Goal: Task Accomplishment & Management: Manage account settings

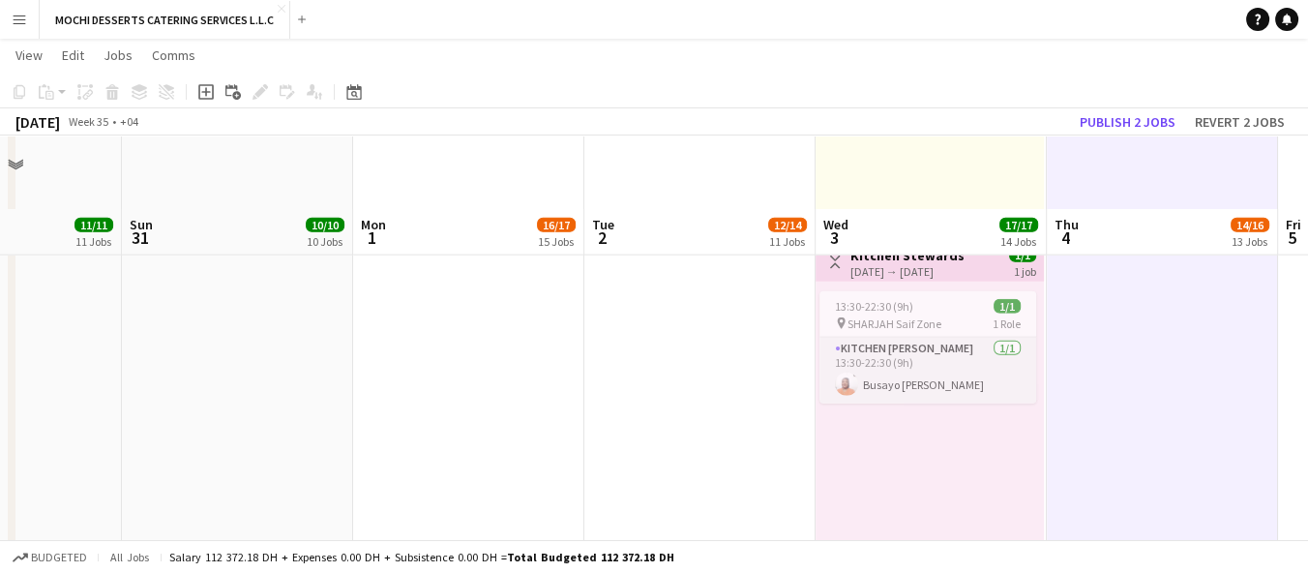
scroll to position [5989, 0]
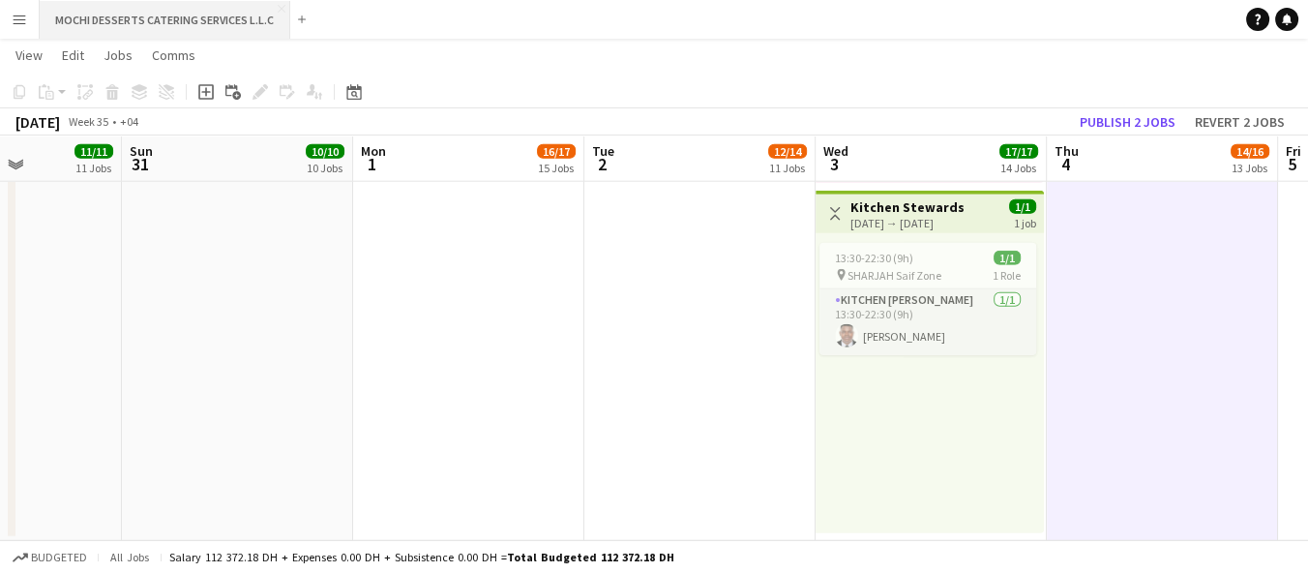
click at [270, 8] on button "MOCHI DESSERTS CATERING SERVICES L.L.C Close" at bounding box center [165, 20] width 251 height 38
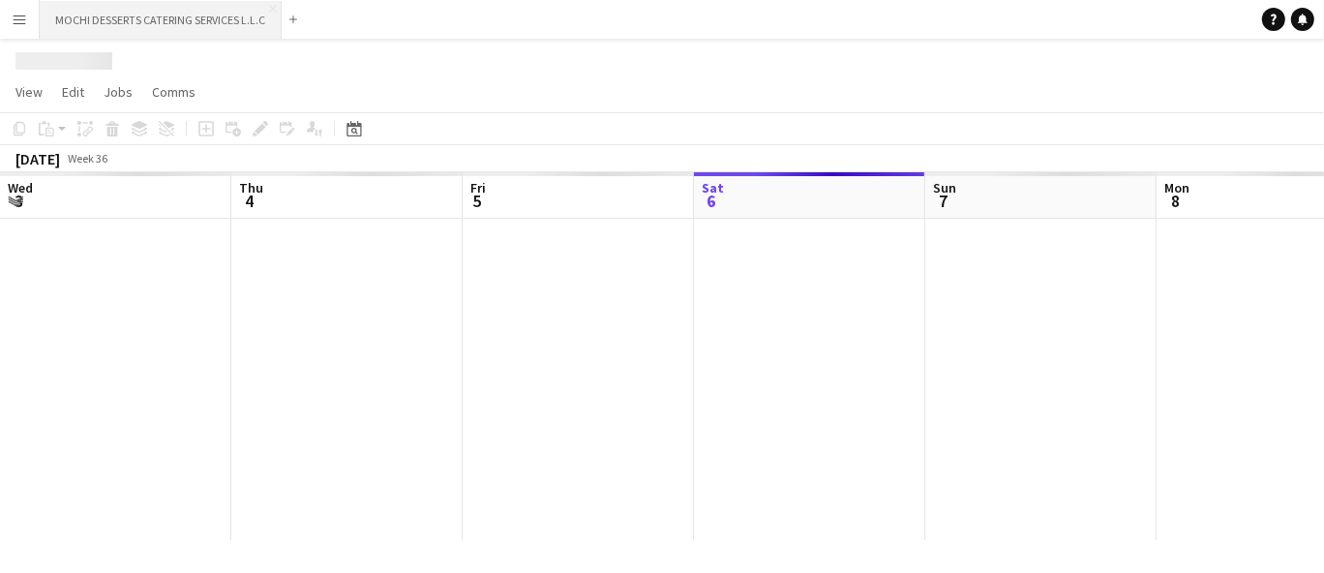
scroll to position [0, 462]
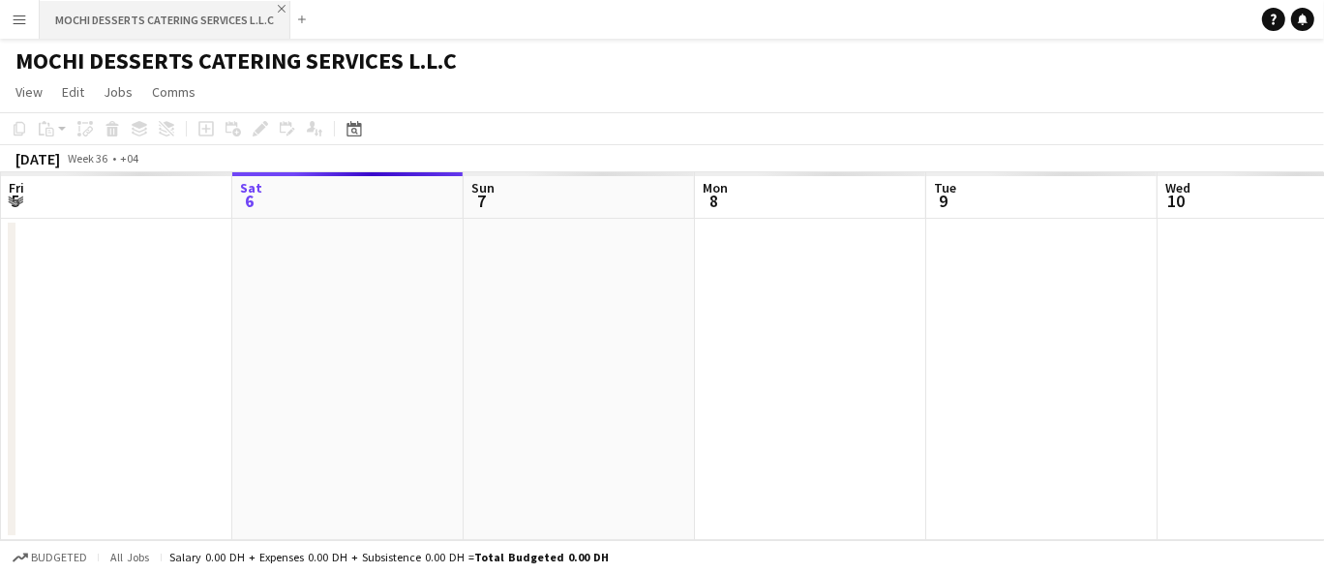
click at [278, 10] on app-icon "Close" at bounding box center [282, 9] width 8 height 8
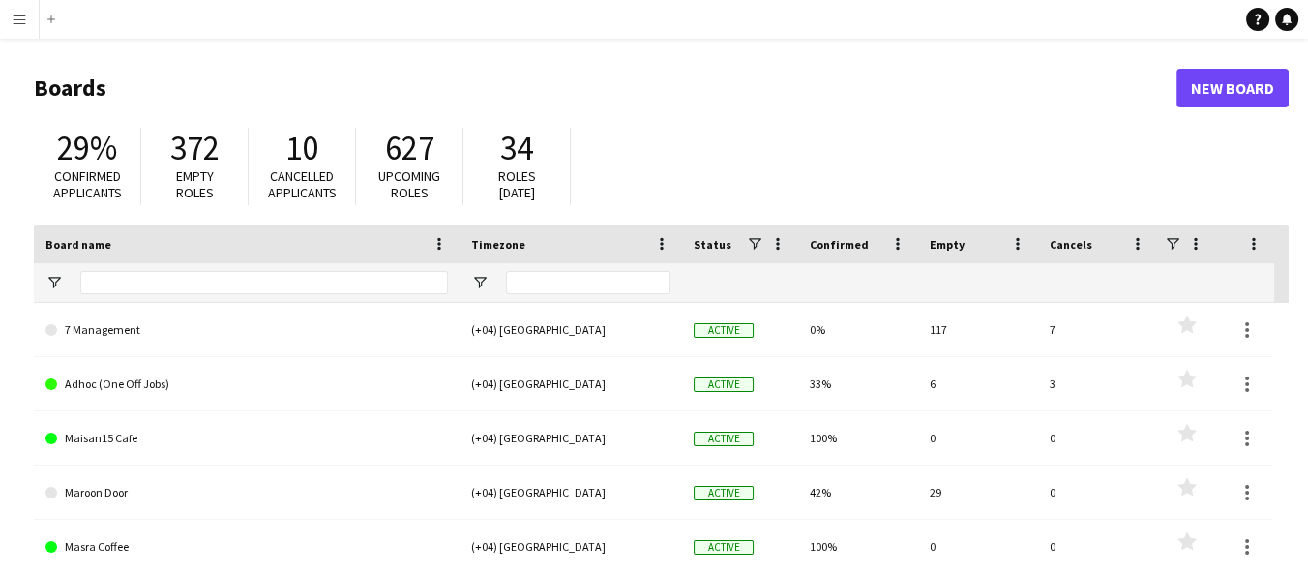
click at [23, 12] on app-icon "Menu" at bounding box center [19, 19] width 15 height 15
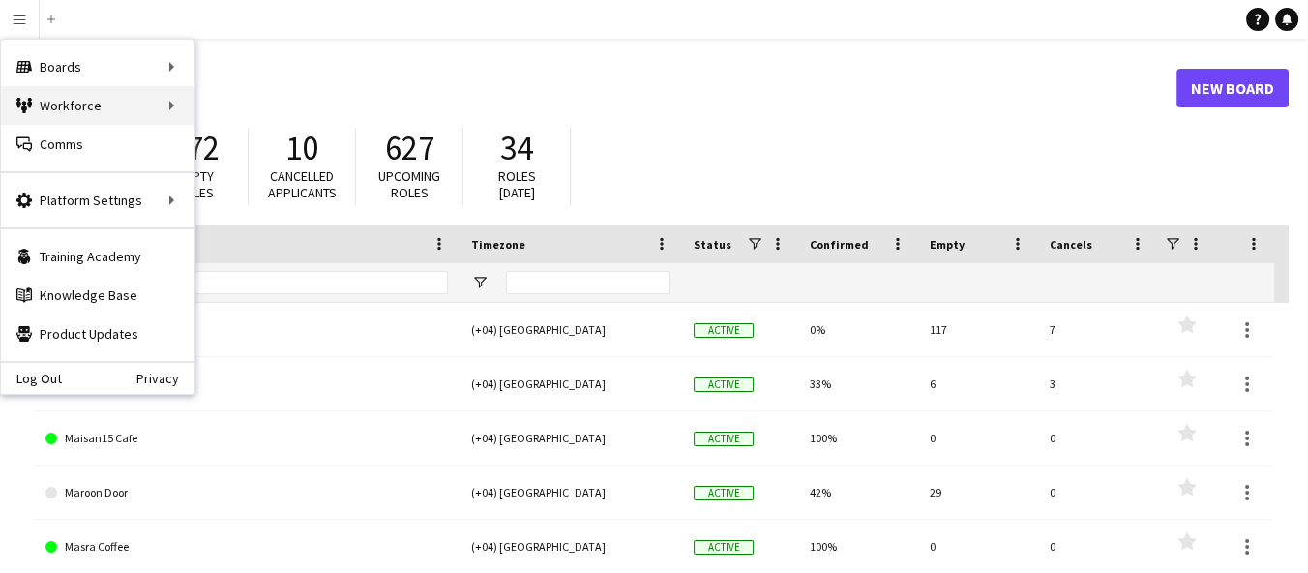
click at [126, 112] on div "Workforce Workforce" at bounding box center [98, 105] width 194 height 39
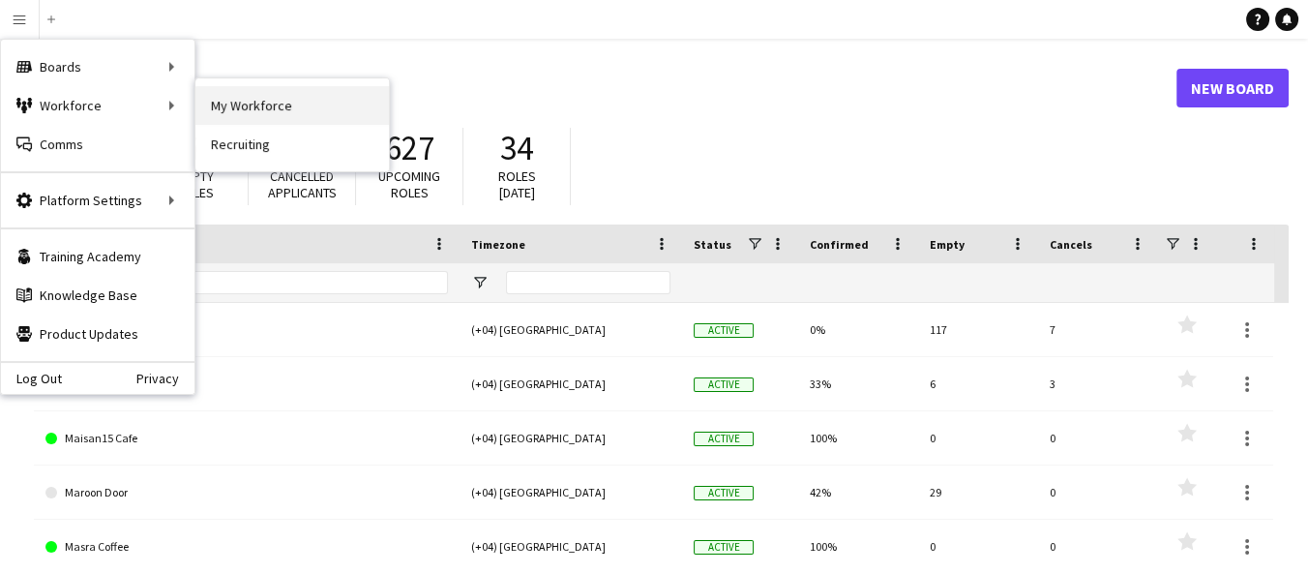
click at [296, 103] on link "My Workforce" at bounding box center [292, 105] width 194 height 39
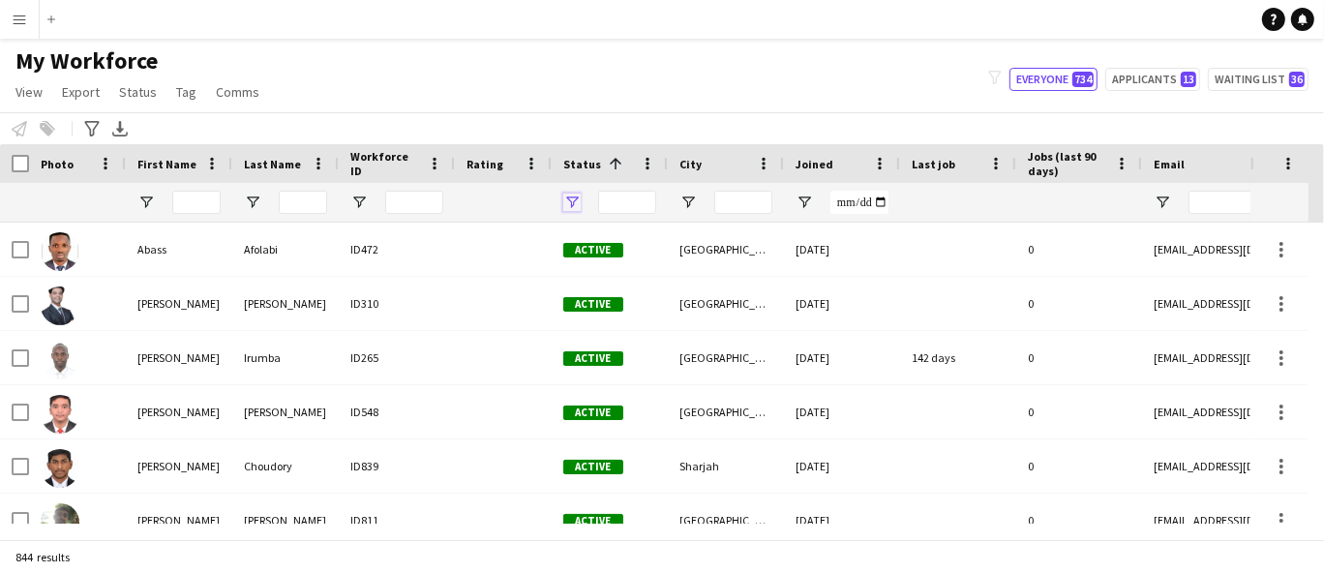
click at [575, 194] on span "Open Filter Menu" at bounding box center [571, 202] width 17 height 17
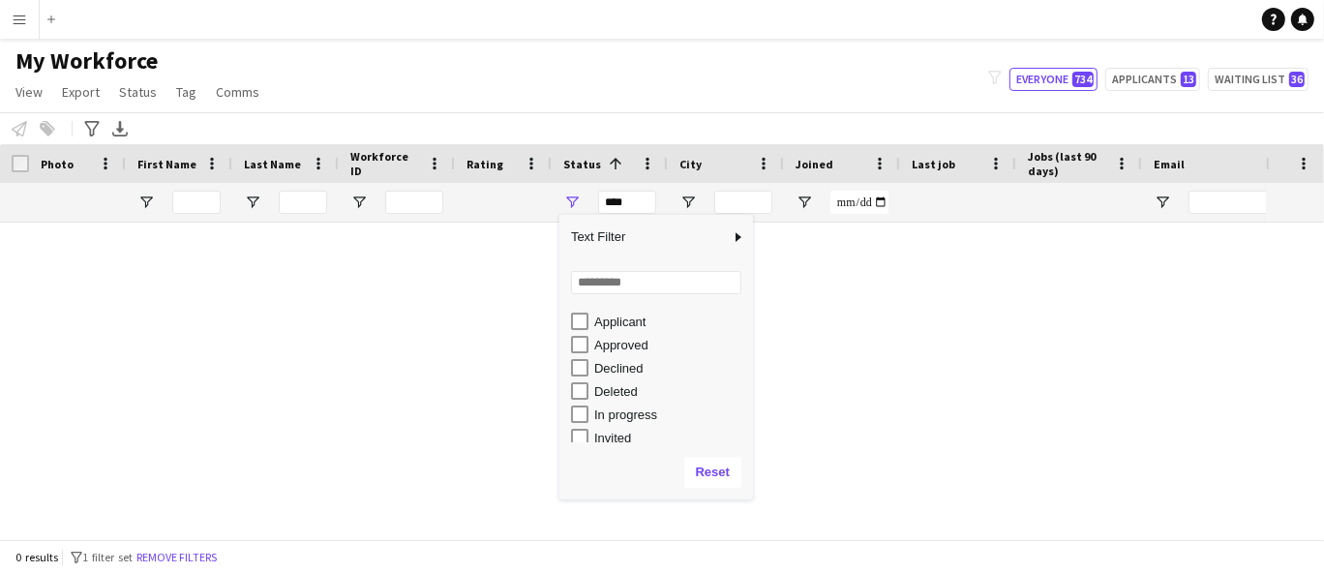
scroll to position [54, 0]
click at [653, 406] on div "In progress" at bounding box center [670, 406] width 153 height 15
type input "**********"
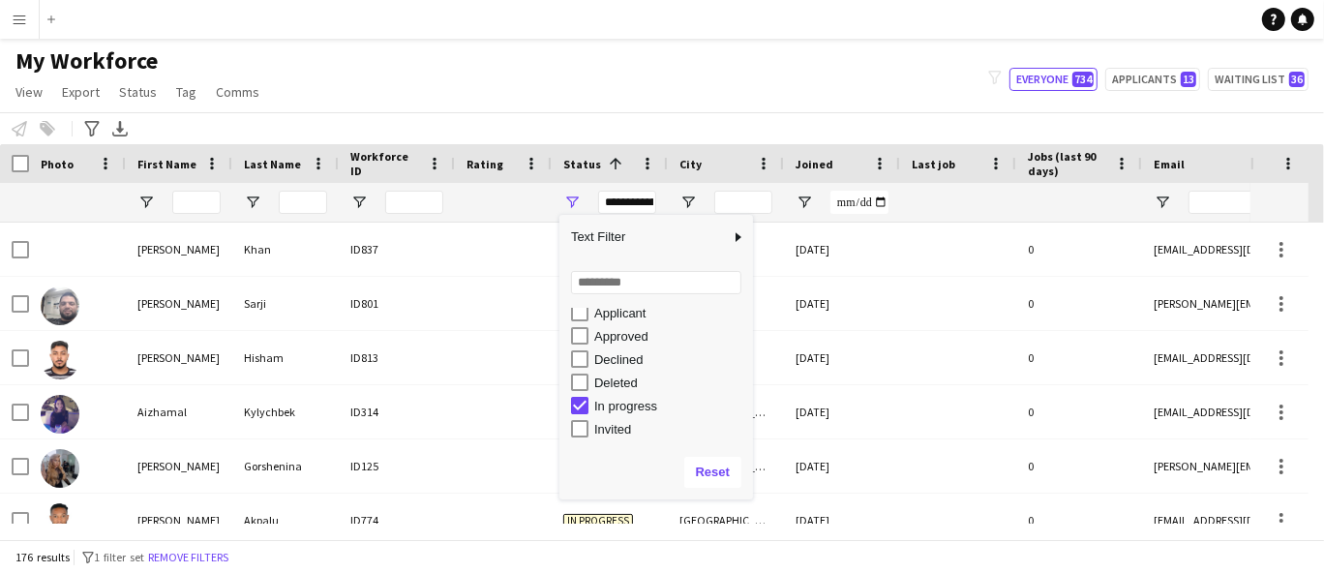
click at [639, 99] on div "My Workforce View Views Default view New view Update view Delete view Edit name…" at bounding box center [662, 79] width 1324 height 66
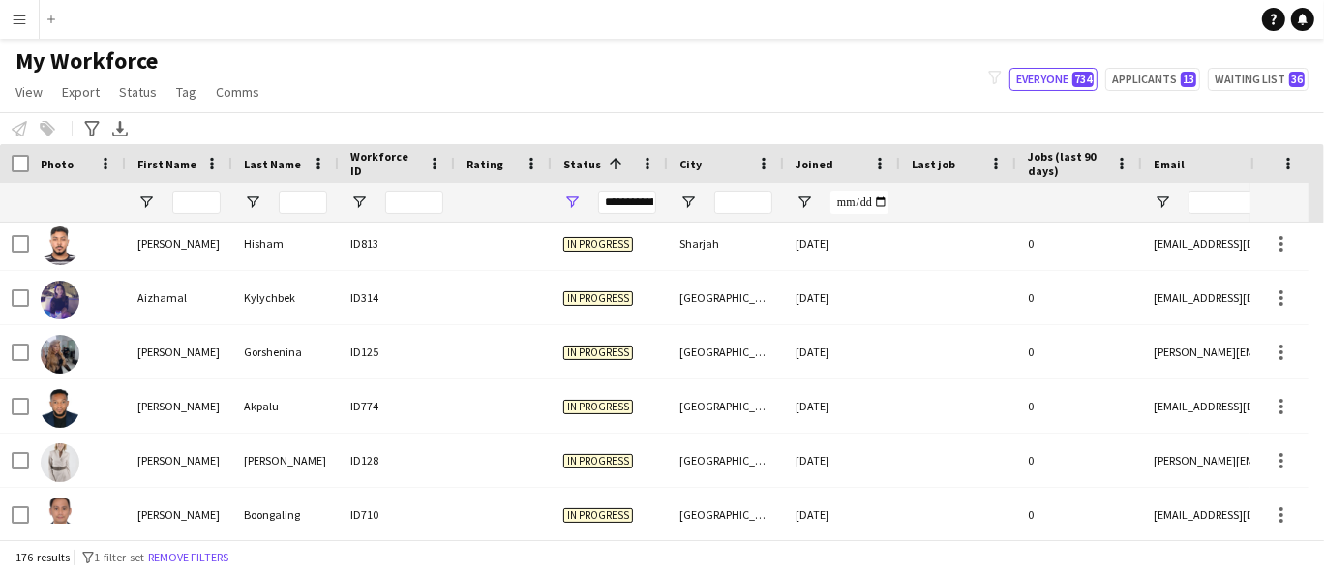
scroll to position [138, 0]
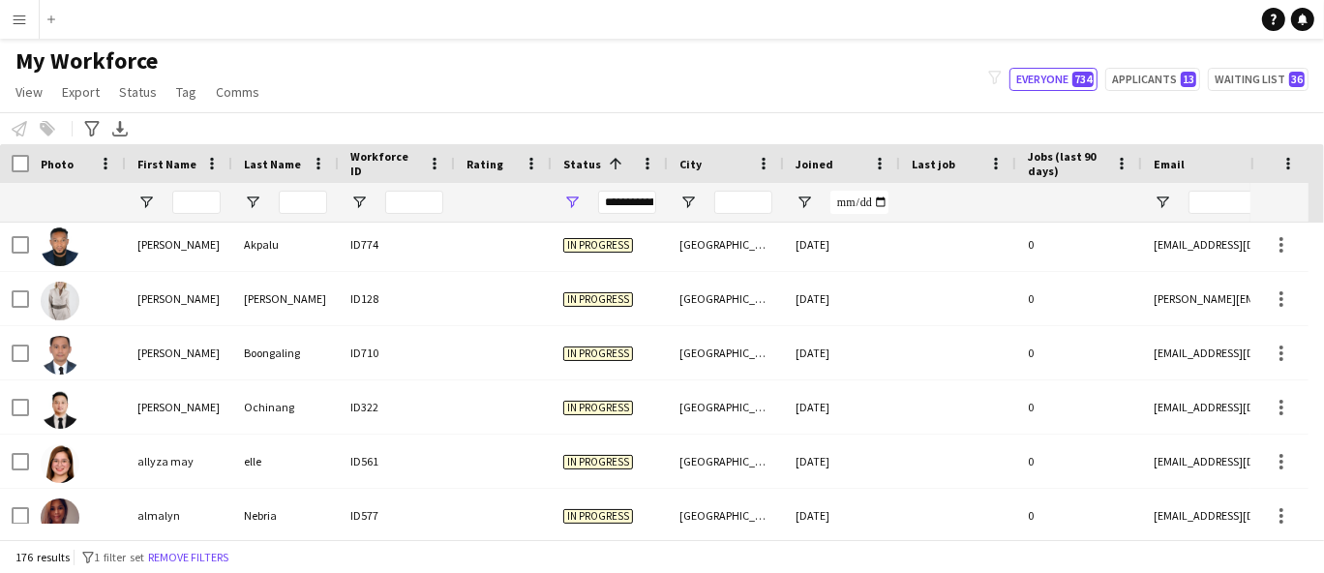
click at [549, 300] on div at bounding box center [503, 298] width 97 height 53
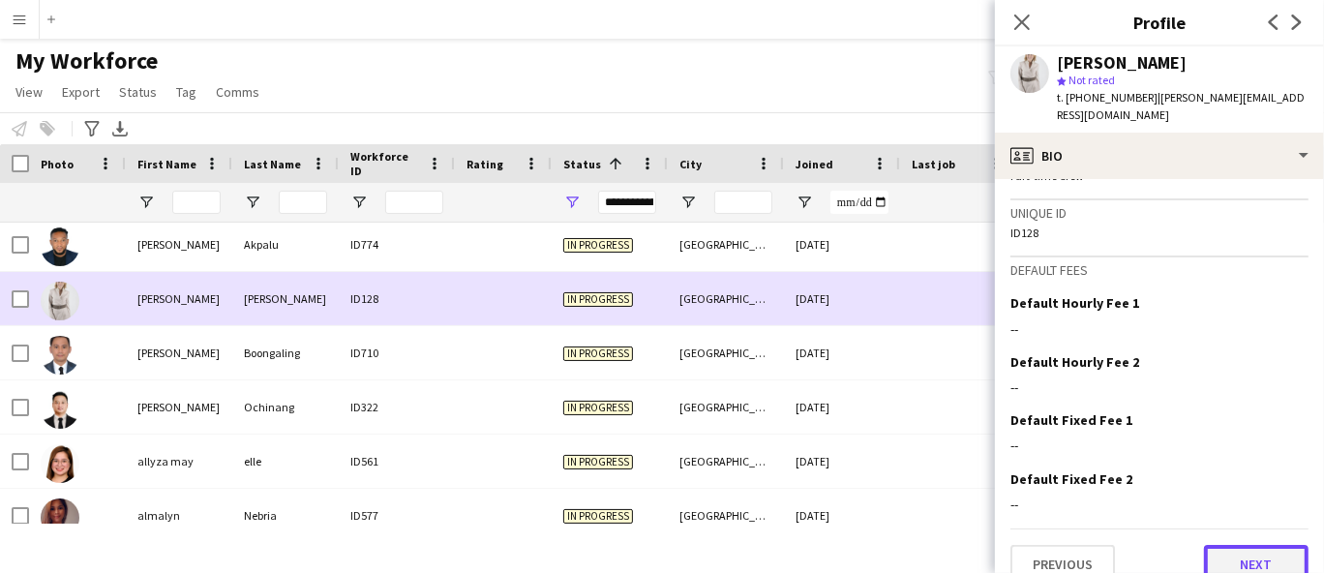
click at [1240, 551] on button "Next" at bounding box center [1256, 564] width 105 height 39
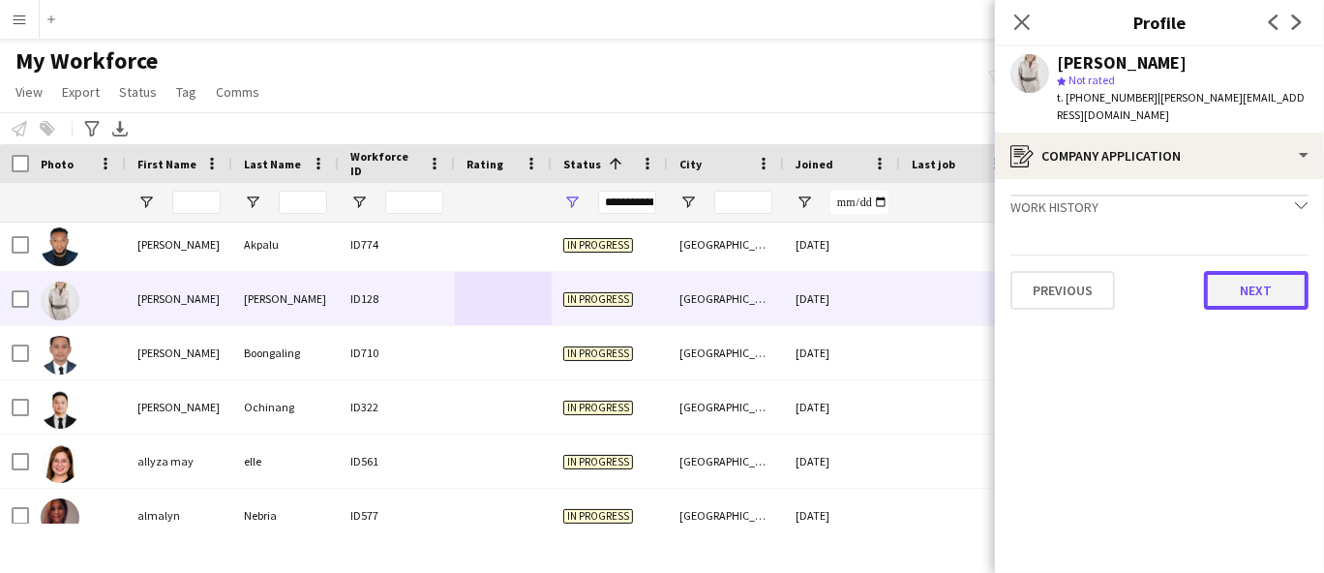
click at [1247, 273] on button "Next" at bounding box center [1256, 290] width 105 height 39
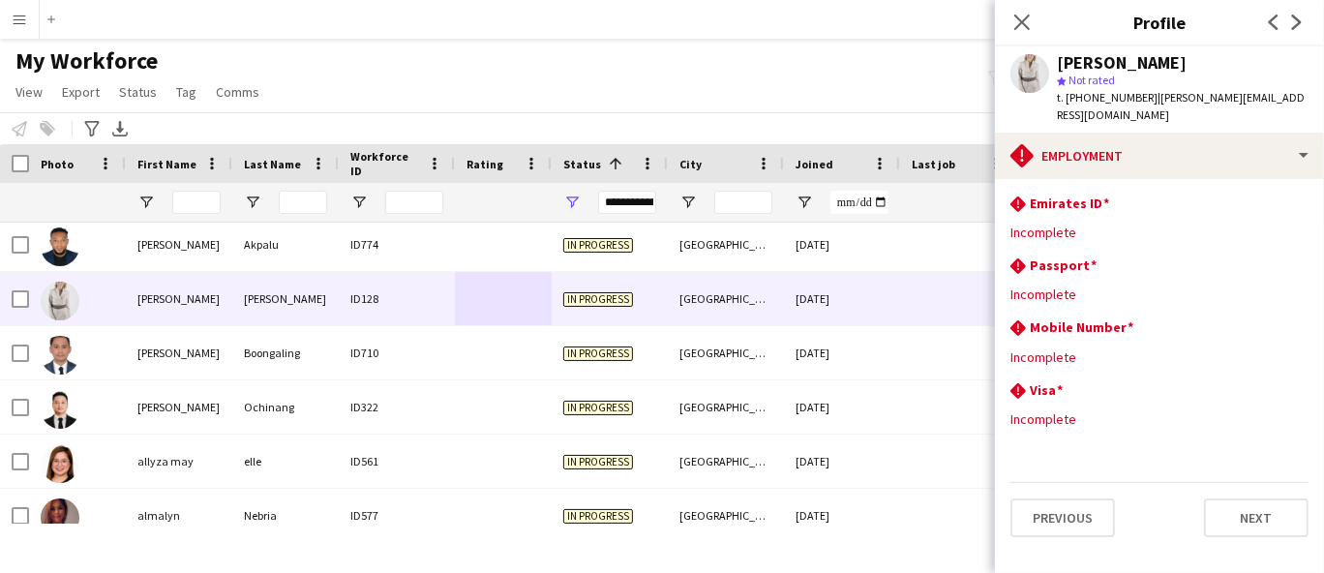
click at [477, 409] on div at bounding box center [503, 406] width 97 height 53
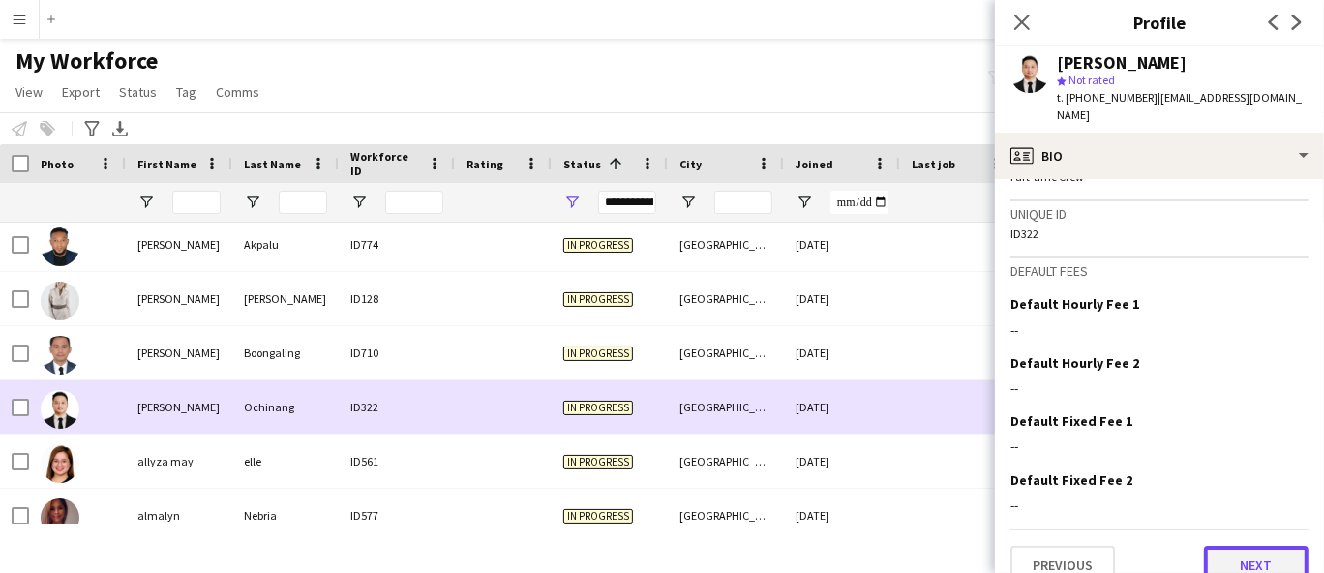
click at [1228, 553] on button "Next" at bounding box center [1256, 565] width 105 height 39
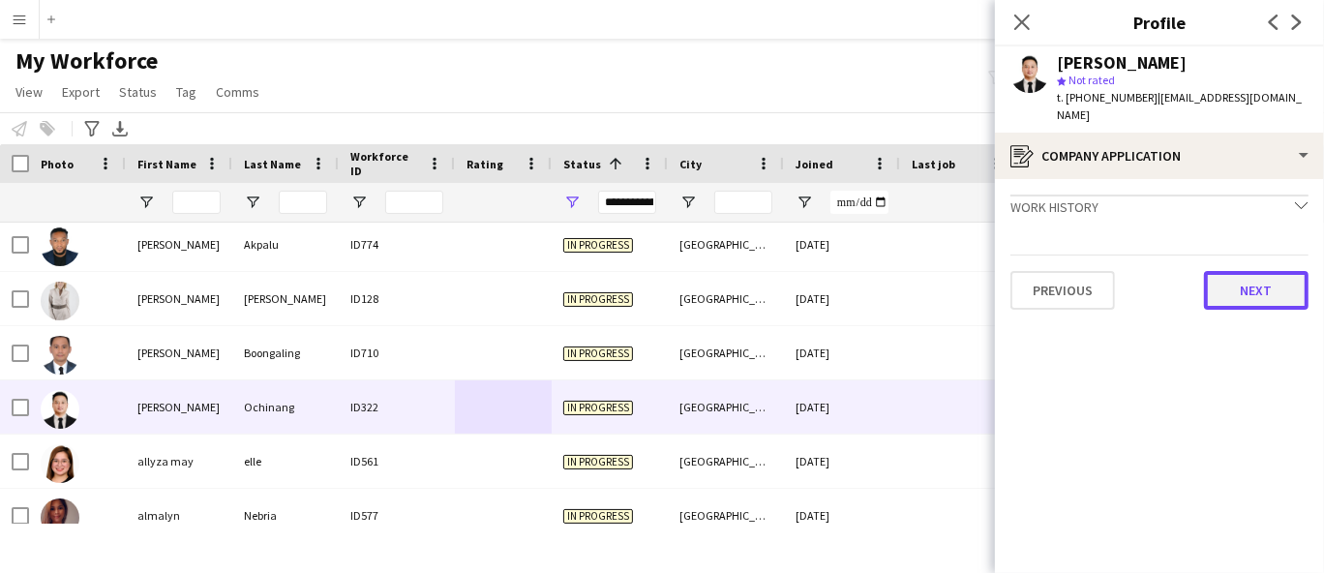
click at [1233, 284] on button "Next" at bounding box center [1256, 290] width 105 height 39
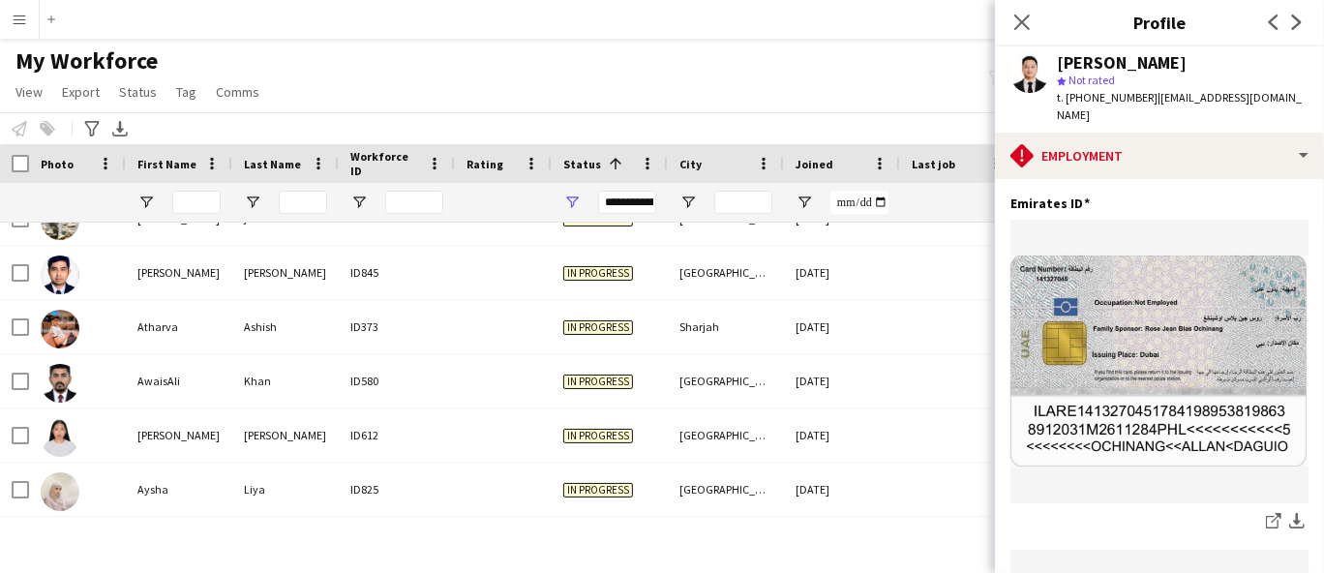
click at [510, 321] on div at bounding box center [503, 326] width 97 height 53
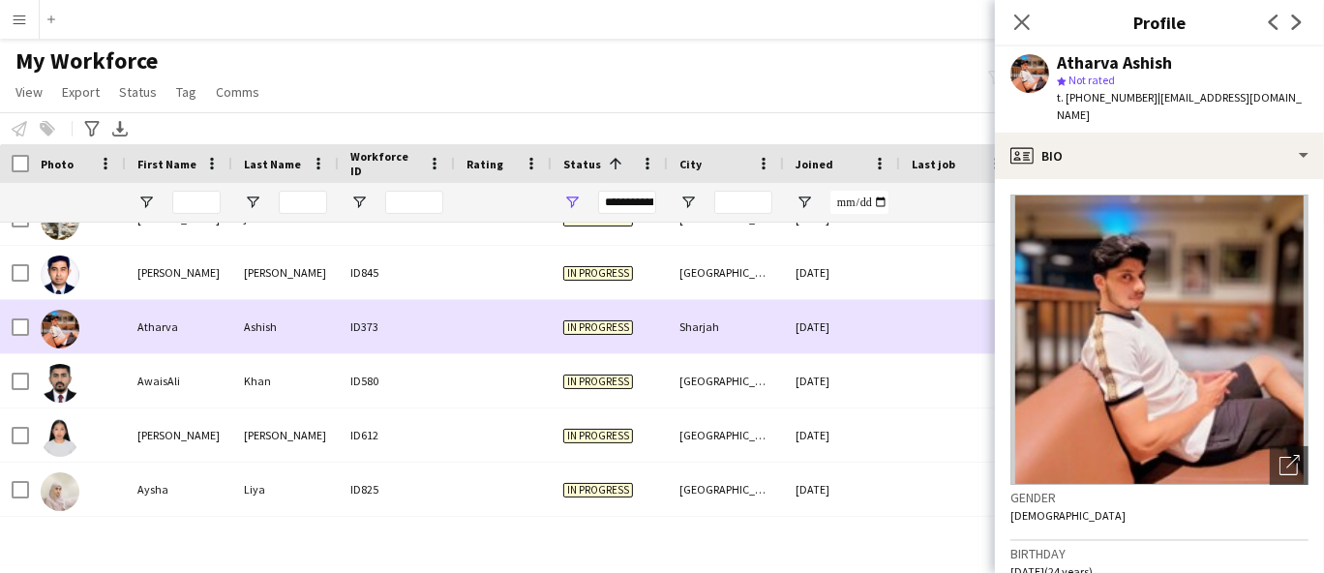
click at [495, 393] on div at bounding box center [503, 380] width 97 height 53
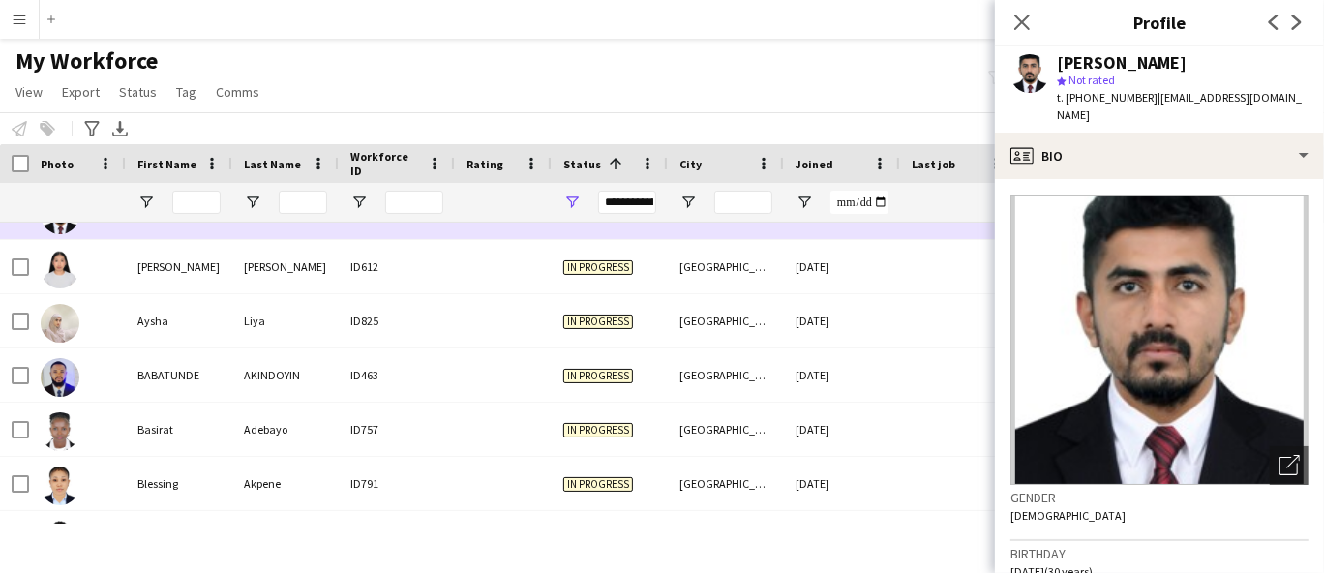
click at [489, 390] on div at bounding box center [503, 374] width 97 height 53
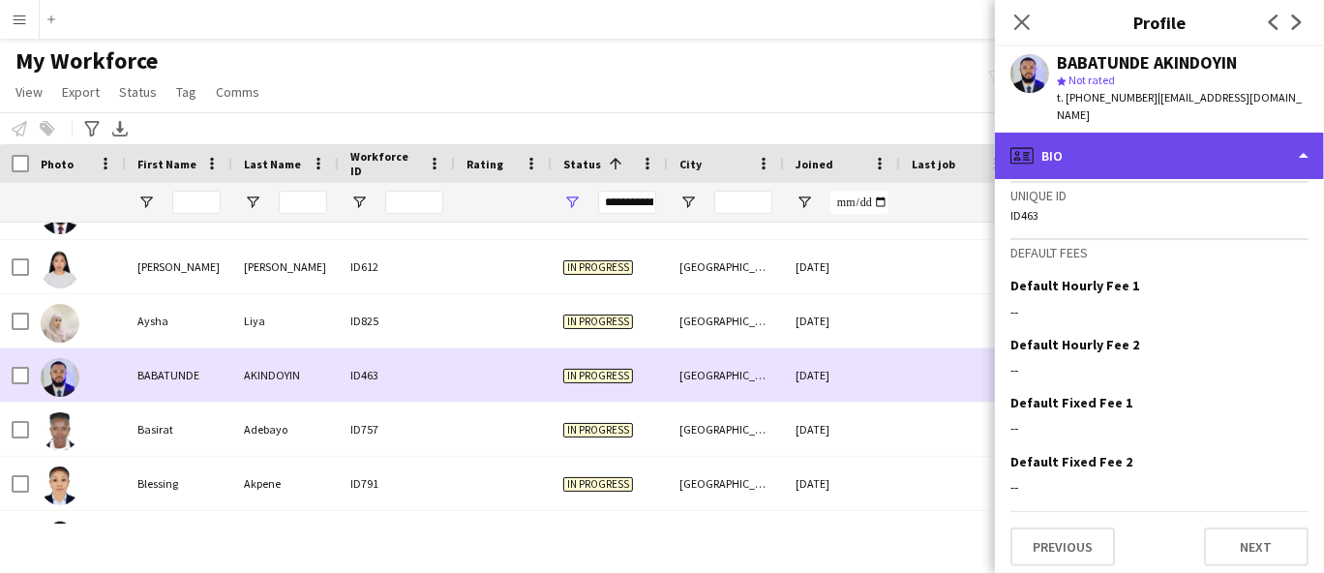
click at [1156, 154] on div "profile Bio" at bounding box center [1159, 156] width 329 height 46
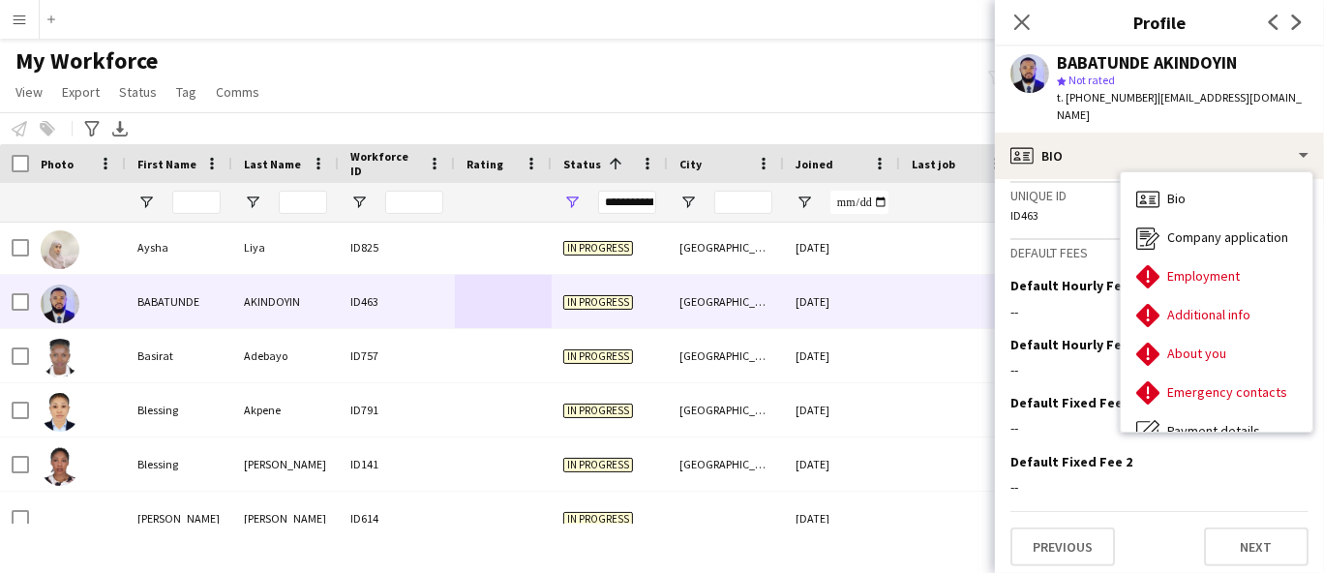
click at [476, 374] on div at bounding box center [503, 355] width 97 height 53
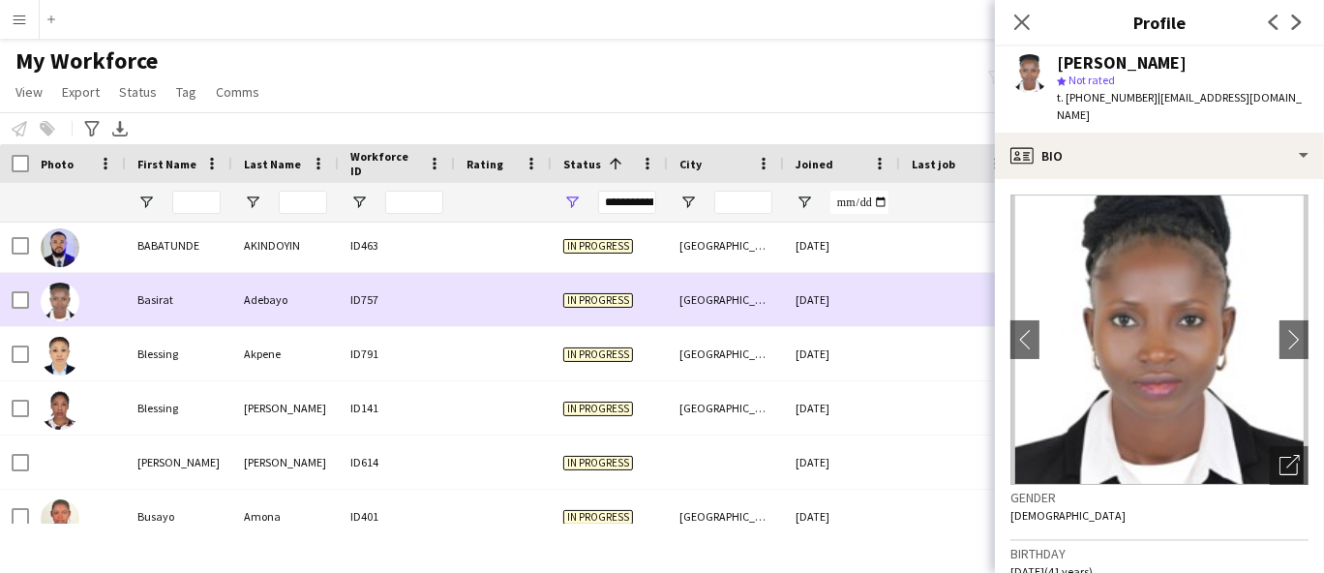
click at [465, 419] on div at bounding box center [503, 407] width 97 height 53
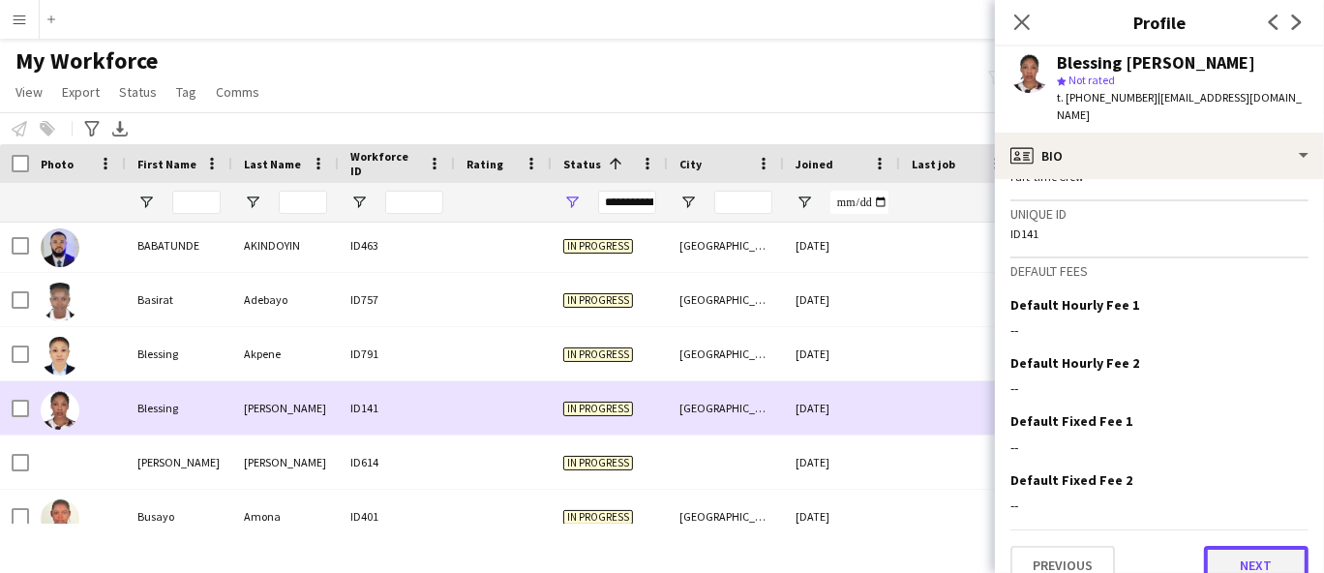
click at [1245, 546] on button "Next" at bounding box center [1256, 565] width 105 height 39
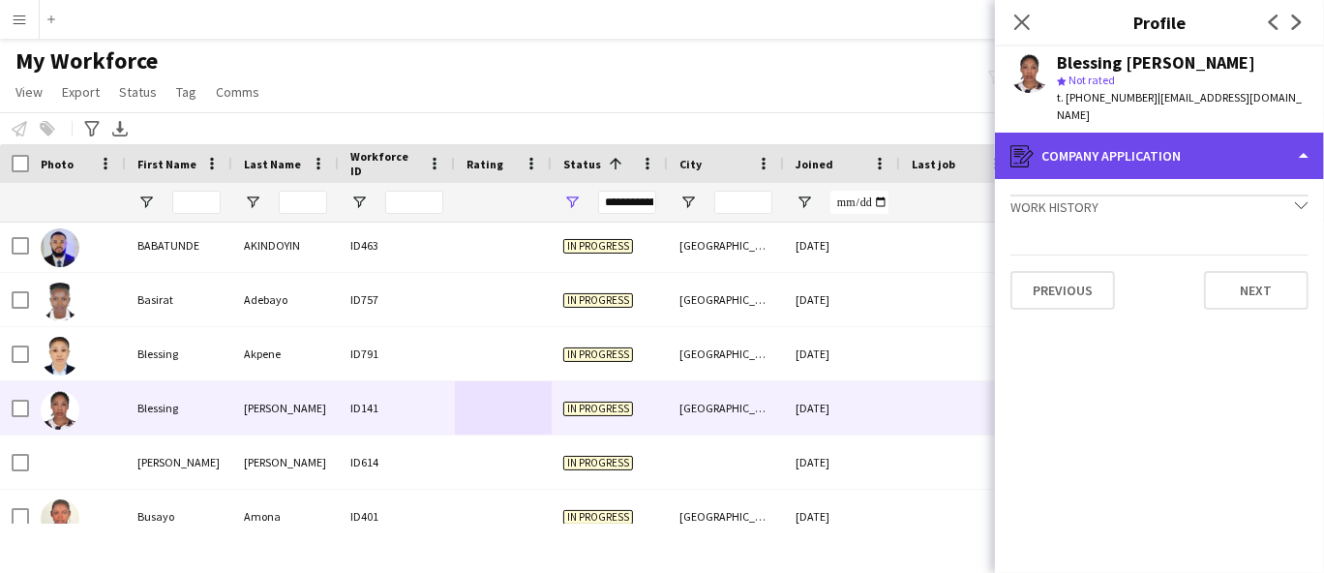
click at [1149, 157] on div "register Company application" at bounding box center [1159, 156] width 329 height 46
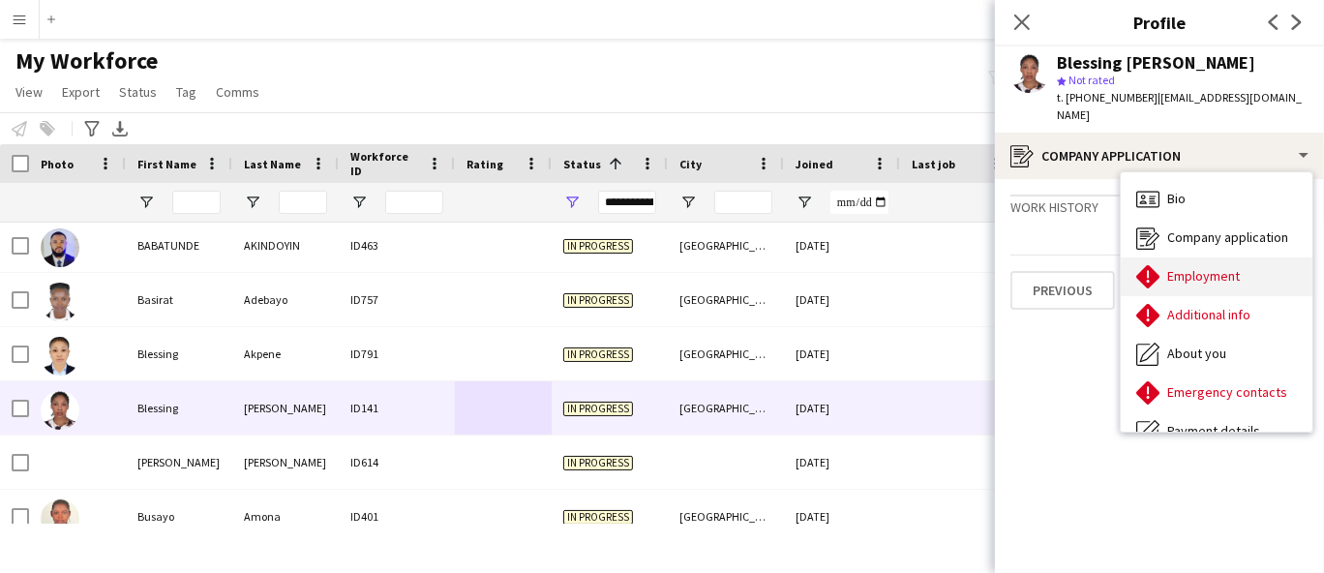
click at [1223, 278] on span "Employment" at bounding box center [1203, 275] width 73 height 17
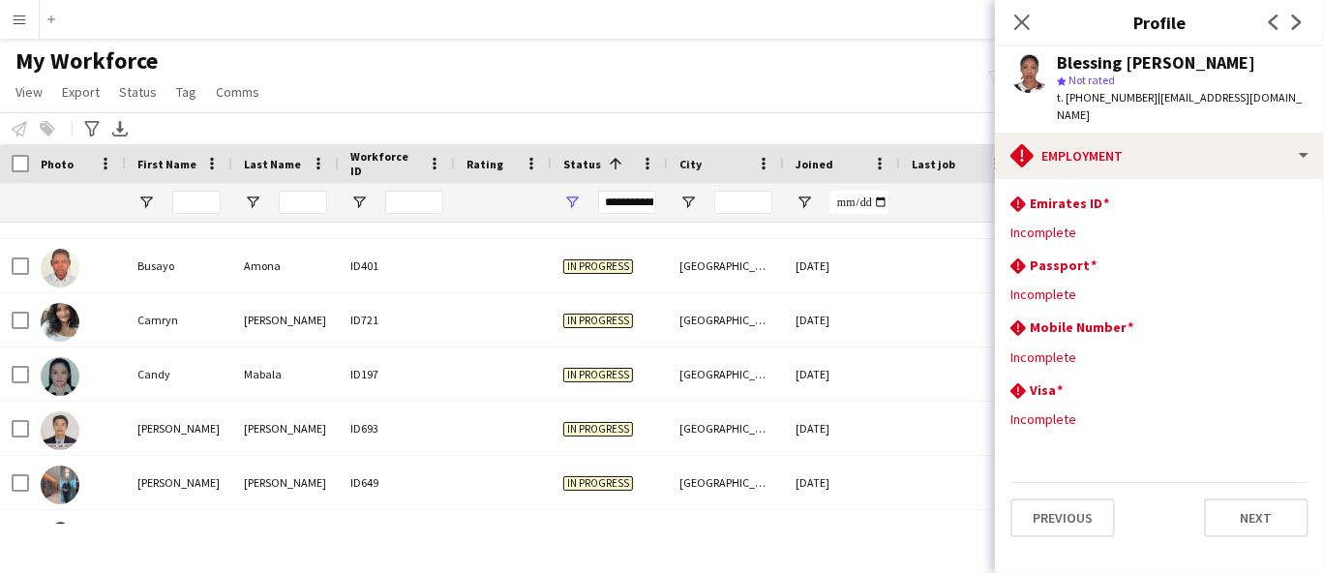
click at [505, 385] on div at bounding box center [503, 373] width 97 height 53
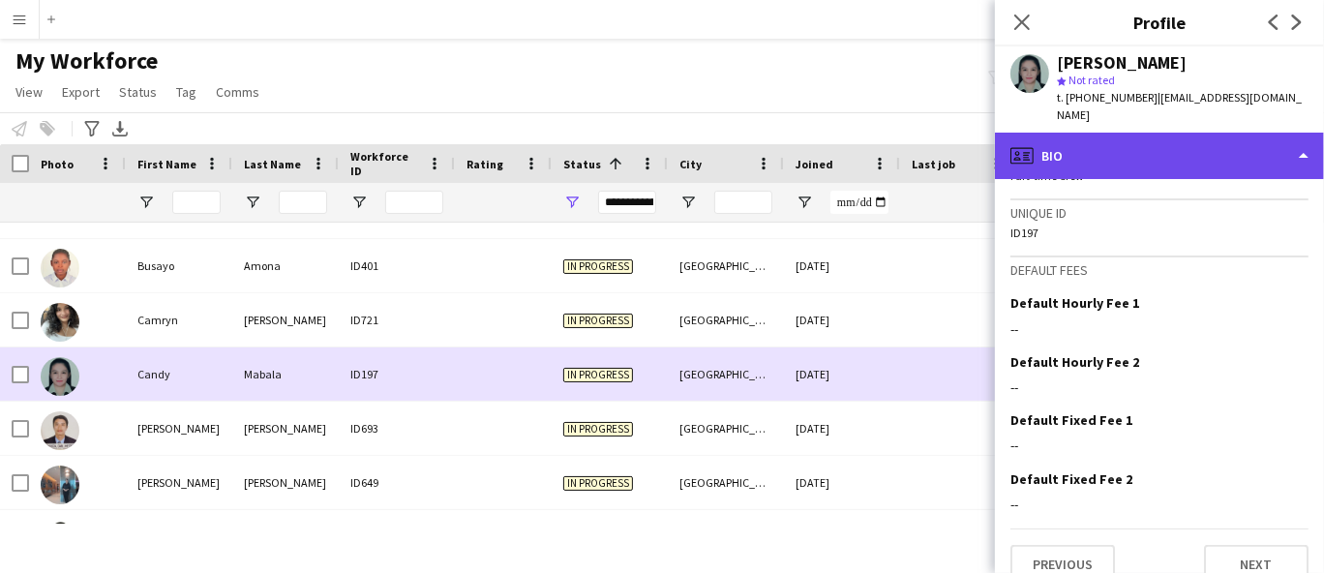
click at [1164, 140] on div "profile Bio" at bounding box center [1159, 156] width 329 height 46
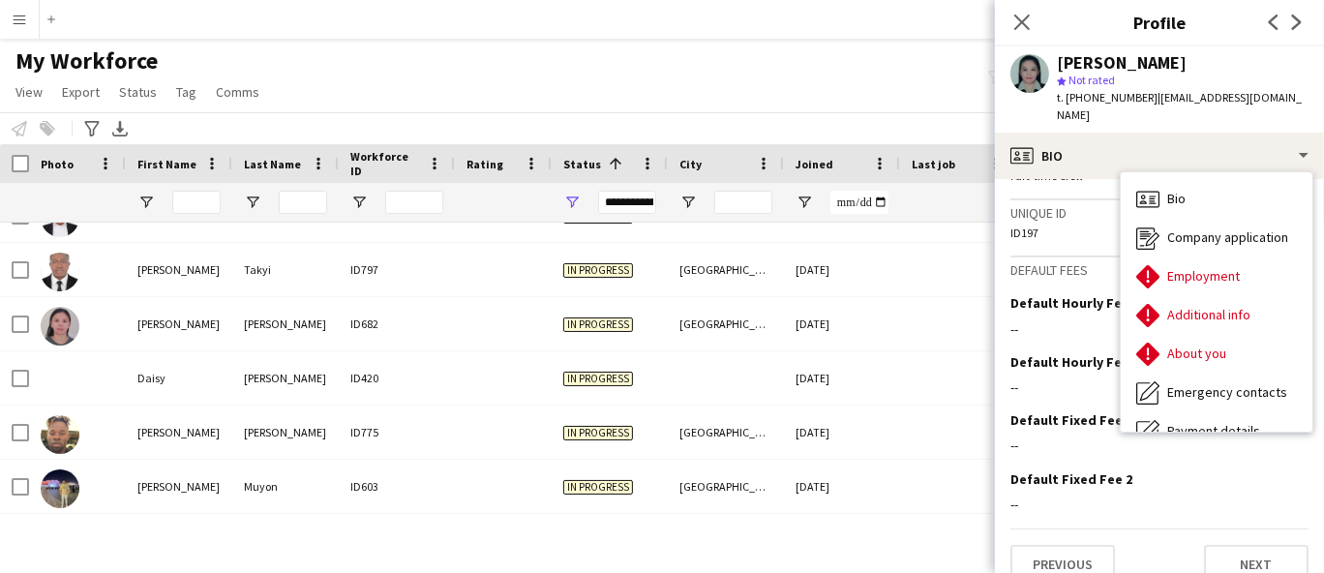
click at [533, 342] on div at bounding box center [503, 323] width 97 height 53
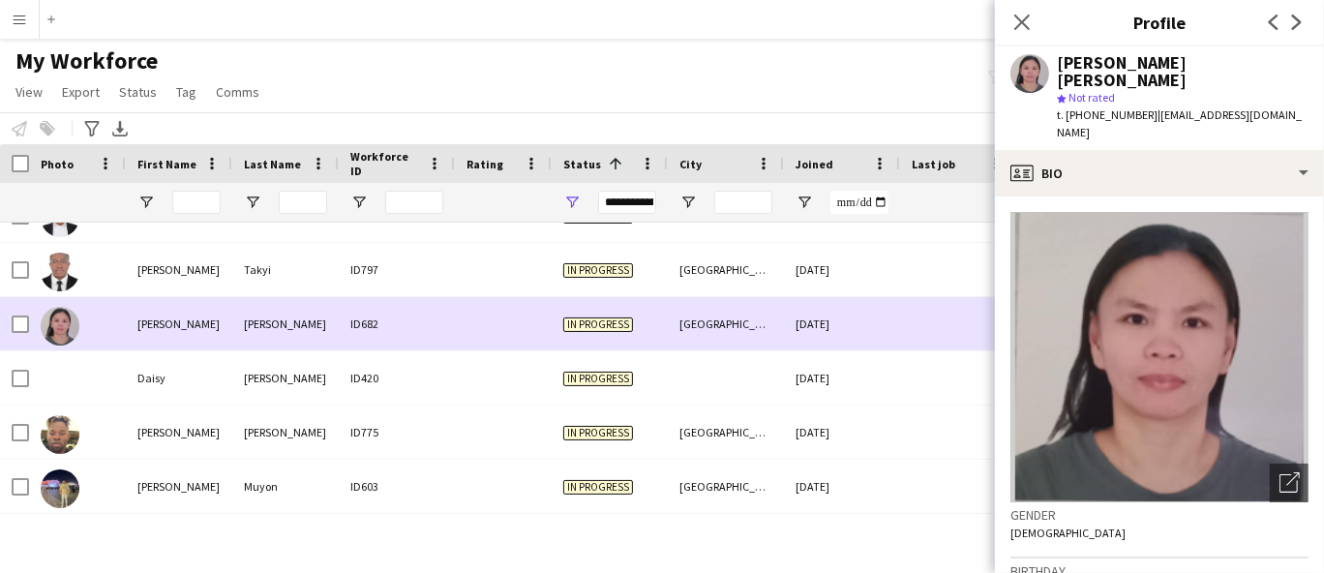
click at [474, 399] on div at bounding box center [503, 377] width 97 height 53
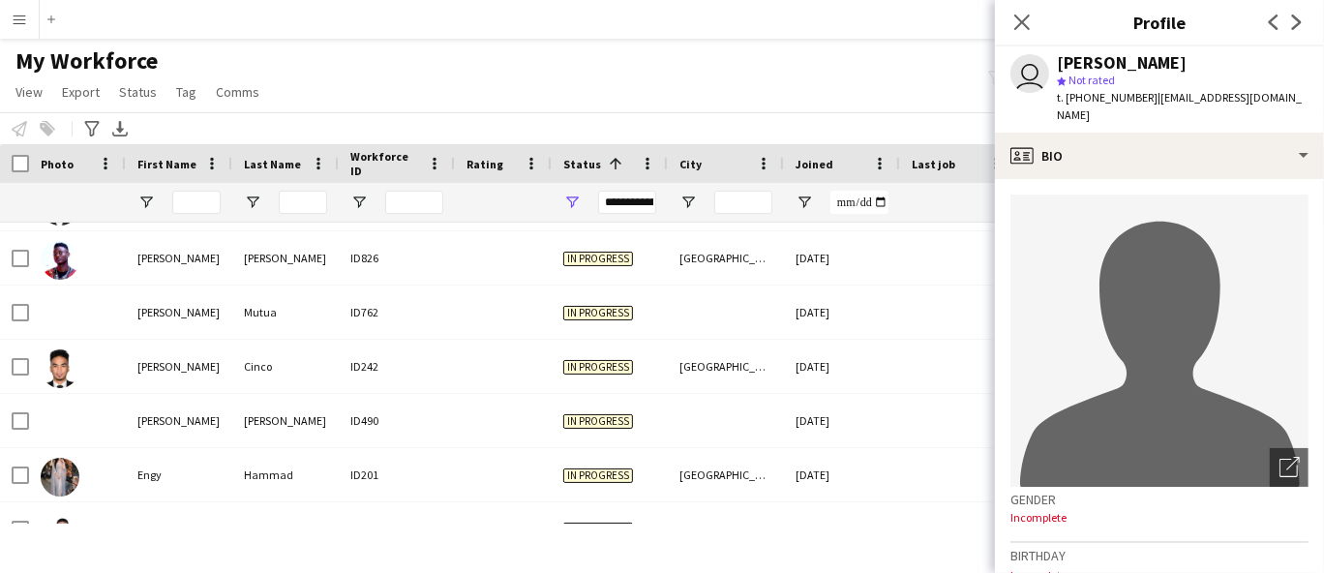
click at [493, 354] on div at bounding box center [503, 366] width 97 height 53
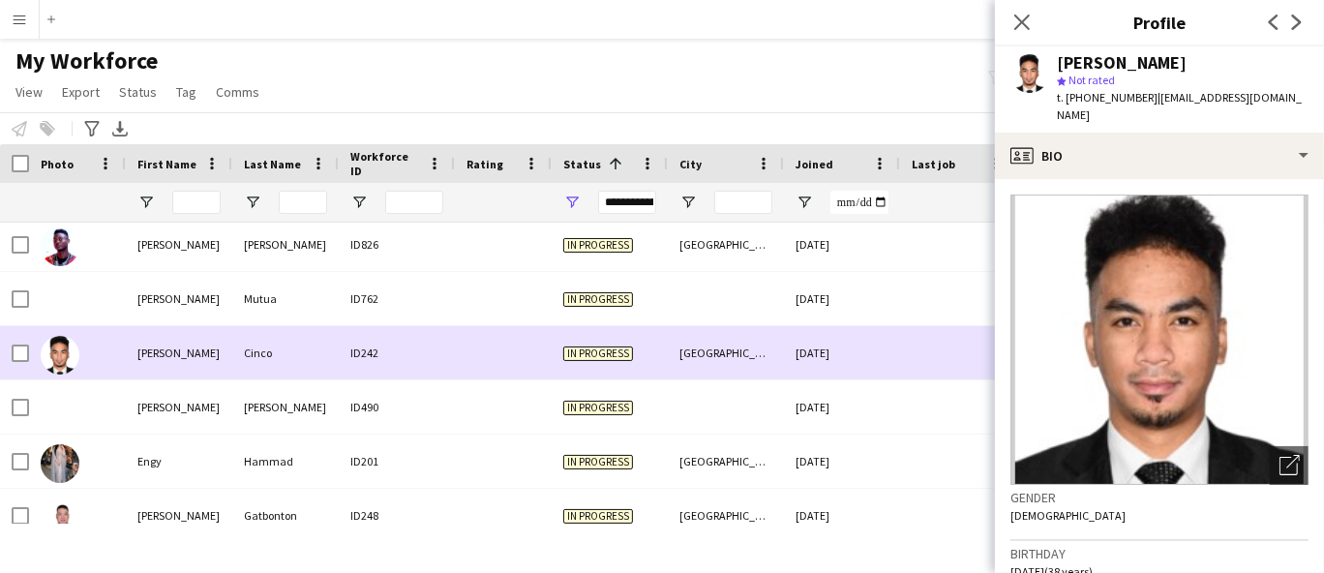
click at [388, 411] on div "ID490" at bounding box center [397, 406] width 116 height 53
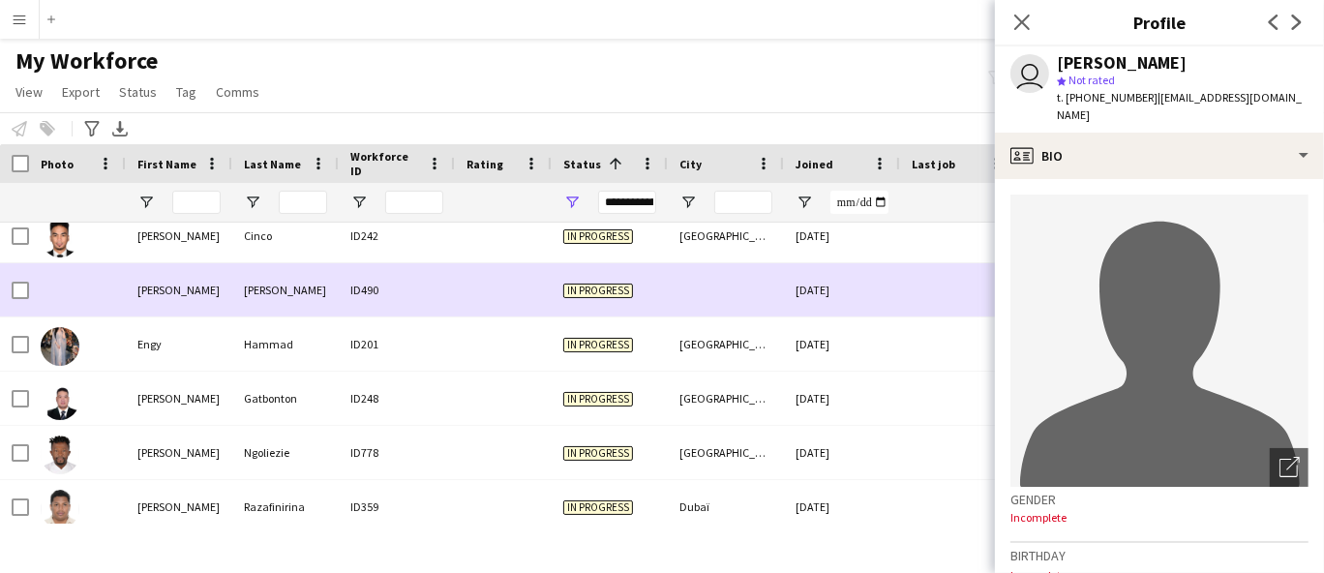
click at [472, 360] on div at bounding box center [503, 343] width 97 height 53
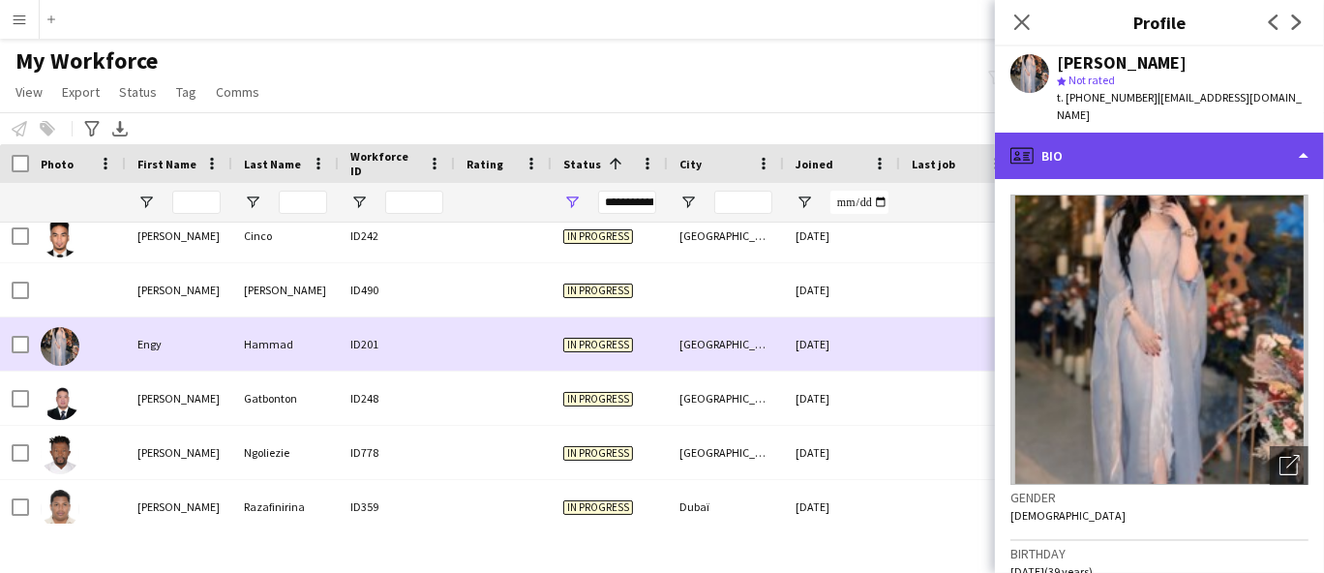
click at [1216, 133] on div "profile Bio" at bounding box center [1159, 156] width 329 height 46
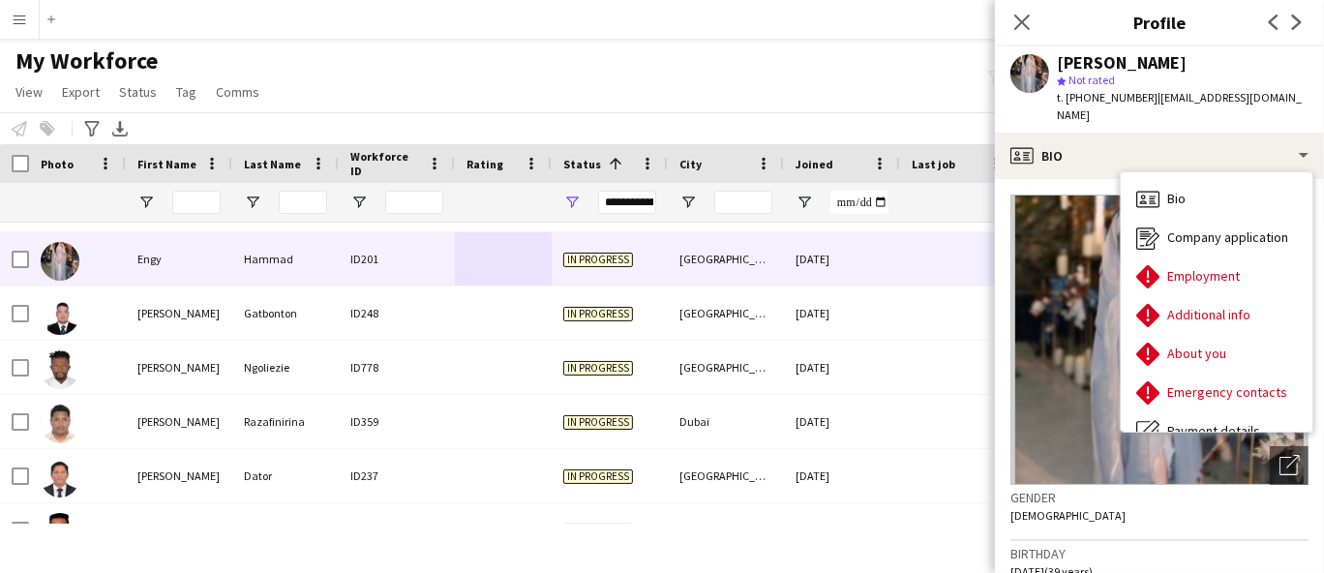
click at [506, 329] on div at bounding box center [503, 312] width 97 height 53
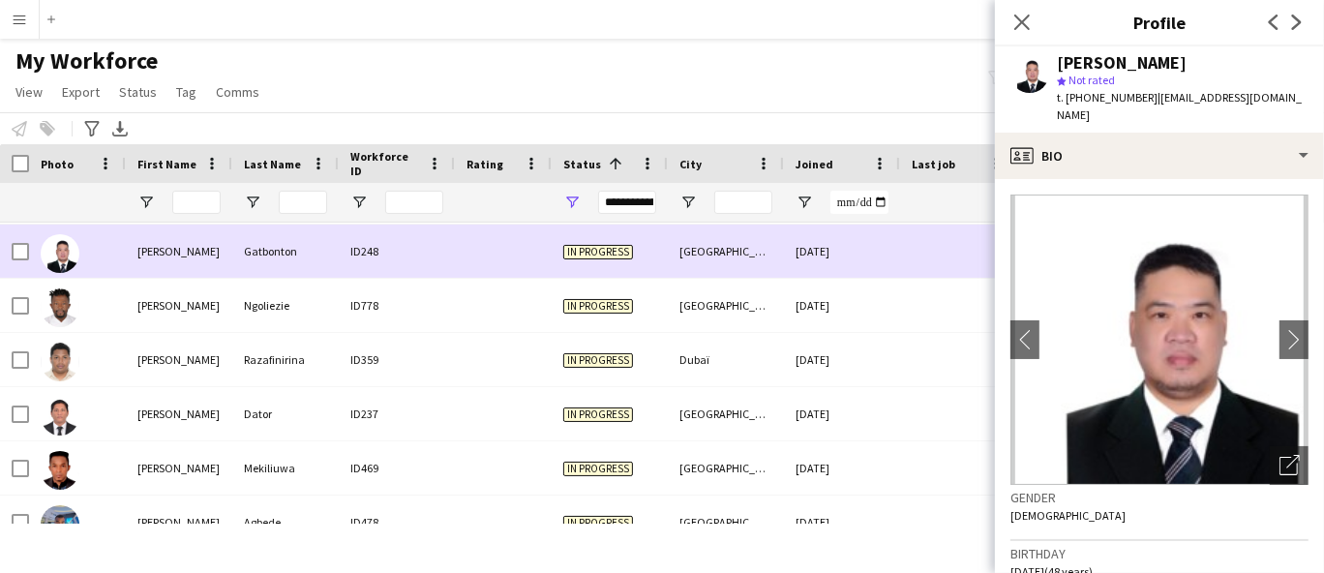
click at [527, 458] on div at bounding box center [503, 467] width 97 height 53
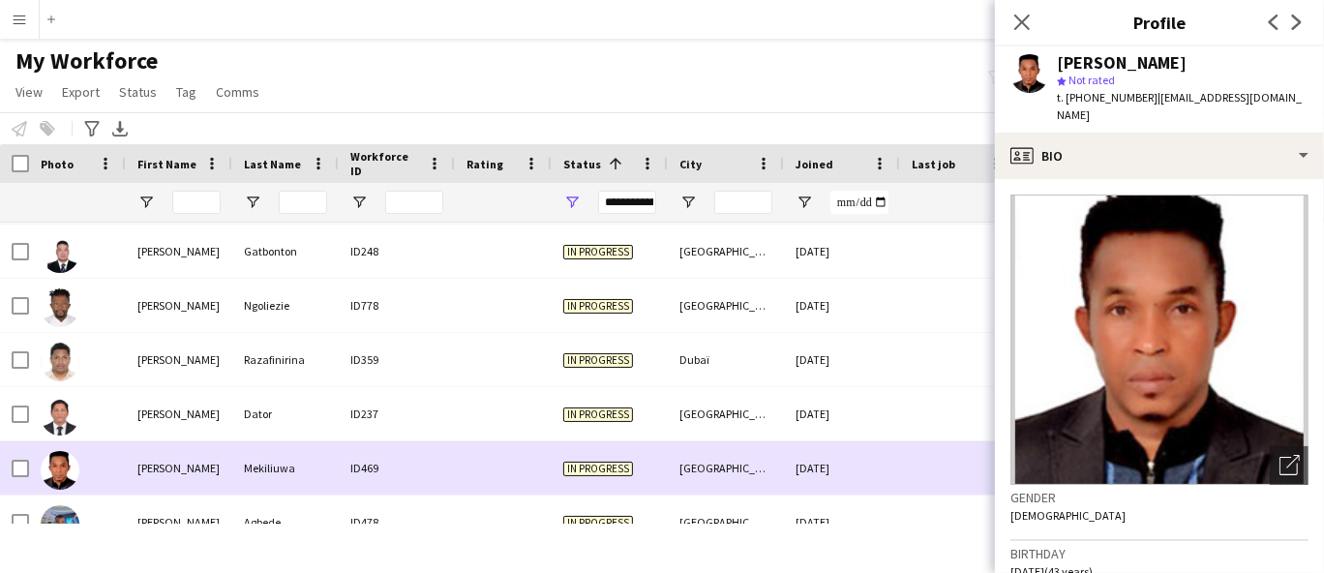
click at [512, 426] on div at bounding box center [503, 413] width 97 height 53
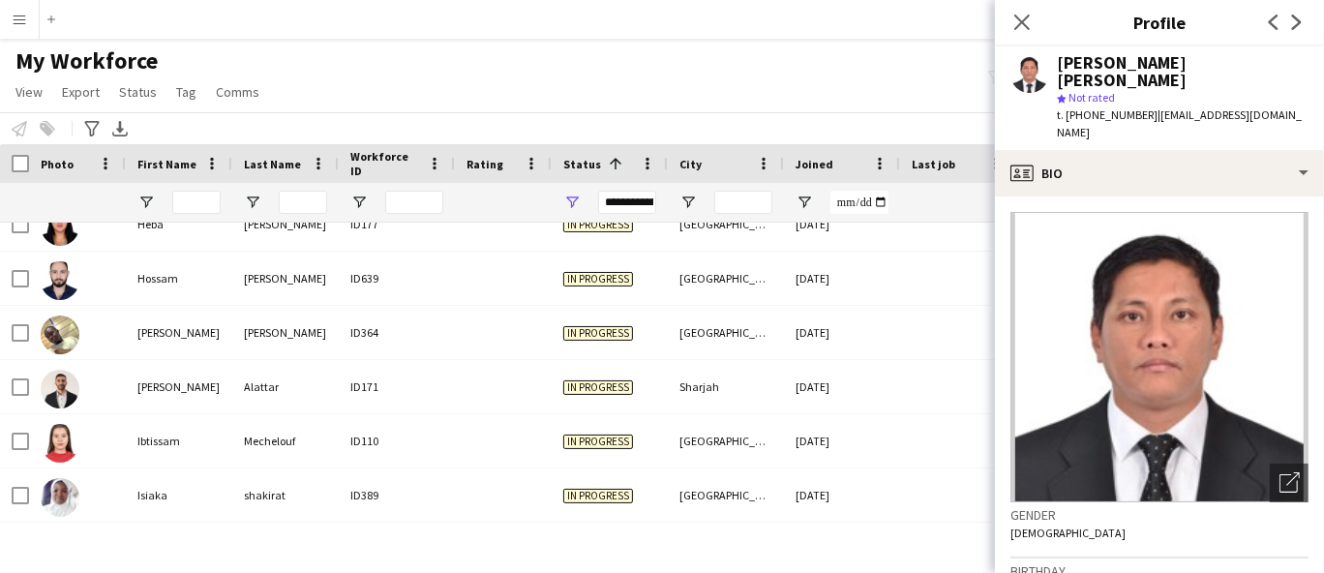
click at [520, 389] on div at bounding box center [503, 386] width 97 height 53
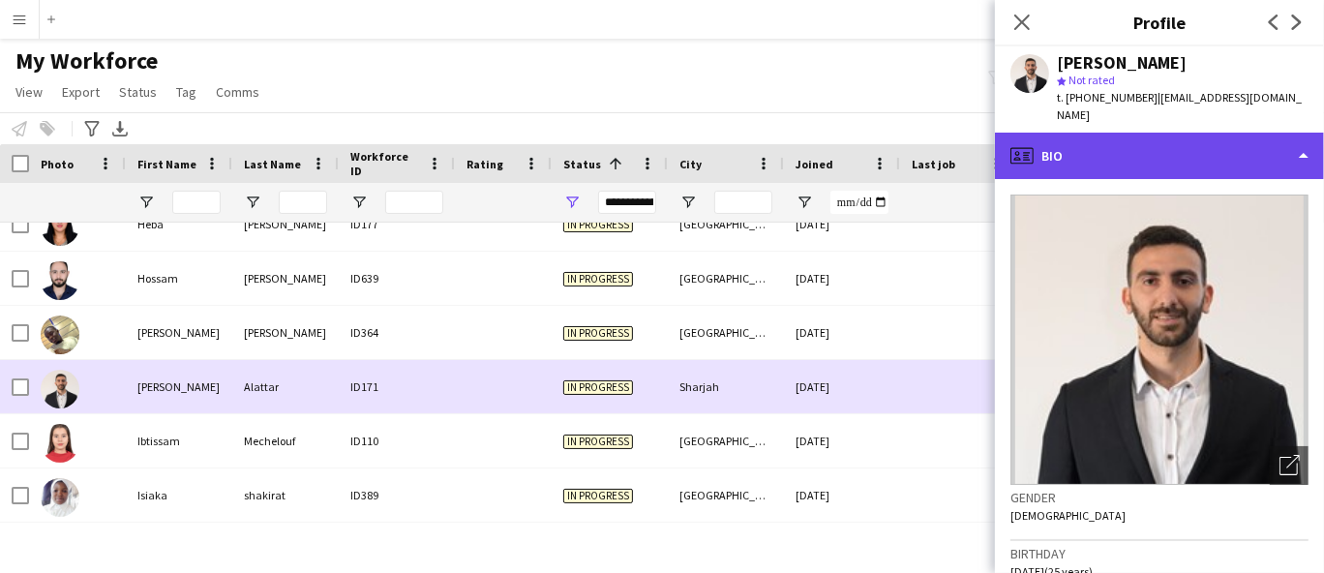
click at [1135, 133] on div "profile Bio" at bounding box center [1159, 156] width 329 height 46
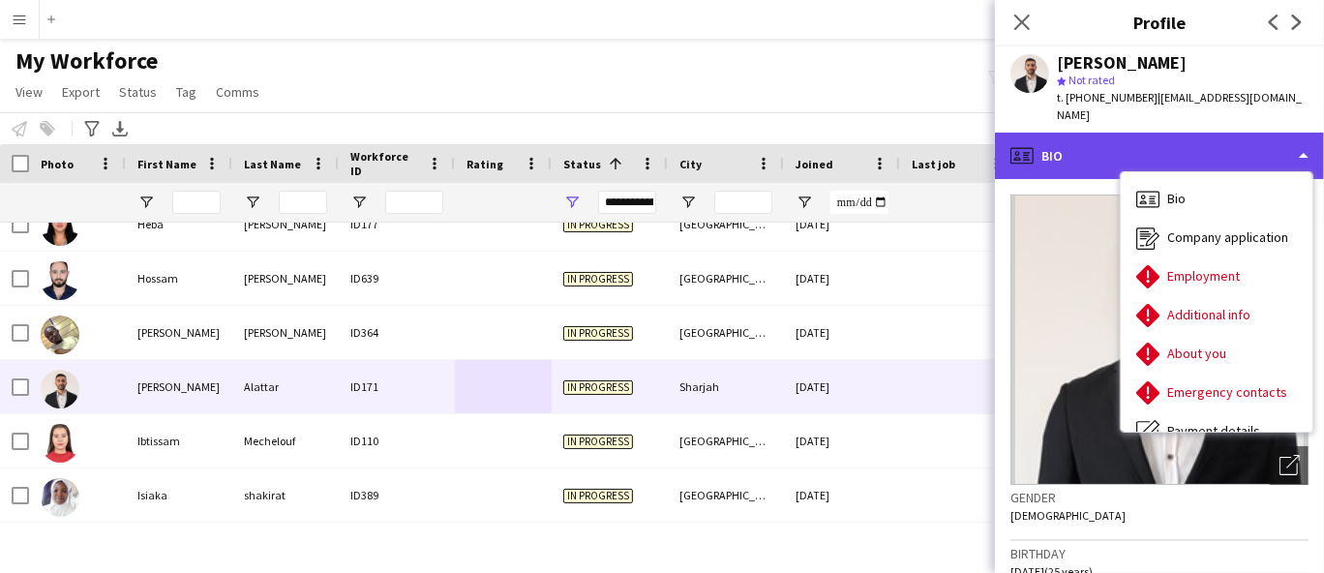
click at [1172, 146] on div "profile Bio" at bounding box center [1159, 156] width 329 height 46
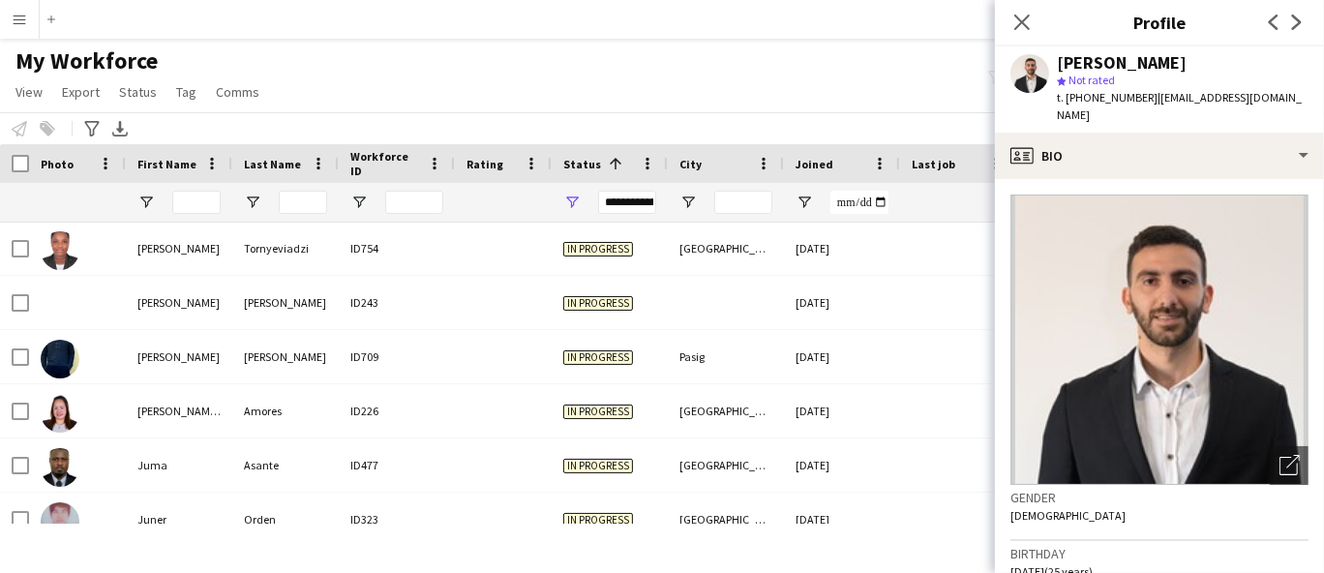
click at [543, 314] on div at bounding box center [503, 302] width 97 height 53
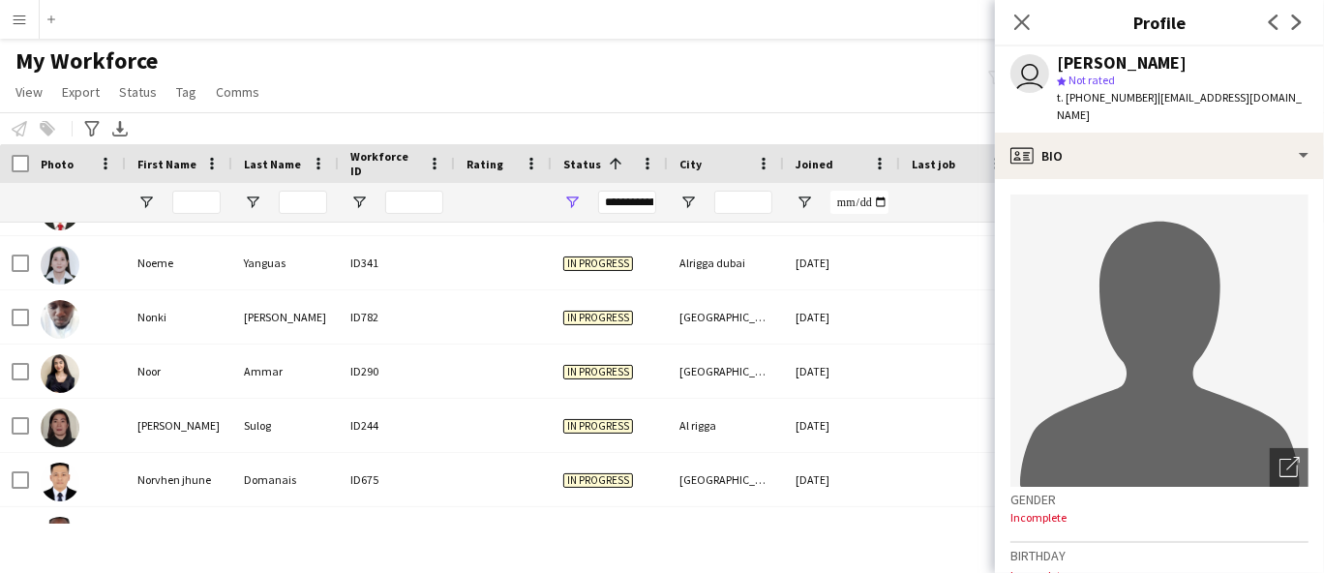
click at [518, 272] on div at bounding box center [503, 262] width 97 height 53
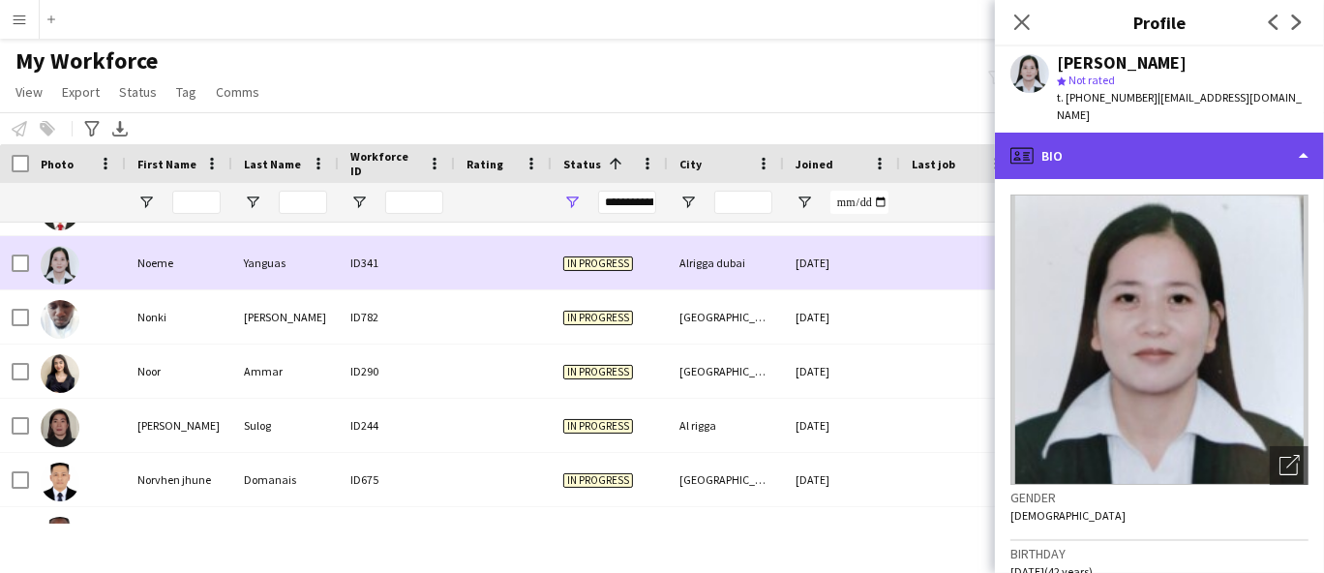
click at [1154, 143] on div "profile Bio" at bounding box center [1159, 156] width 329 height 46
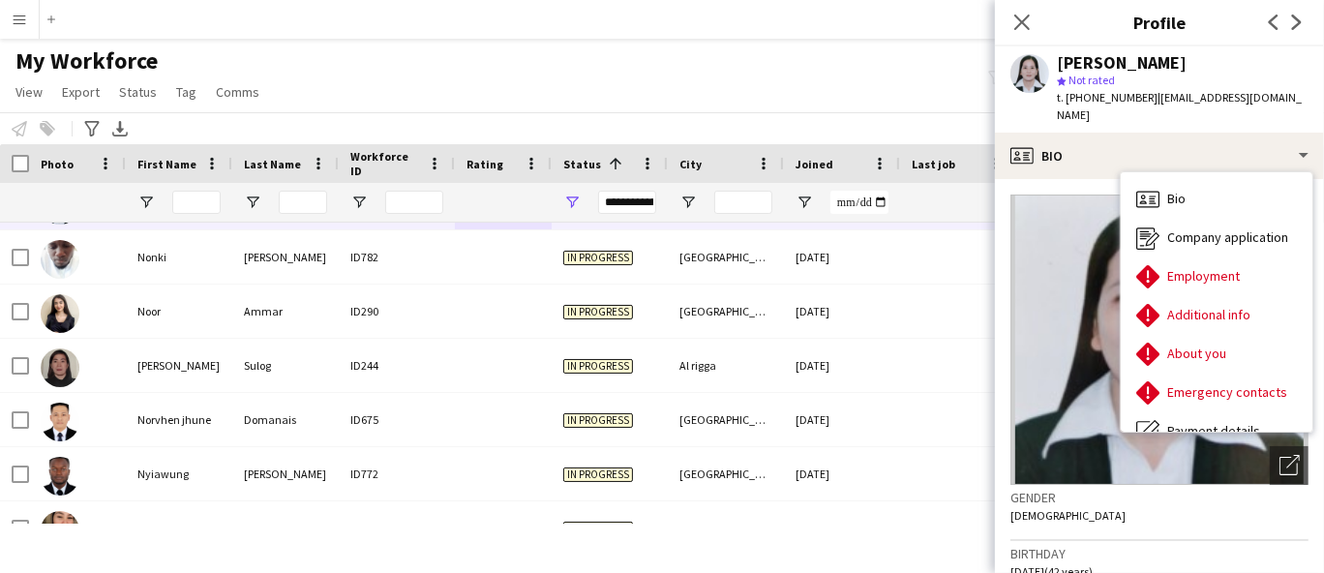
click at [443, 384] on div "ID244" at bounding box center [397, 365] width 116 height 53
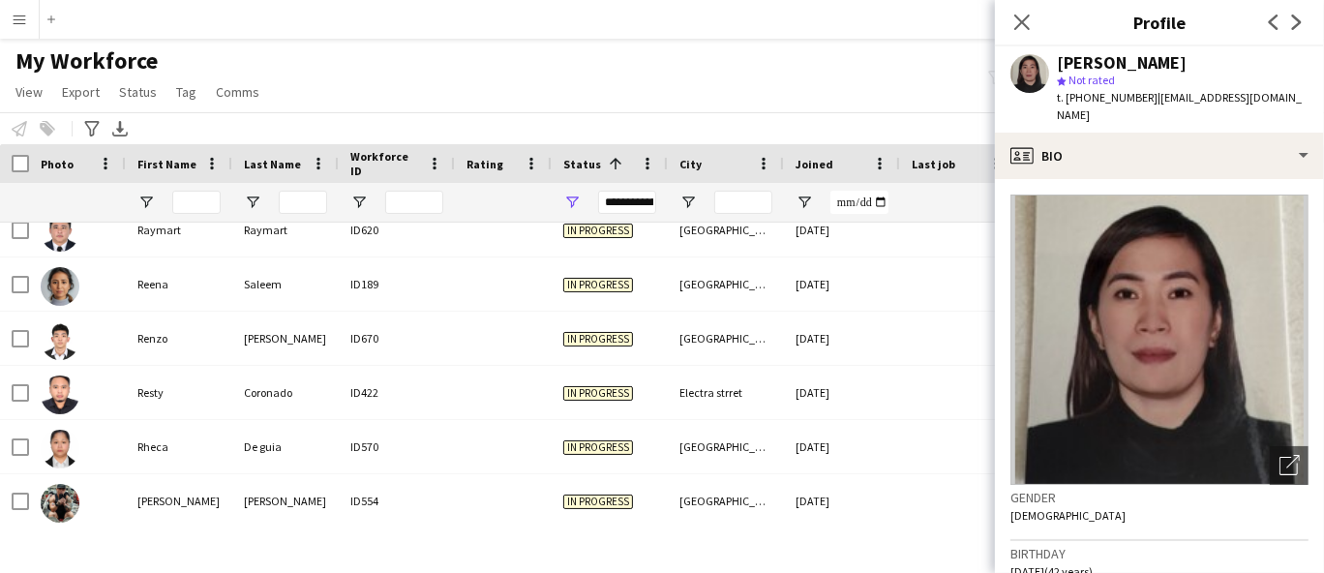
click at [479, 276] on div at bounding box center [503, 283] width 97 height 53
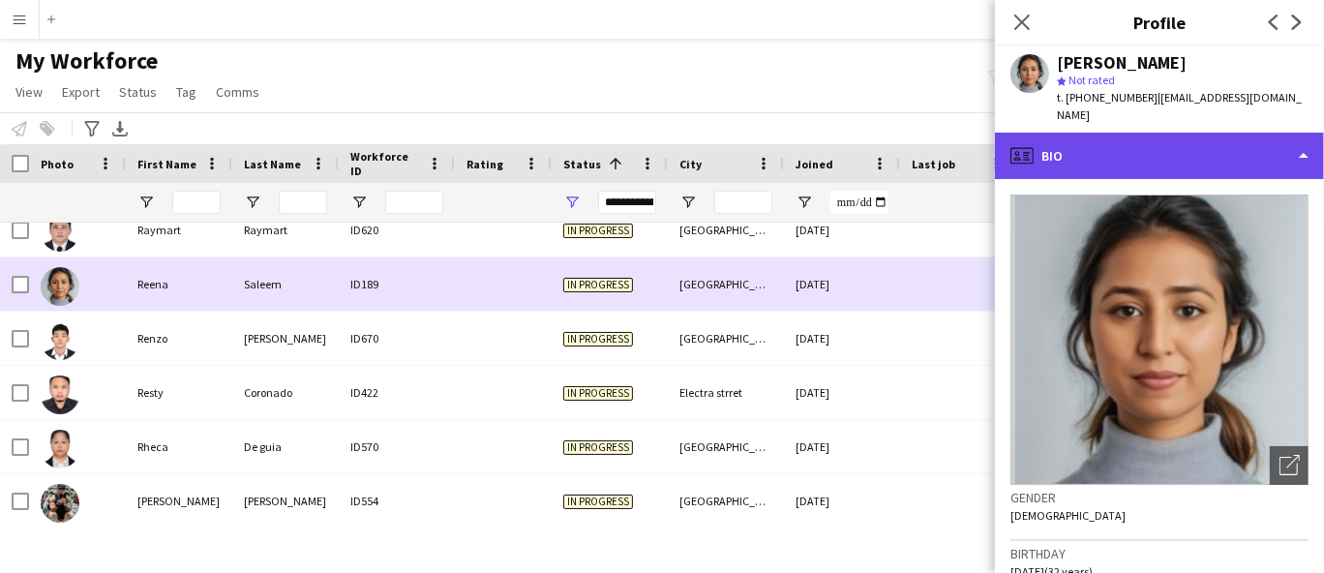
click at [1132, 158] on div "profile Bio" at bounding box center [1159, 156] width 329 height 46
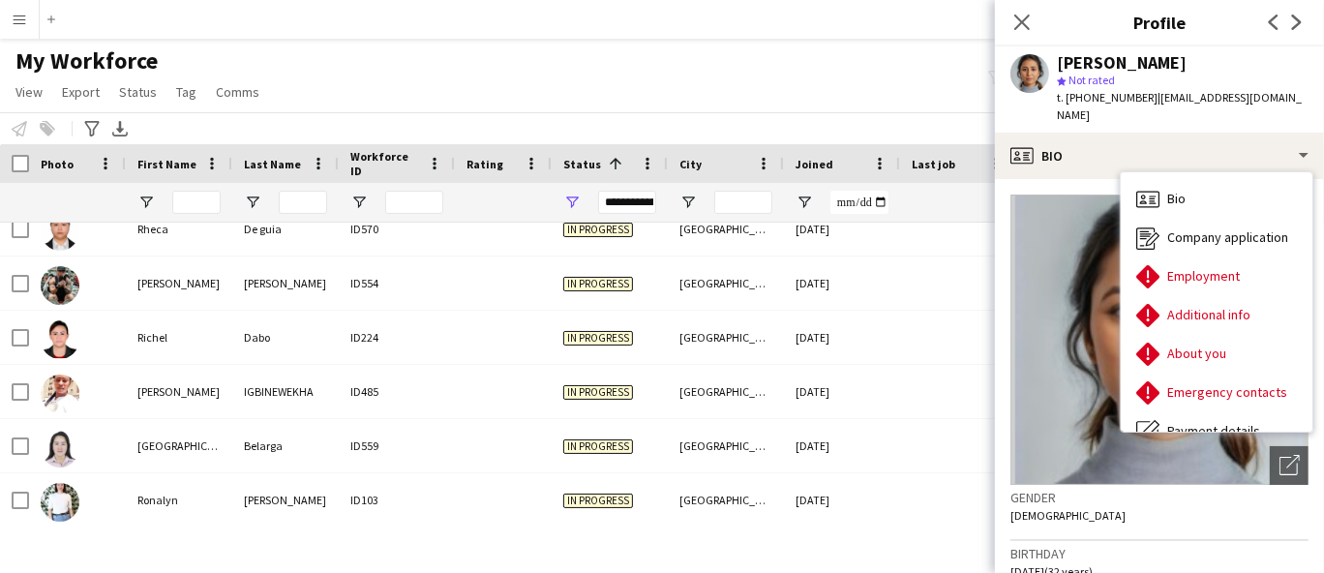
click at [474, 356] on div at bounding box center [503, 337] width 97 height 53
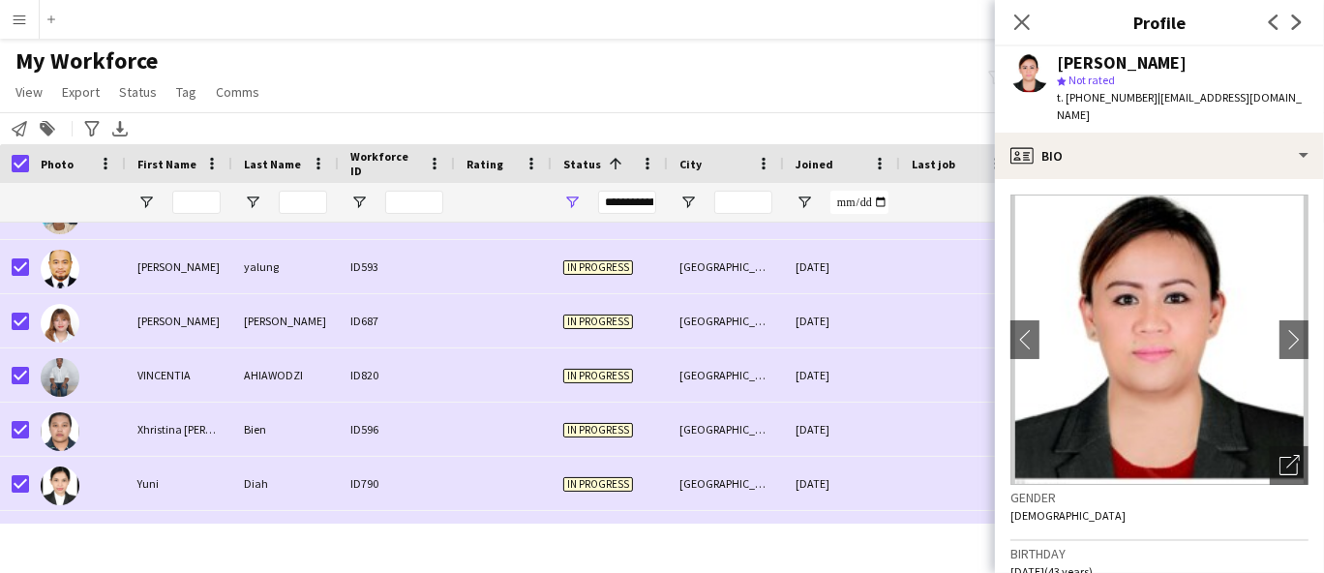
click at [356, 54] on div "My Workforce View Views Default view New view Update view Delete view Edit name…" at bounding box center [662, 79] width 1324 height 66
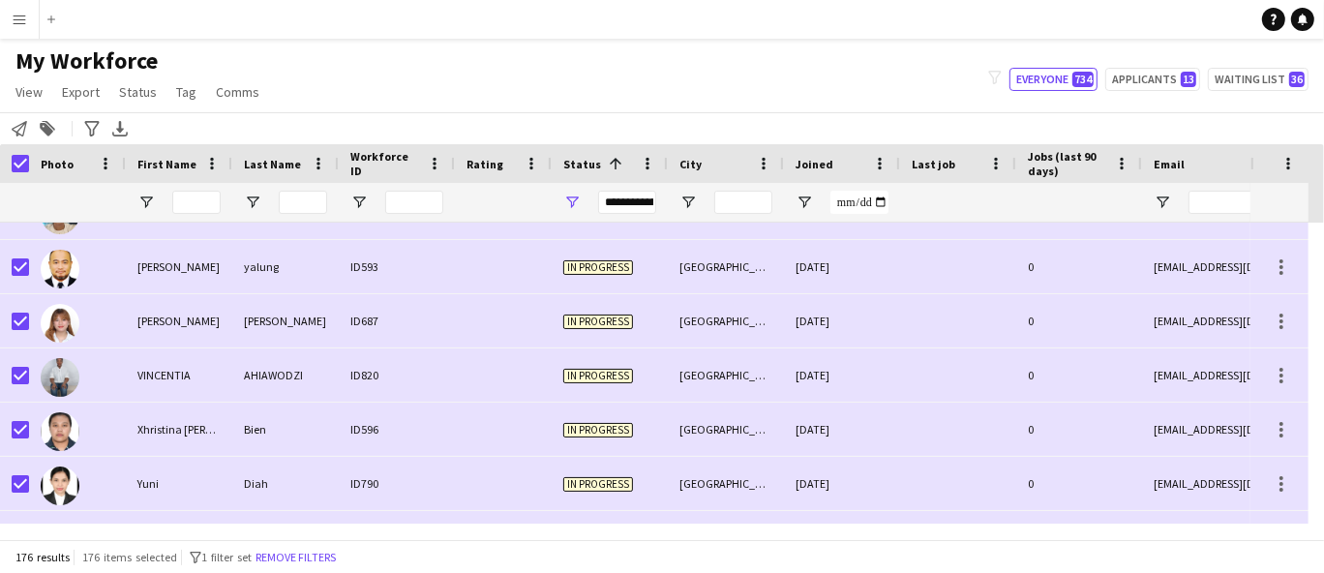
click at [26, 19] on app-icon "Menu" at bounding box center [19, 19] width 15 height 15
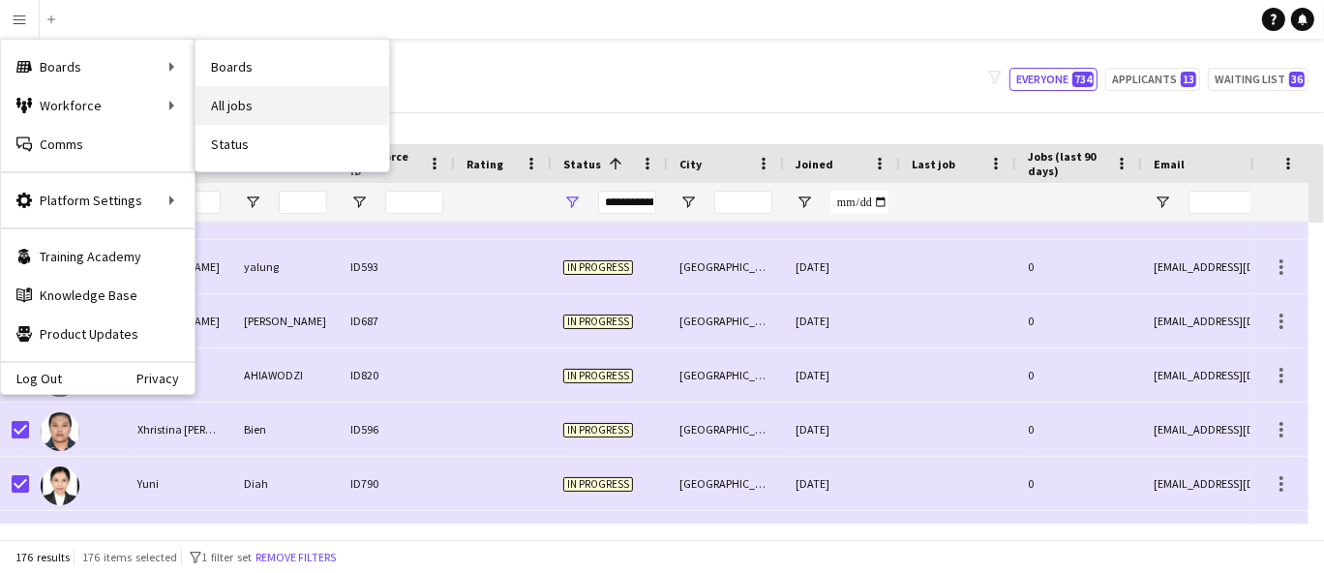
click at [236, 95] on link "All jobs" at bounding box center [292, 105] width 194 height 39
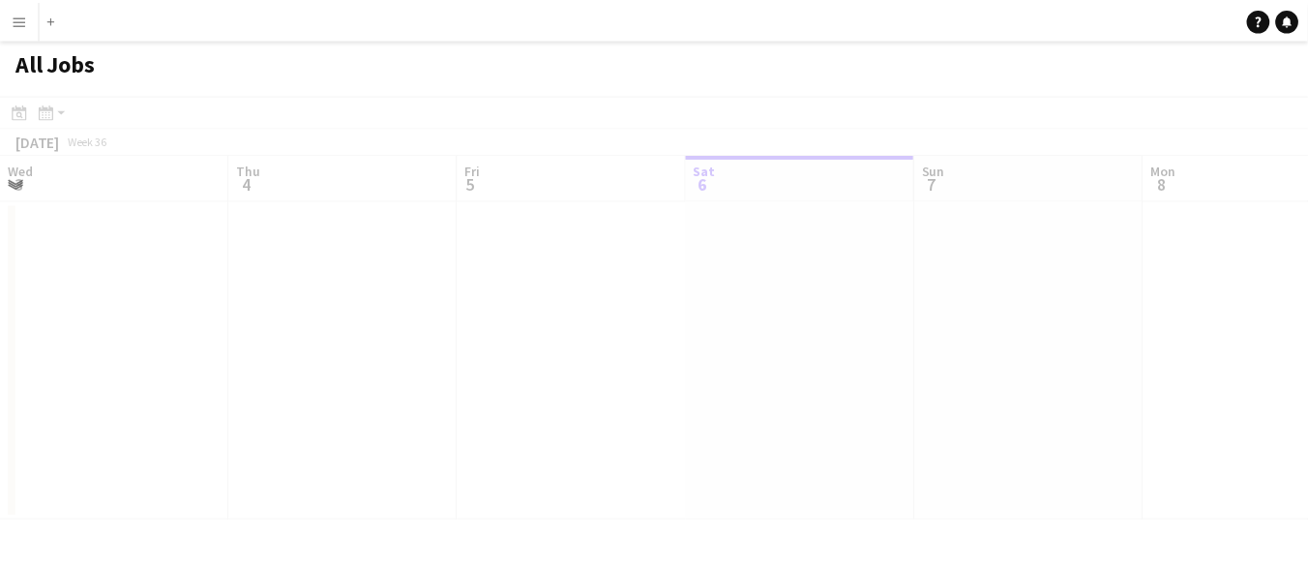
scroll to position [0, 462]
click at [26, 30] on button "Menu" at bounding box center [19, 19] width 39 height 39
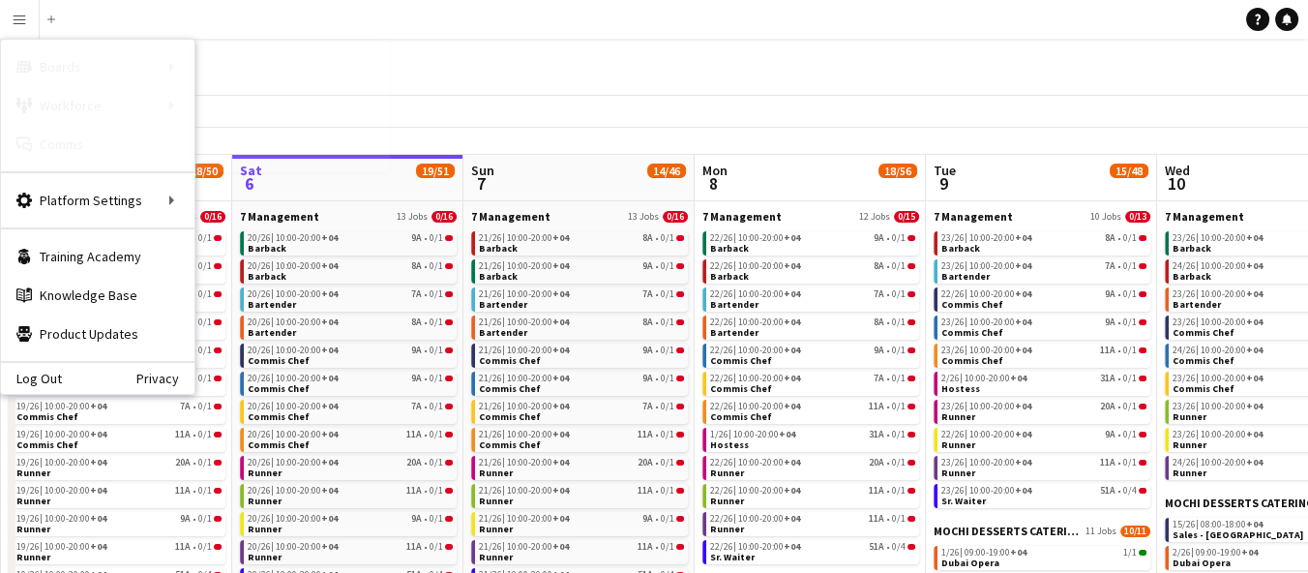
click at [246, 58] on link "Boards" at bounding box center [292, 66] width 194 height 39
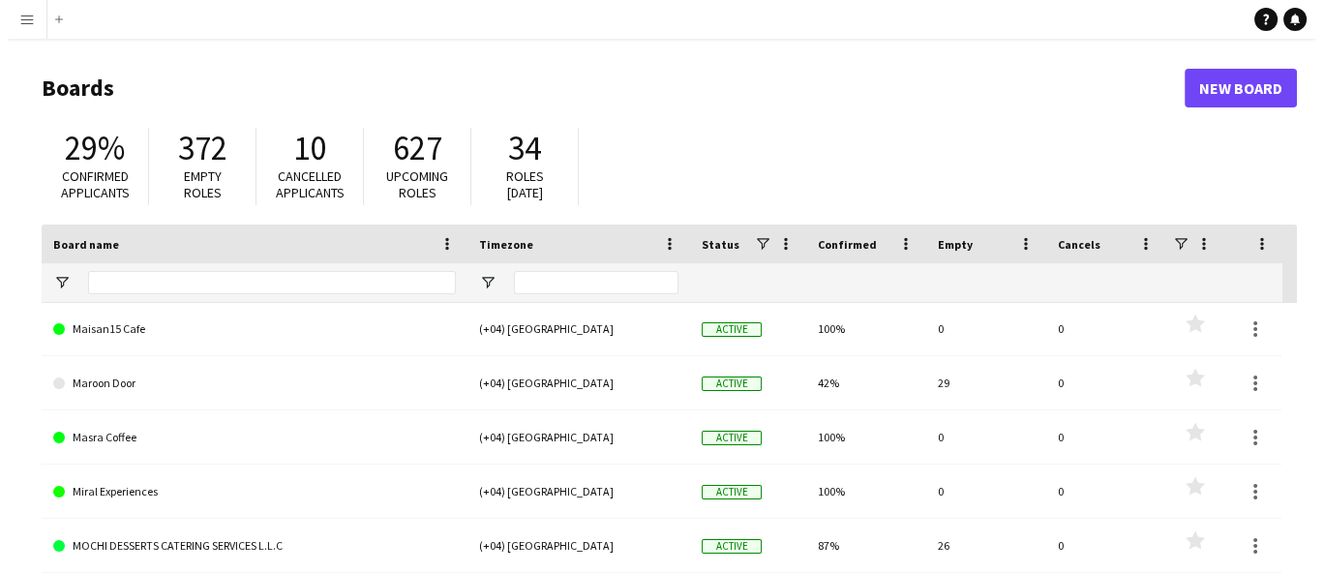
scroll to position [179, 0]
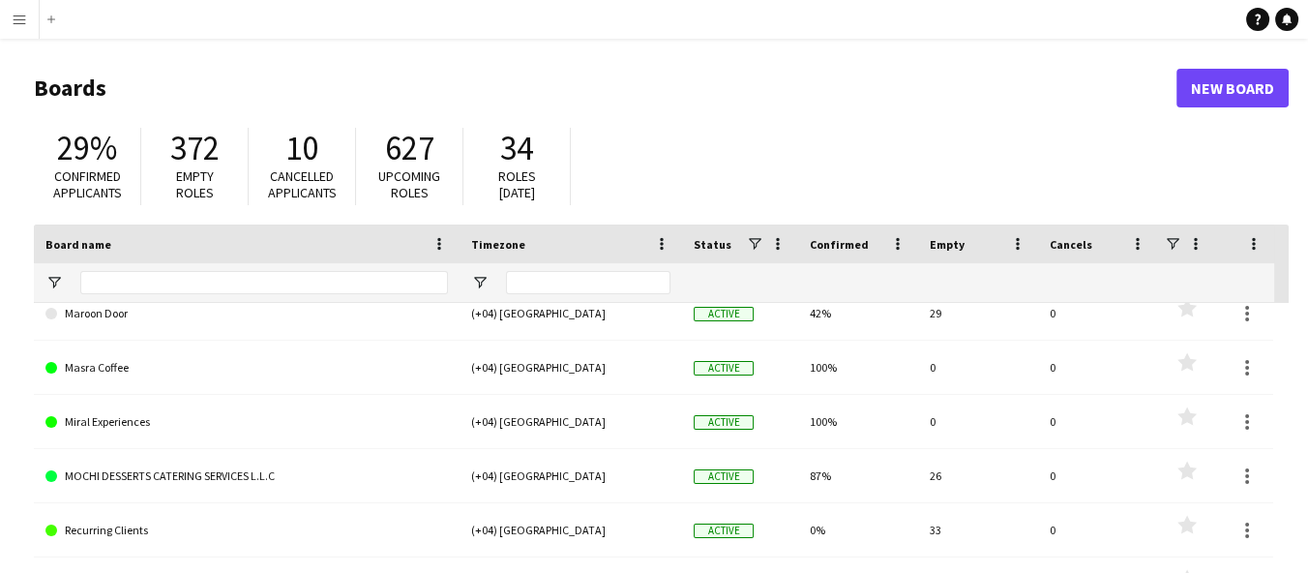
click at [263, 481] on link "MOCHI DESSERTS CATERING SERVICES L.L.C" at bounding box center [246, 476] width 403 height 54
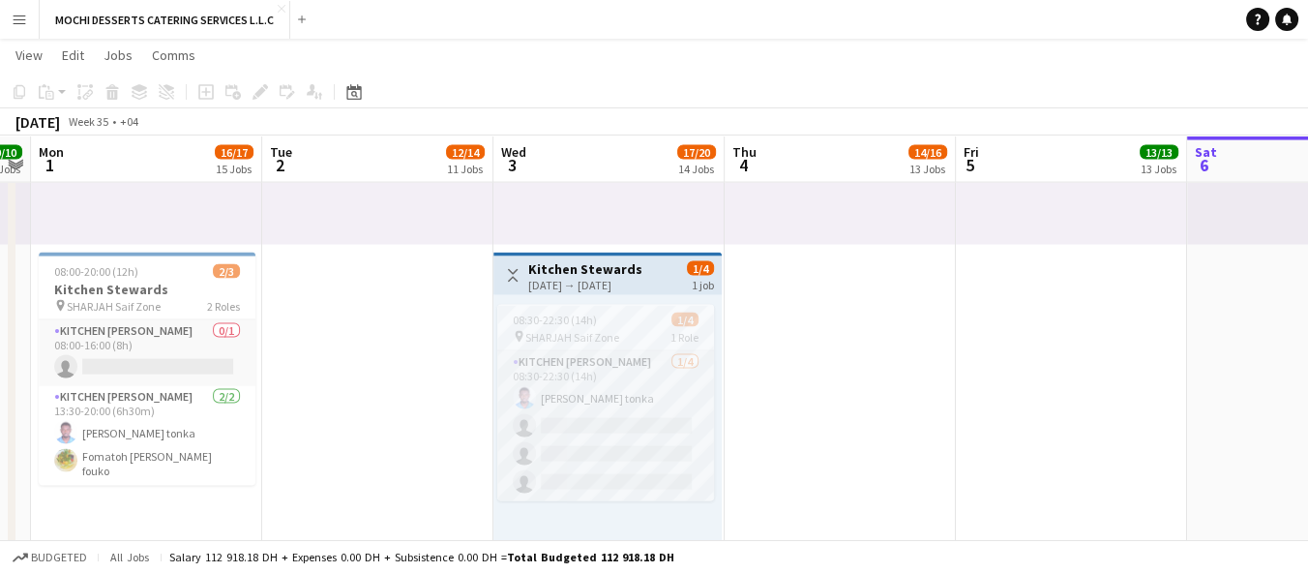
scroll to position [4876, 0]
click at [572, 404] on app-card-role "Kitchen [PERSON_NAME] [DATE] 08:30-22:30 (14h) [PERSON_NAME] tonka single-neutr…" at bounding box center [605, 426] width 217 height 150
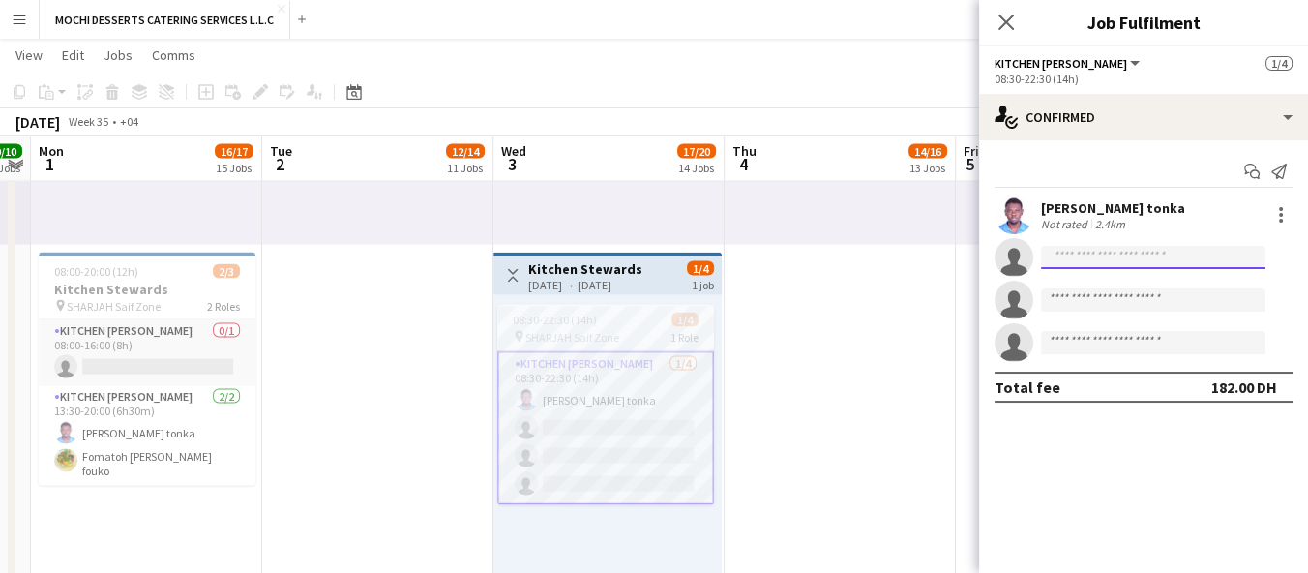
click at [1088, 260] on input at bounding box center [1153, 257] width 224 height 23
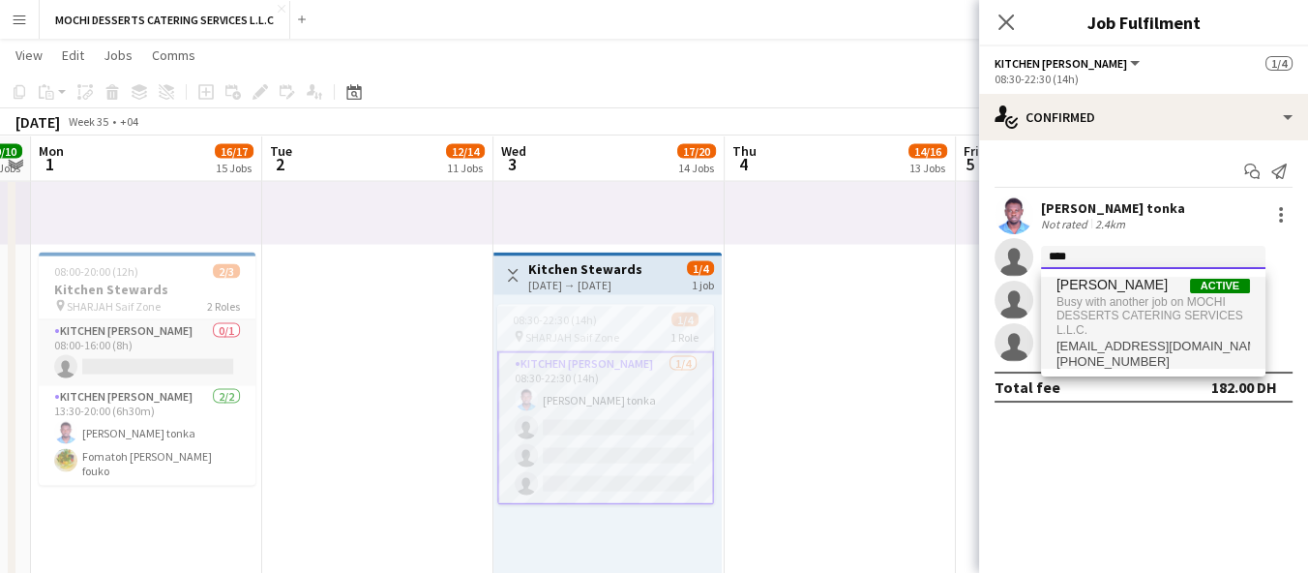
type input "****"
click at [1163, 298] on span "Busy with another job on MOCHI DESSERTS CATERING SERVICES L.L.C." at bounding box center [1154, 315] width 194 height 45
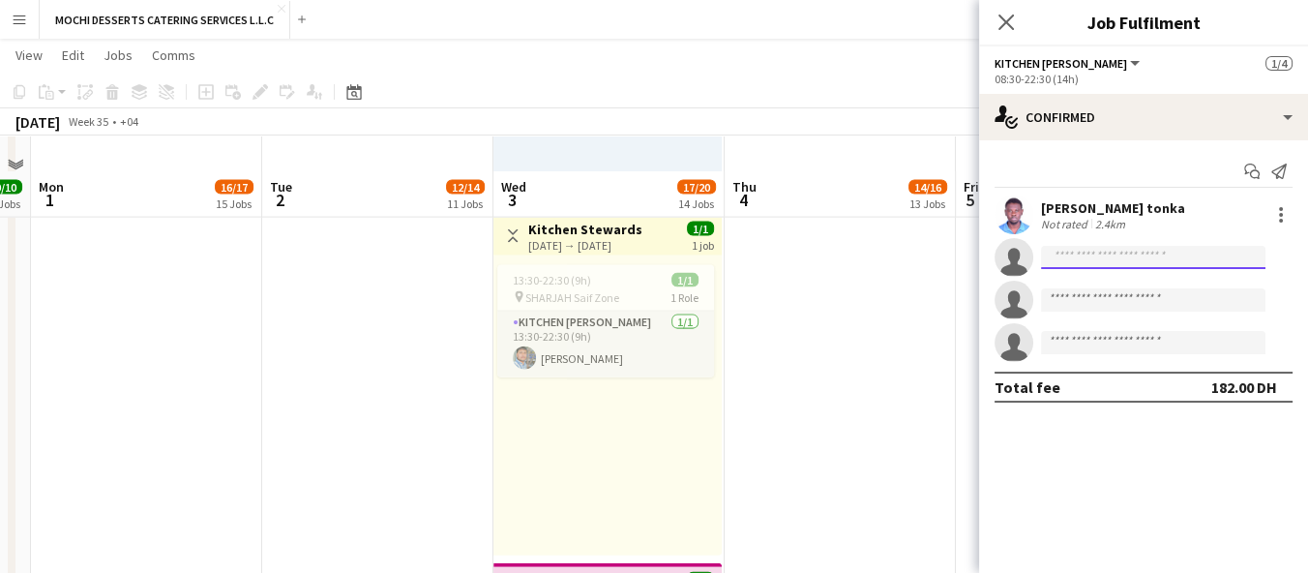
scroll to position [5232, 0]
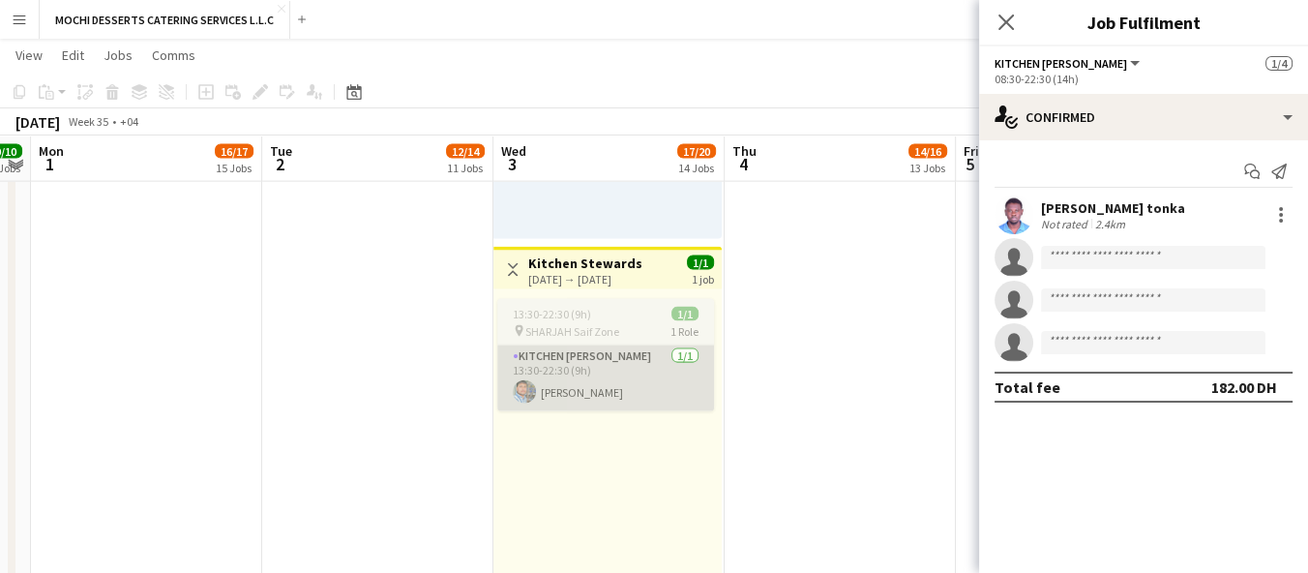
click at [616, 382] on app-card-role "Kitchen [PERSON_NAME] [DATE] 13:30-22:30 (9h) [PERSON_NAME]" at bounding box center [605, 378] width 217 height 66
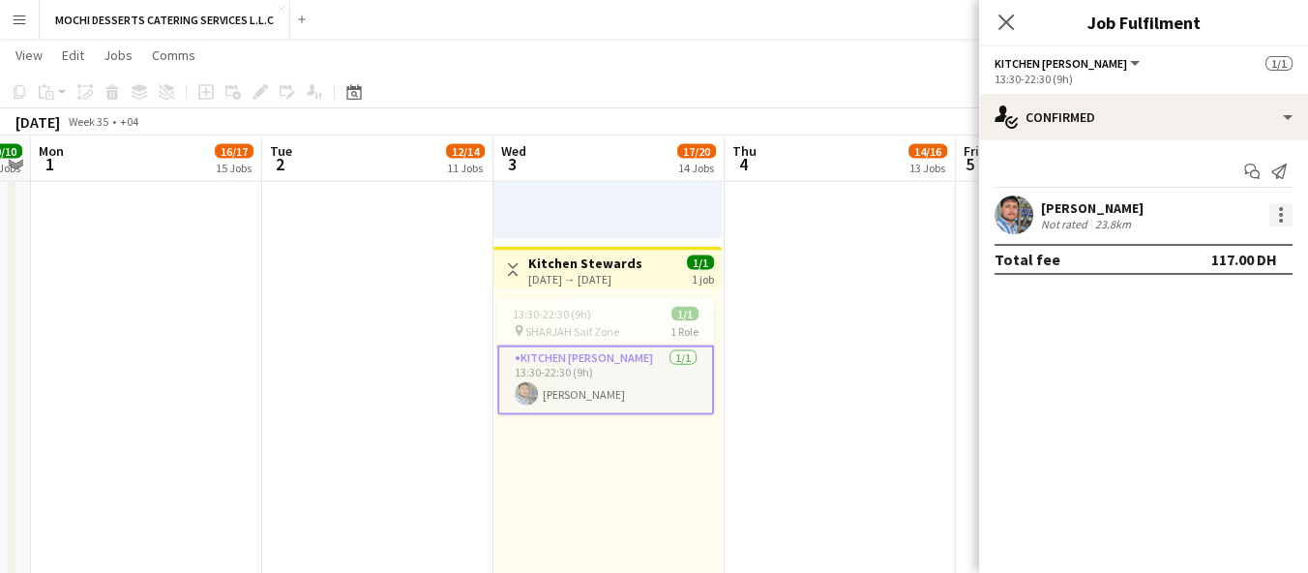
click at [1278, 215] on div at bounding box center [1281, 214] width 23 height 23
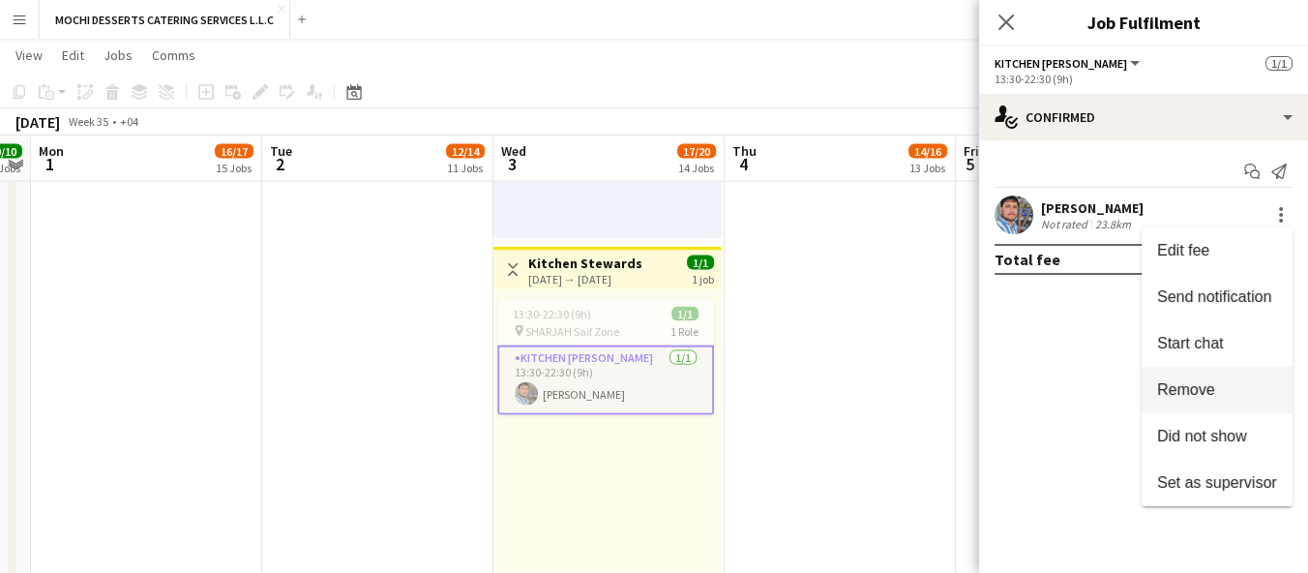
click at [1245, 405] on button "Remove" at bounding box center [1217, 390] width 151 height 46
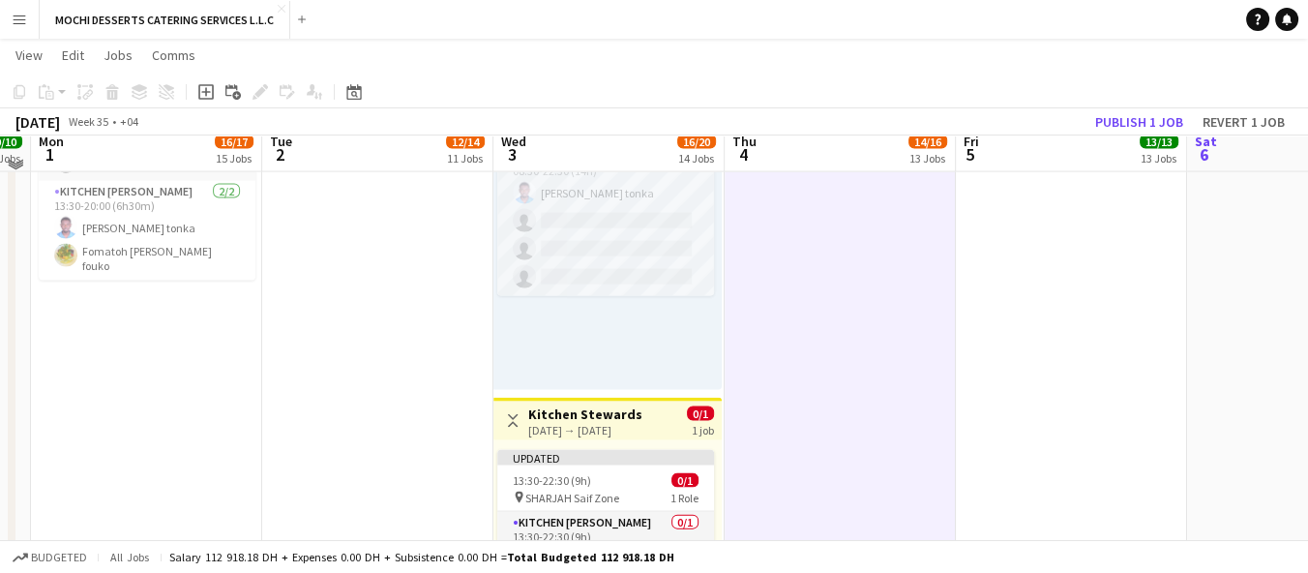
scroll to position [5070, 0]
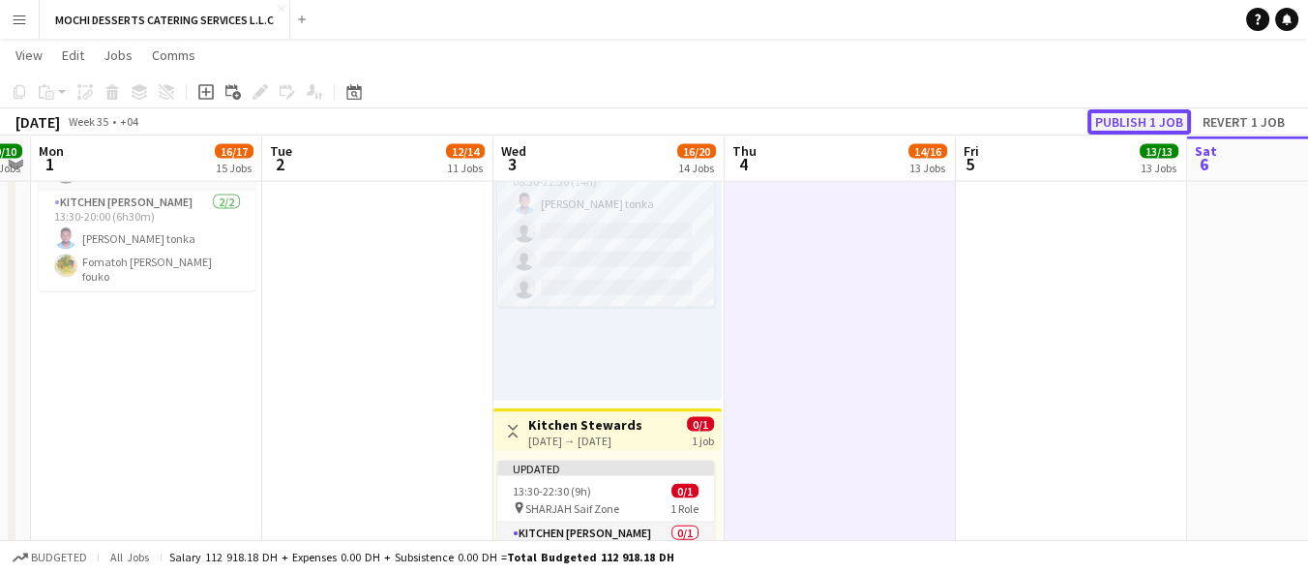
click at [1143, 126] on button "Publish 1 job" at bounding box center [1140, 121] width 104 height 25
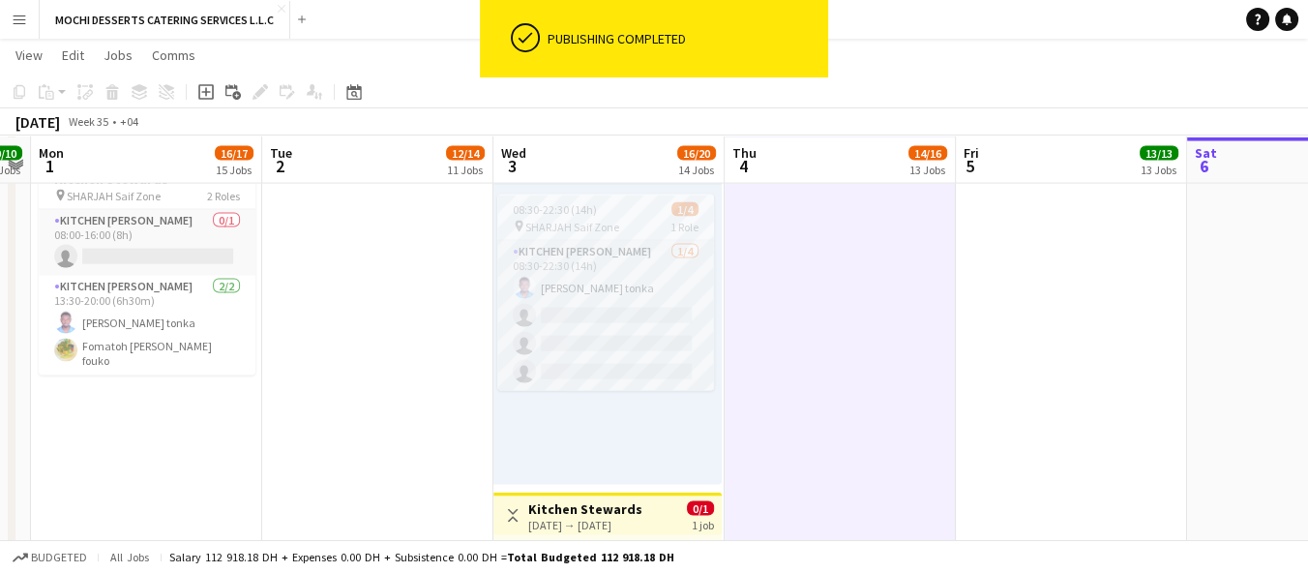
scroll to position [4981, 0]
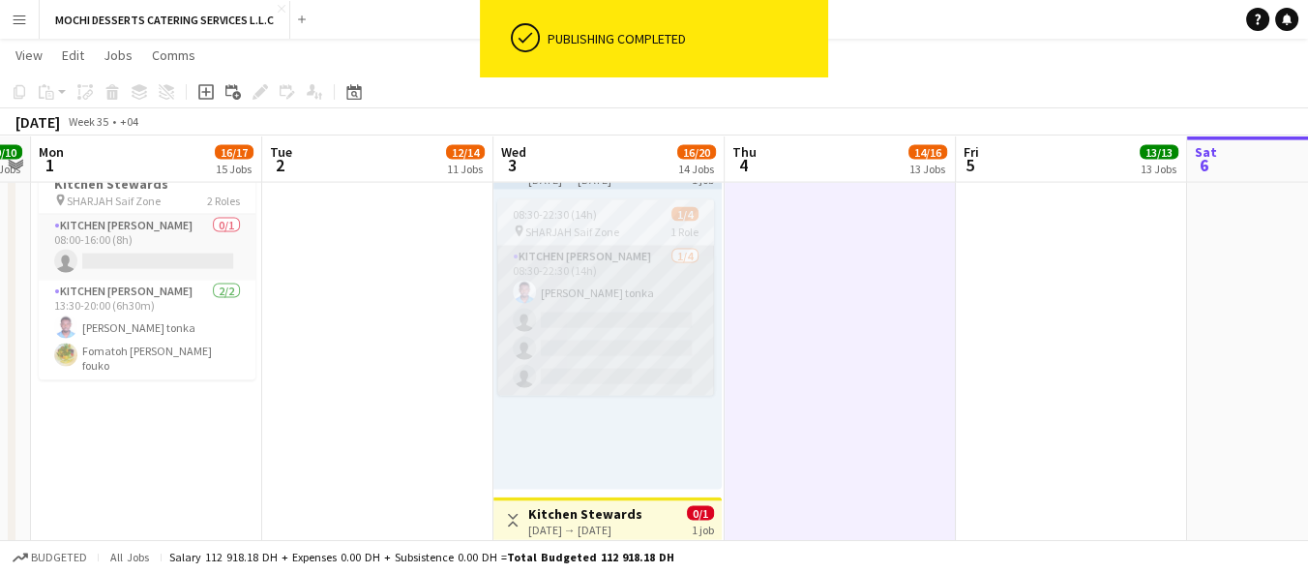
click at [606, 349] on app-card-role "Kitchen [PERSON_NAME] [DATE] 08:30-22:30 (14h) [PERSON_NAME] tonka single-neutr…" at bounding box center [605, 321] width 217 height 150
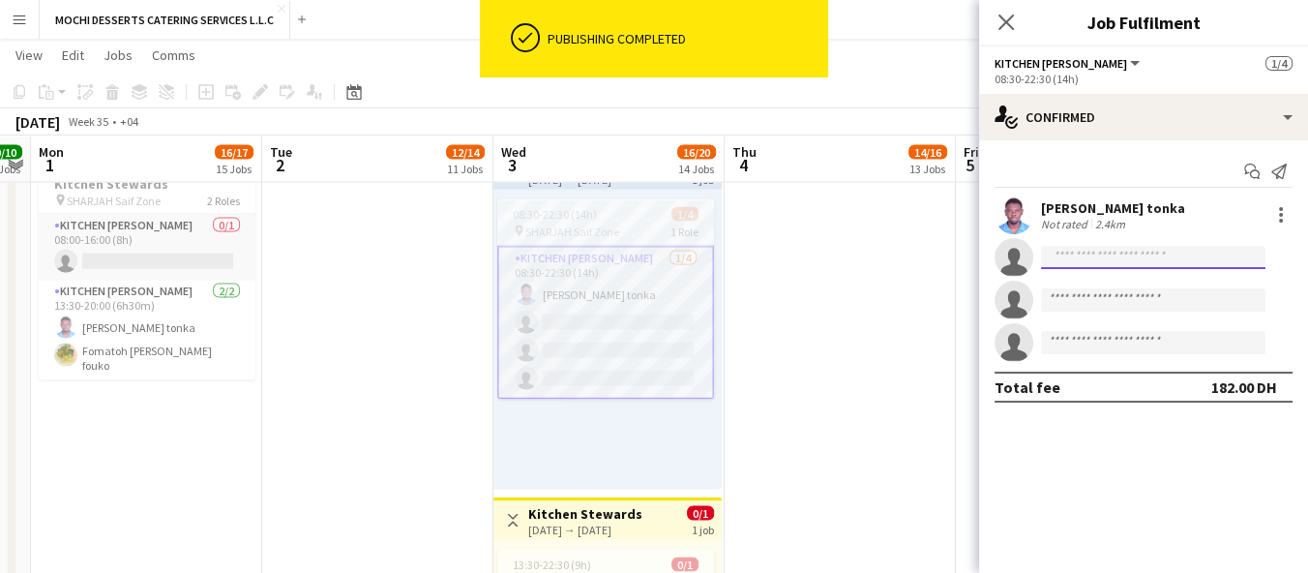
click at [1116, 253] on input at bounding box center [1153, 257] width 224 height 23
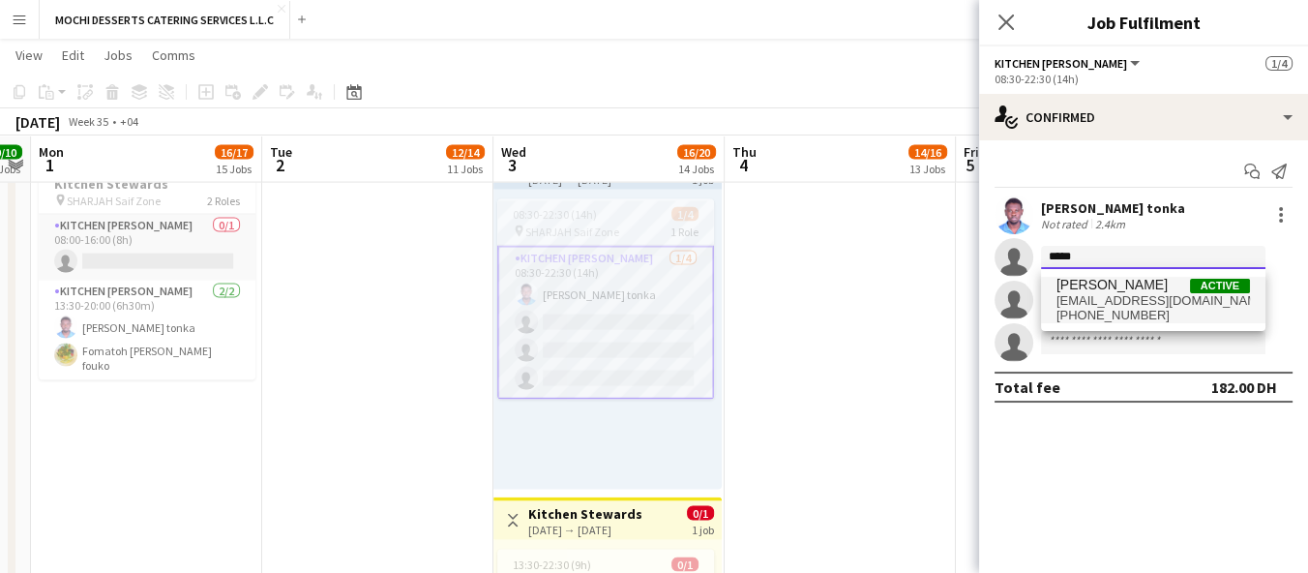
type input "*****"
click at [1137, 293] on span "[EMAIL_ADDRESS][DOMAIN_NAME]" at bounding box center [1154, 300] width 194 height 15
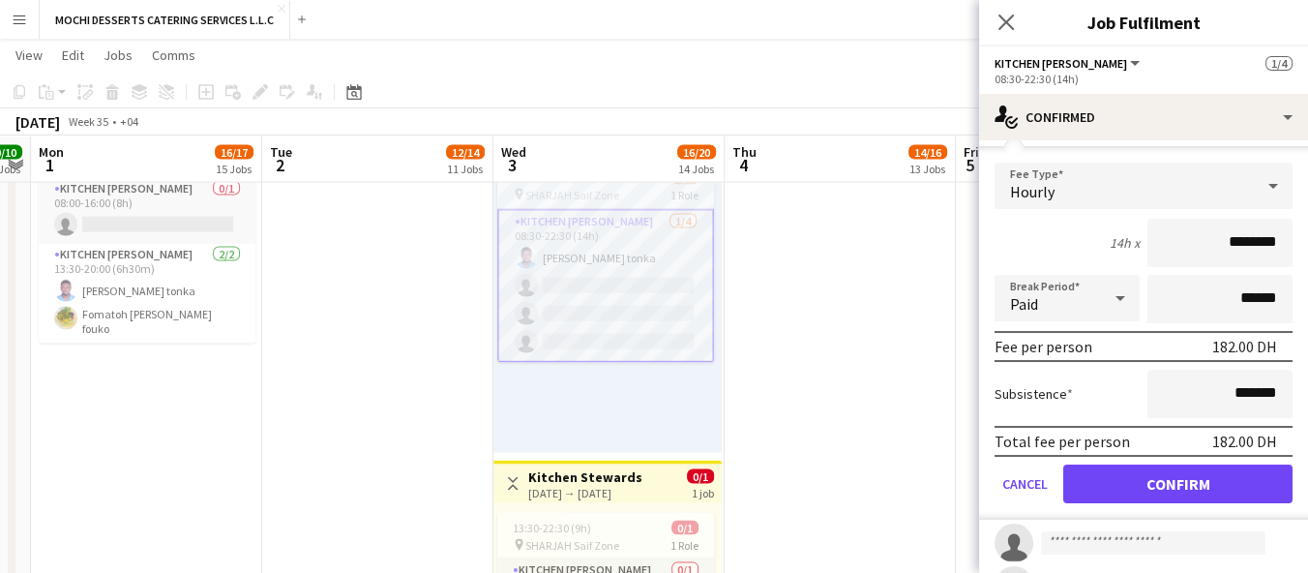
scroll to position [224, 0]
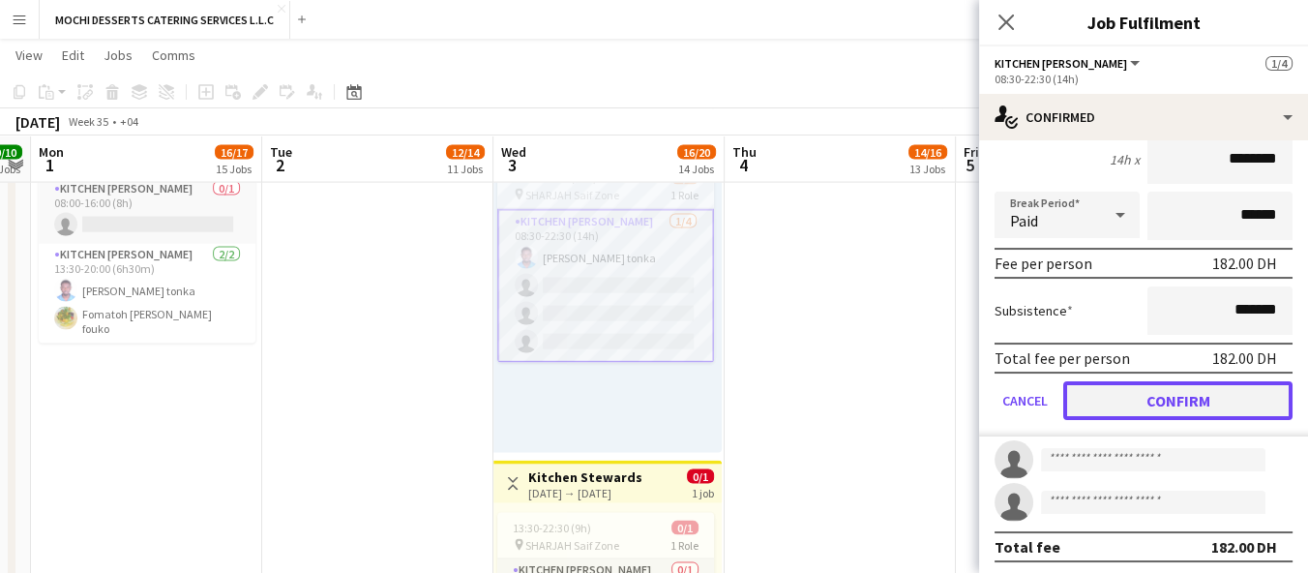
click at [1225, 395] on button "Confirm" at bounding box center [1177, 400] width 229 height 39
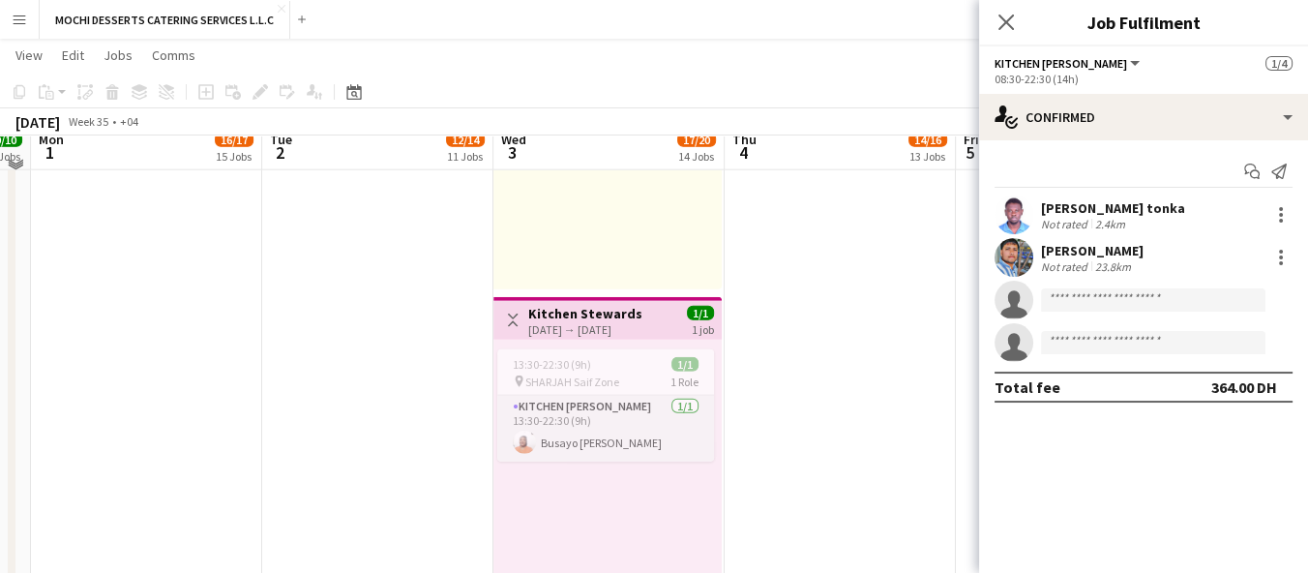
scroll to position [5575, 0]
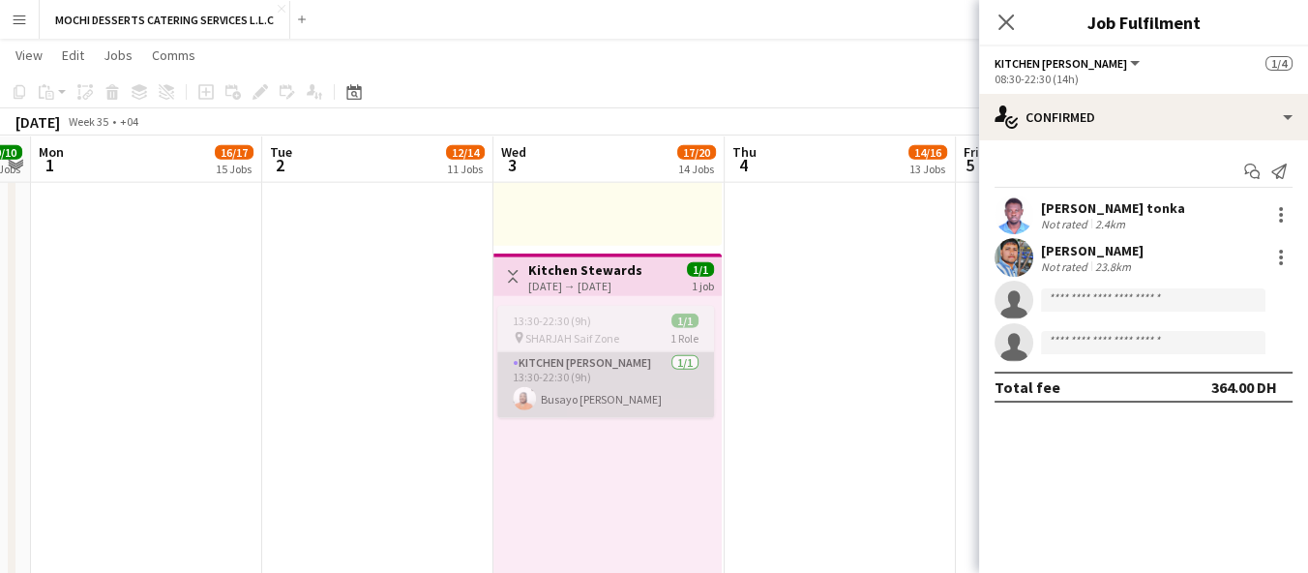
click at [682, 410] on app-card-role "Kitchen [PERSON_NAME] [DATE] 13:30-22:30 (9h) [PERSON_NAME]" at bounding box center [605, 385] width 217 height 66
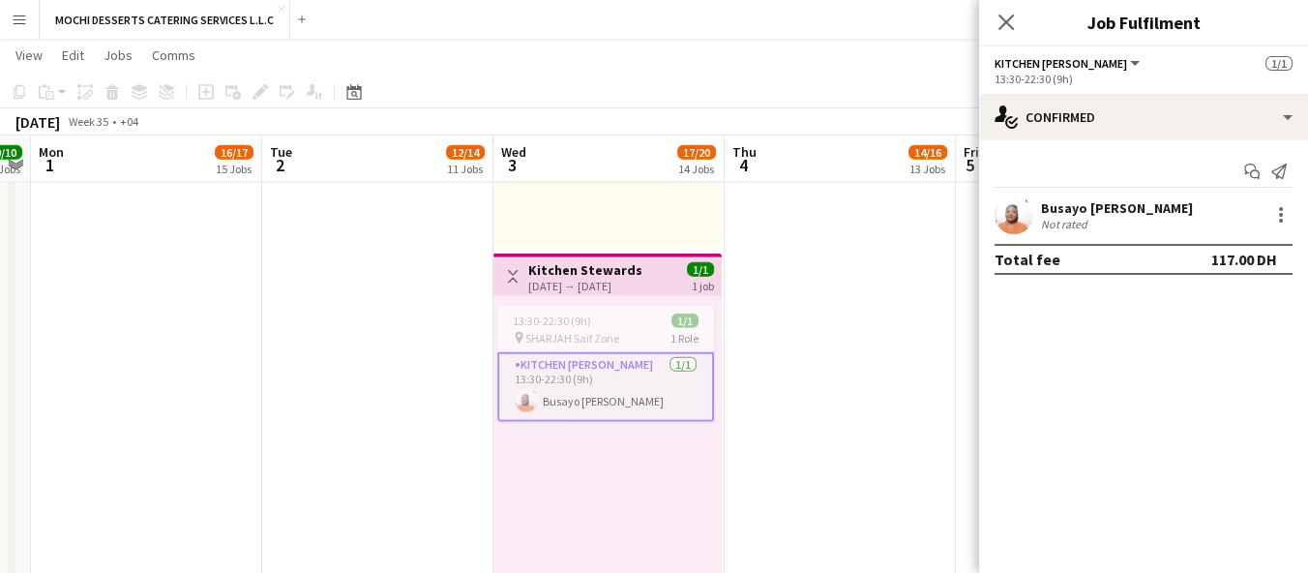
click at [637, 387] on app-card-role "Kitchen [PERSON_NAME] [DATE] 13:30-22:30 (9h) [PERSON_NAME]" at bounding box center [605, 387] width 217 height 70
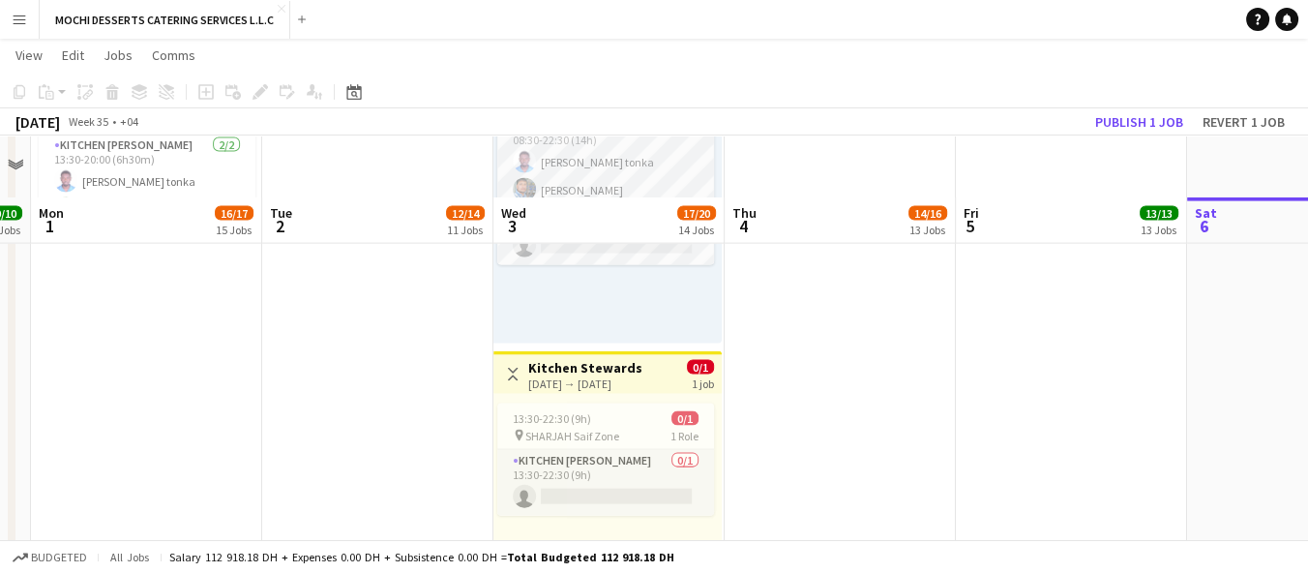
scroll to position [5300, 0]
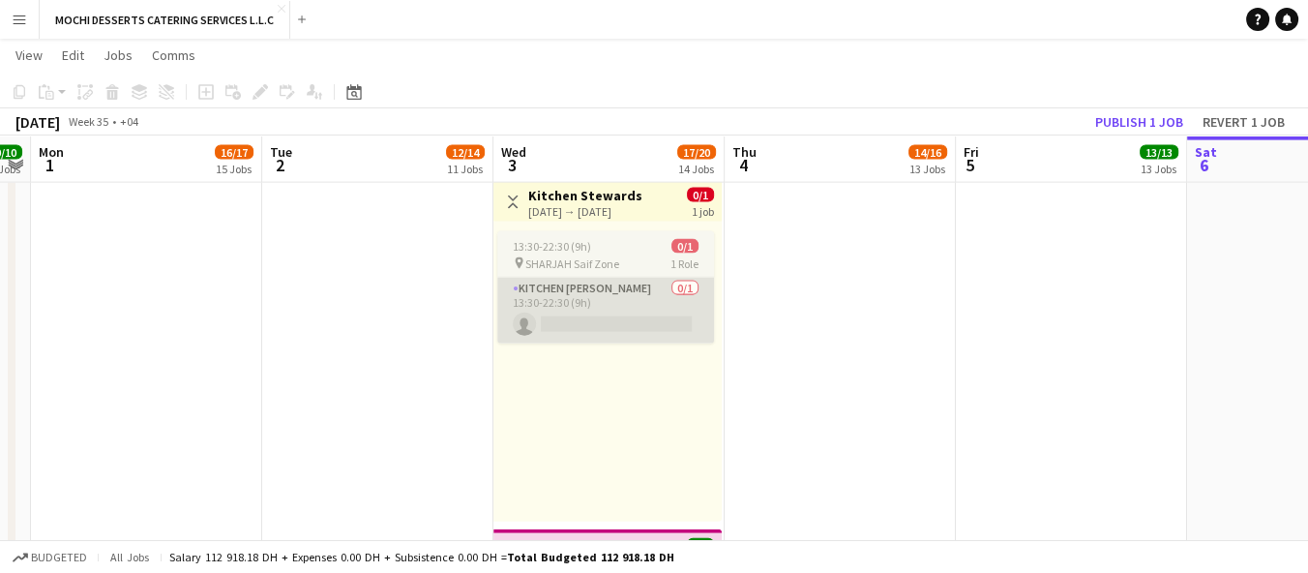
click at [671, 298] on app-card-role "Kitchen [PERSON_NAME] 0/1 13:30-22:30 (9h) single-neutral-actions" at bounding box center [605, 311] width 217 height 66
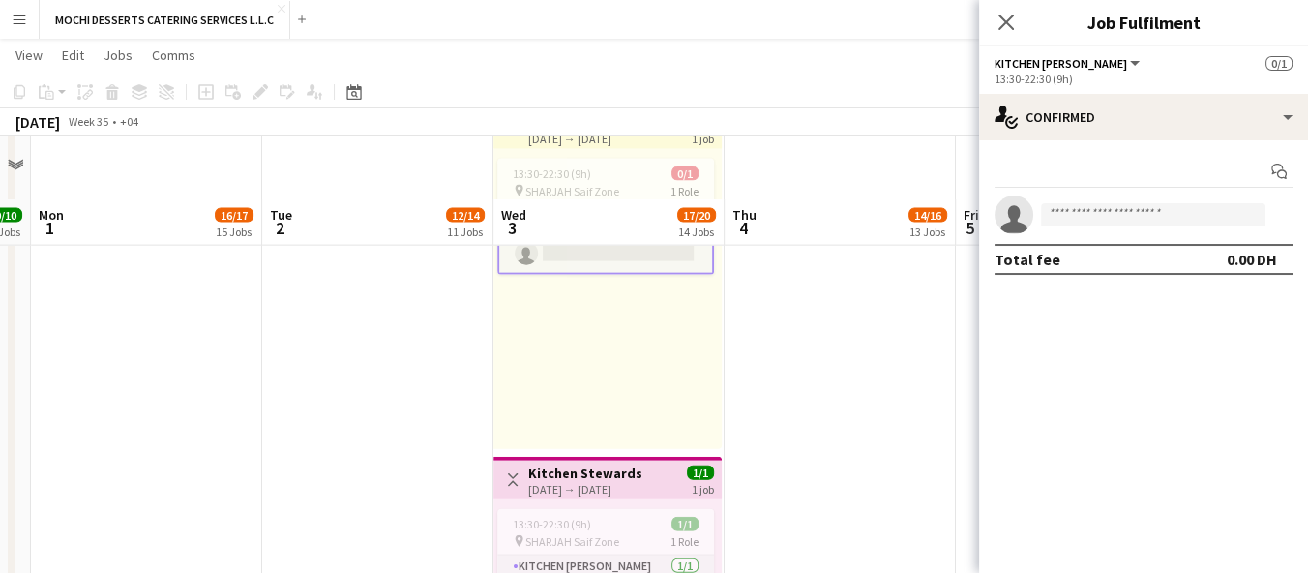
scroll to position [5480, 0]
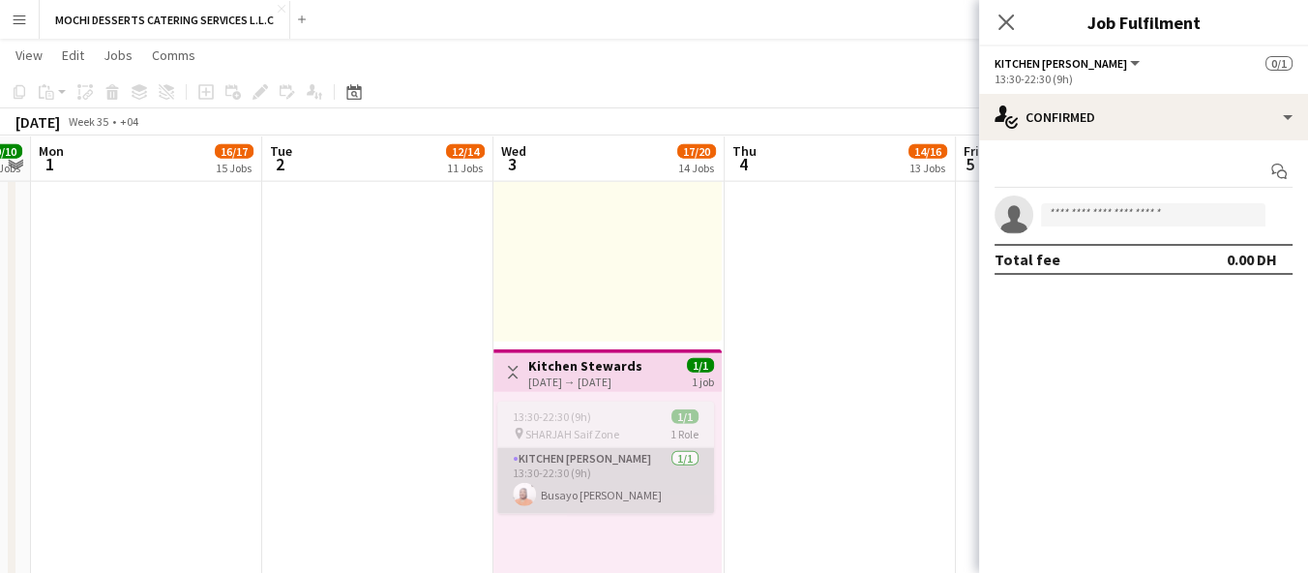
click at [612, 494] on app-card-role "Kitchen [PERSON_NAME] [DATE] 13:30-22:30 (9h) [PERSON_NAME]" at bounding box center [605, 481] width 217 height 66
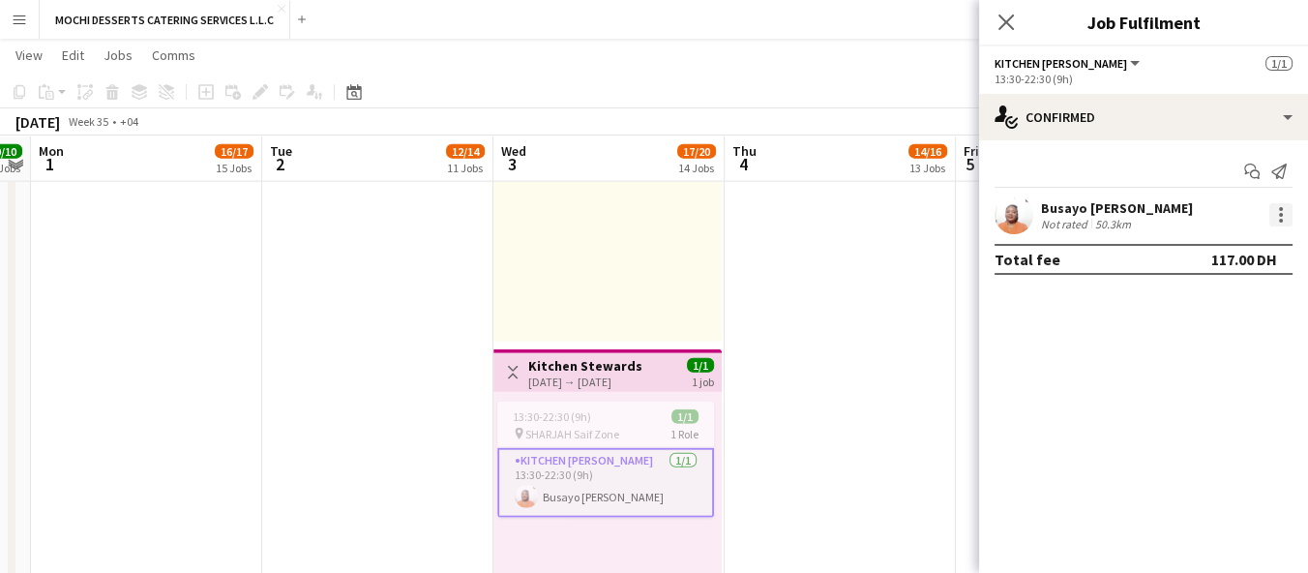
click at [1280, 214] on div at bounding box center [1281, 215] width 4 height 4
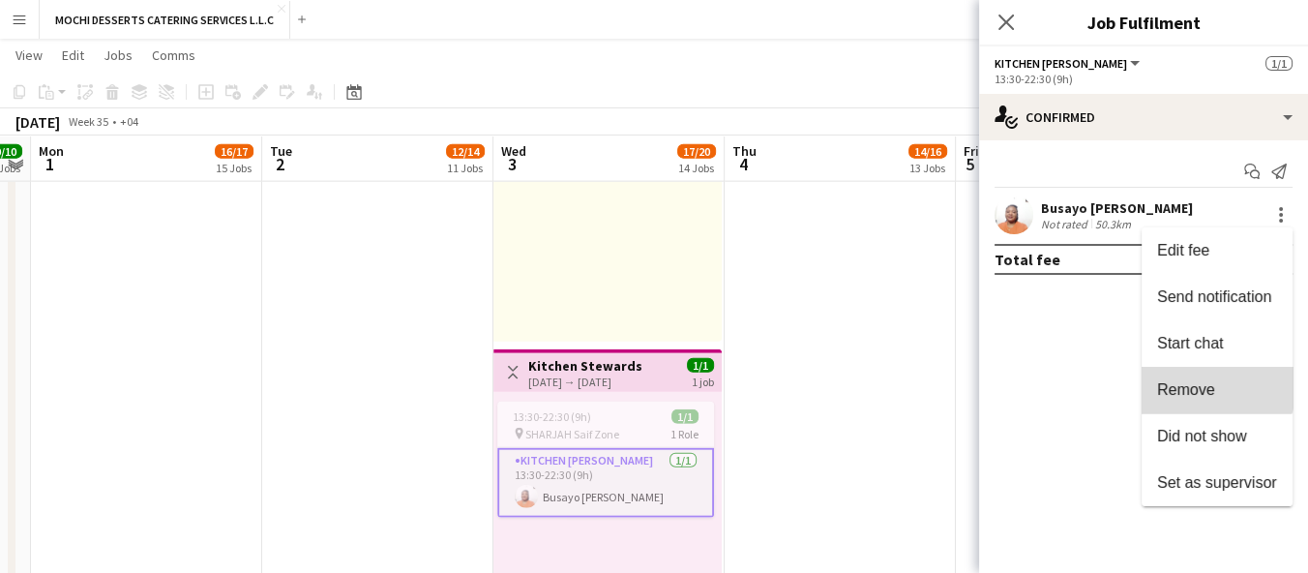
click at [1212, 386] on span "Remove" at bounding box center [1186, 389] width 58 height 16
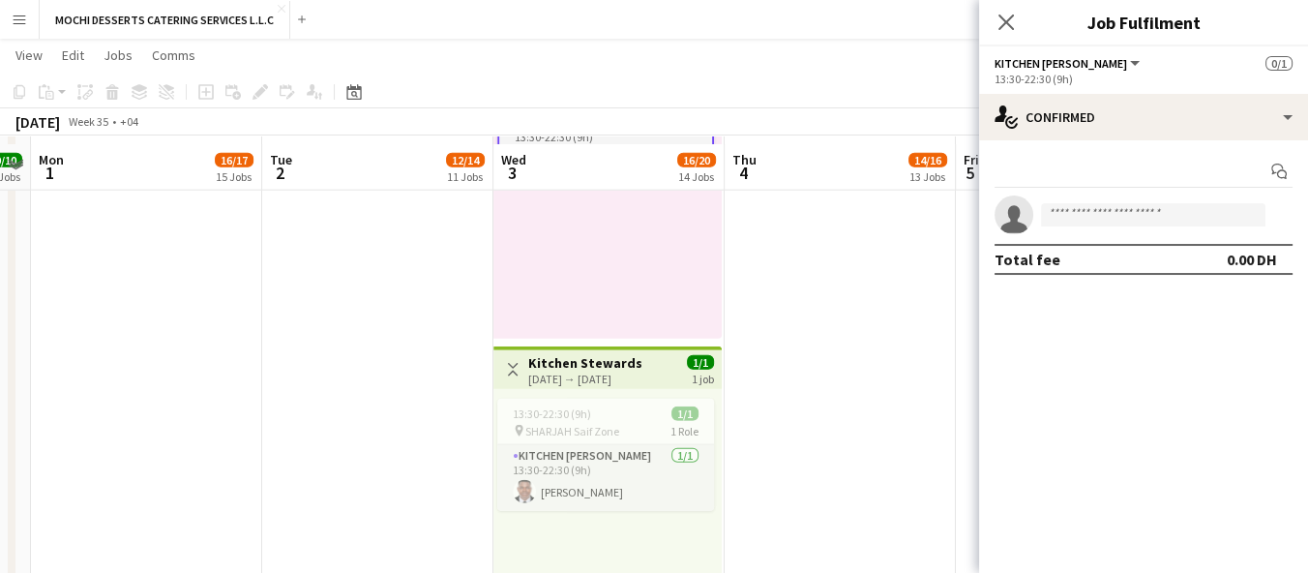
scroll to position [5849, 0]
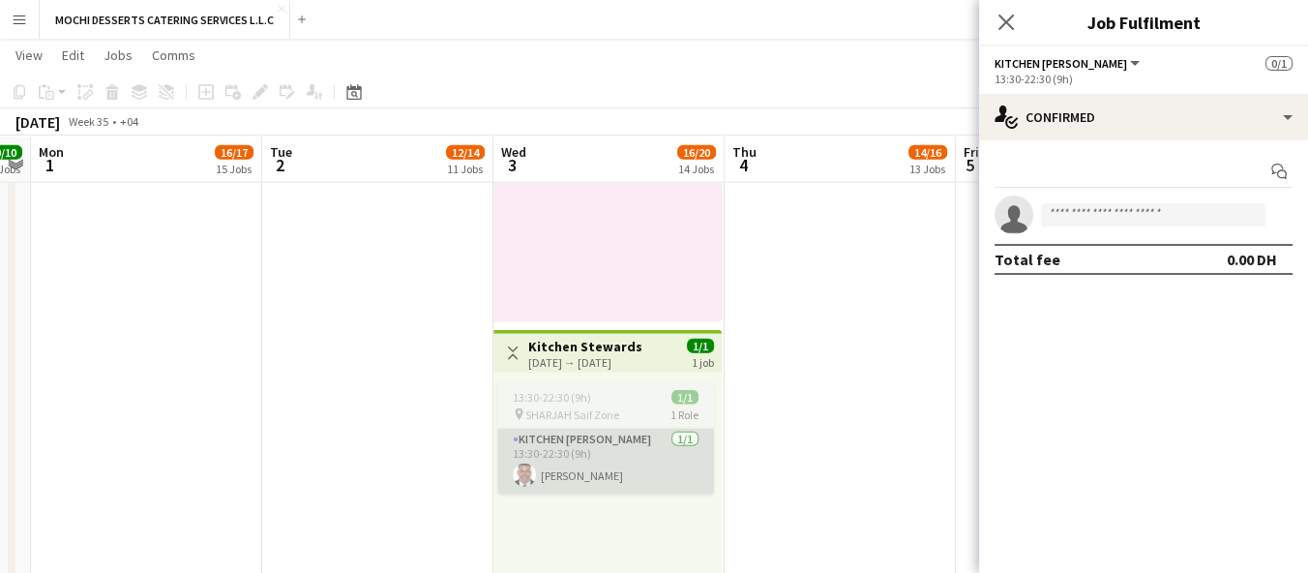
click at [603, 474] on app-card-role "Kitchen [PERSON_NAME] [DATE] 13:30-22:30 (9h) [PERSON_NAME]" at bounding box center [605, 462] width 217 height 66
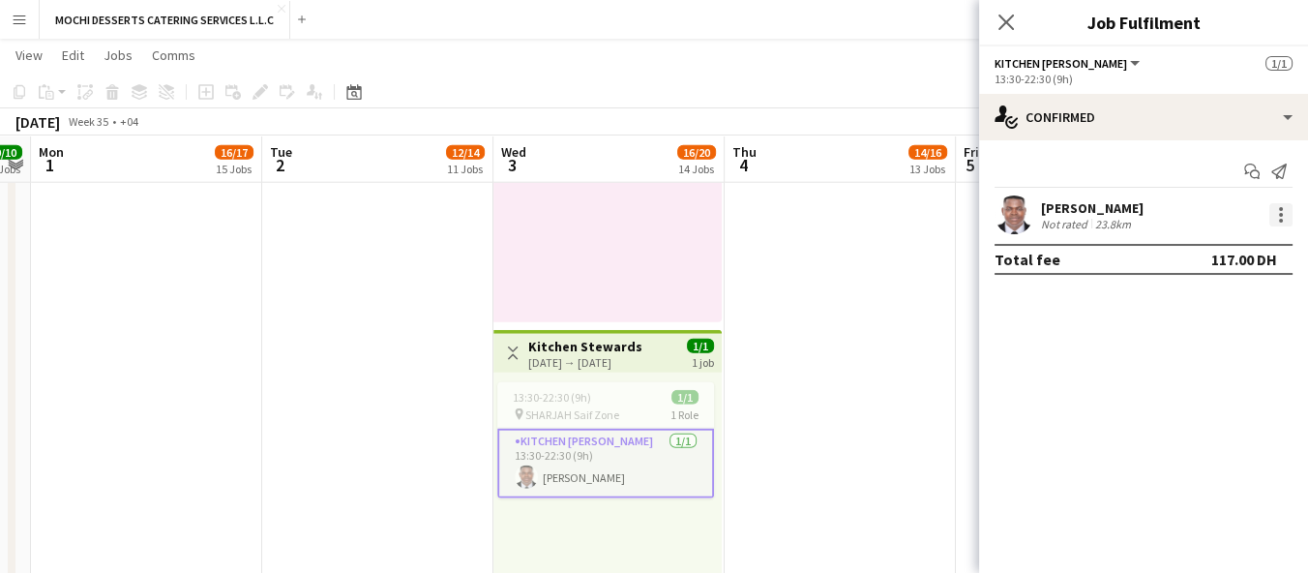
click at [1280, 214] on div at bounding box center [1281, 215] width 4 height 4
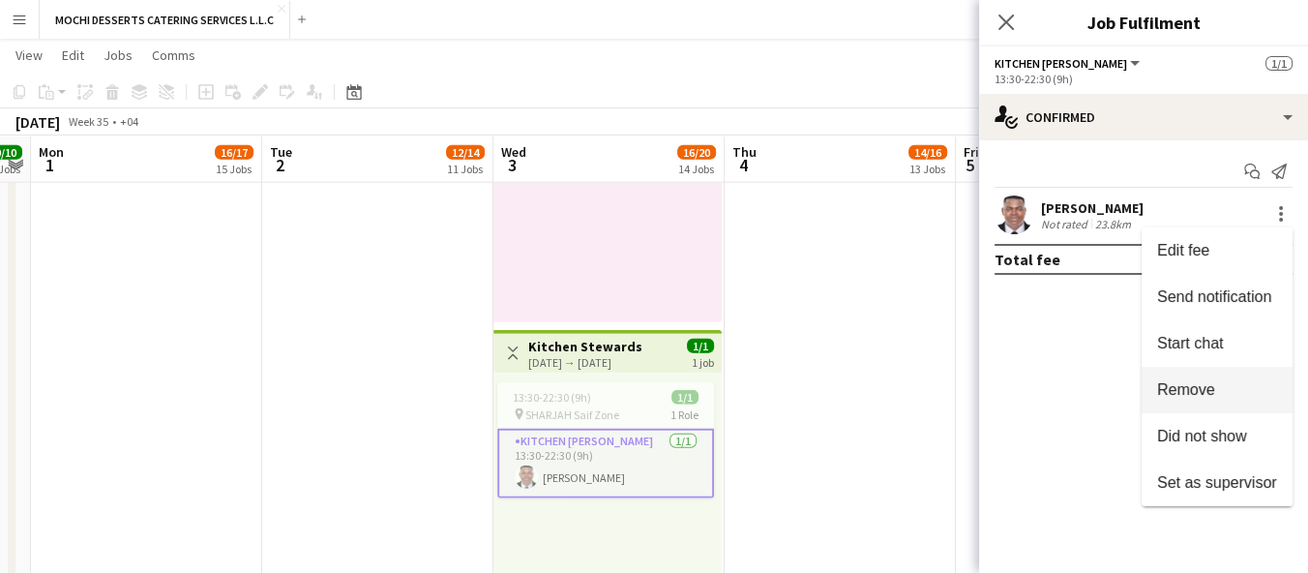
click at [1229, 391] on span "Remove" at bounding box center [1217, 389] width 120 height 17
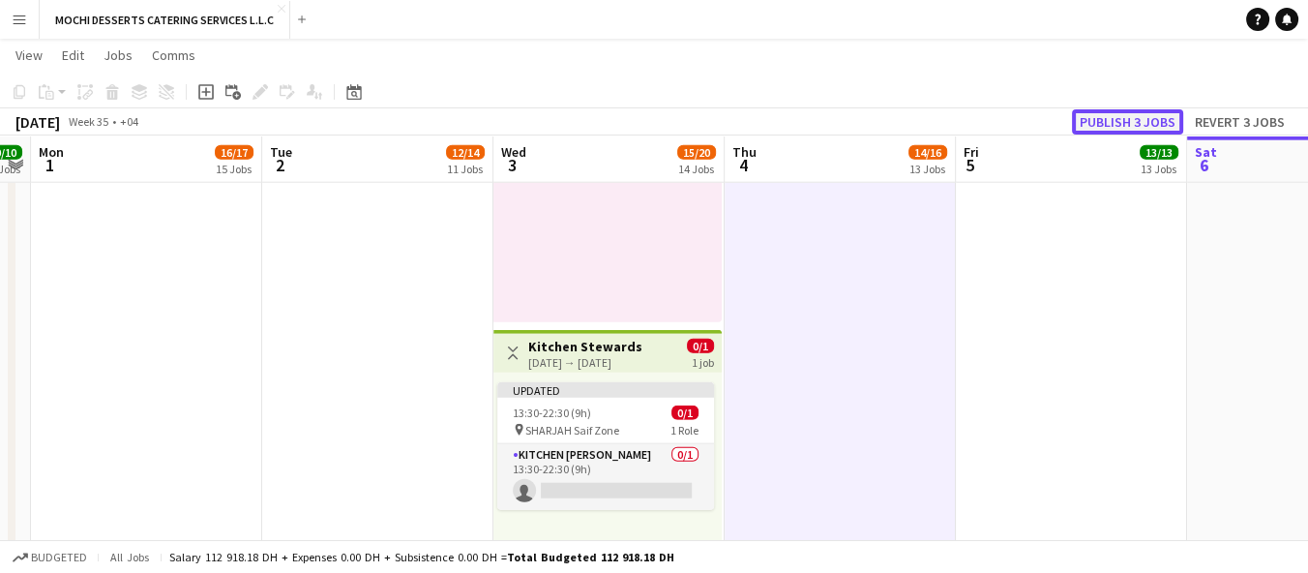
click at [1133, 127] on button "Publish 3 jobs" at bounding box center [1127, 121] width 111 height 25
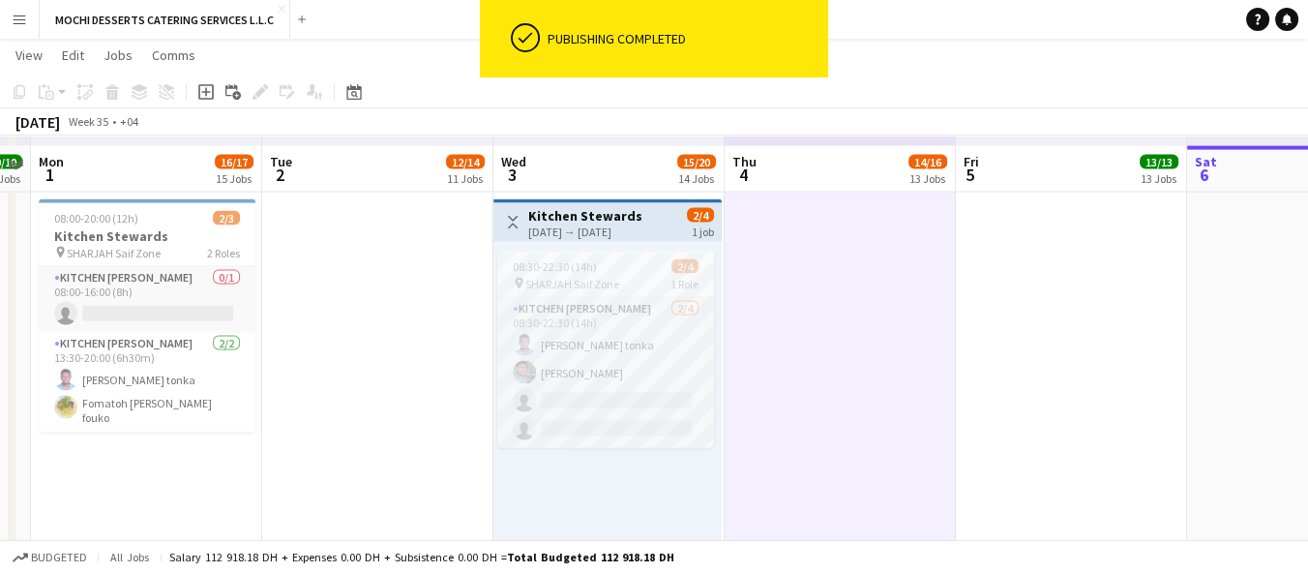
scroll to position [4925, 0]
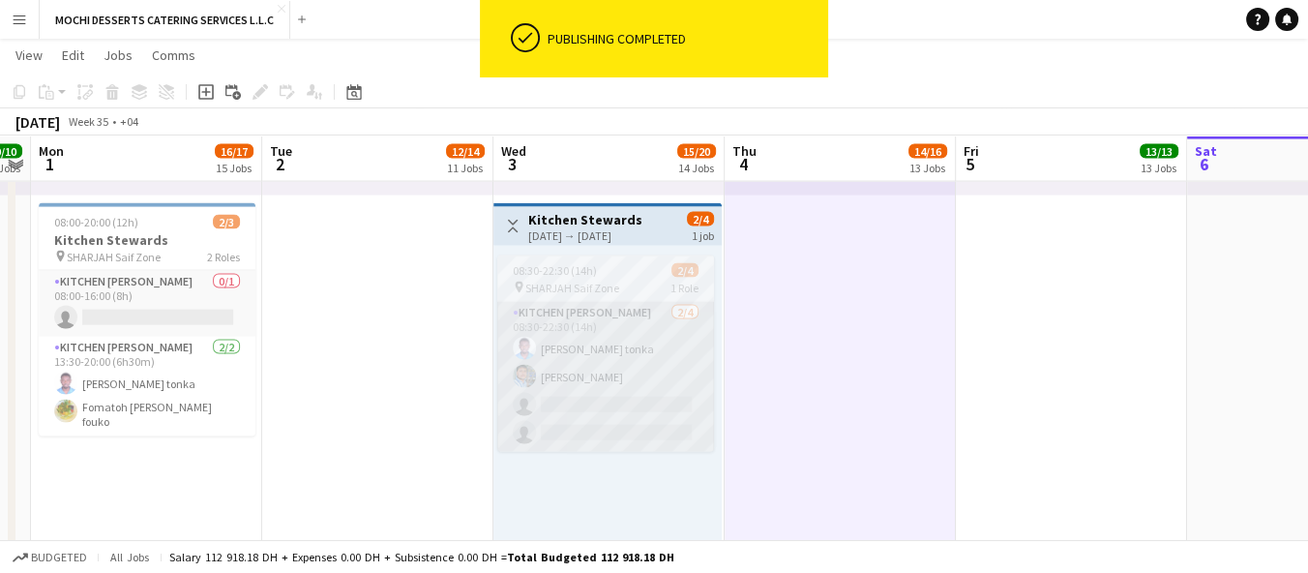
click at [643, 397] on app-card-role "Kitchen [PERSON_NAME] [DATE] 08:30-22:30 (14h) [PERSON_NAME] Nkeneng tonka [PER…" at bounding box center [605, 377] width 217 height 150
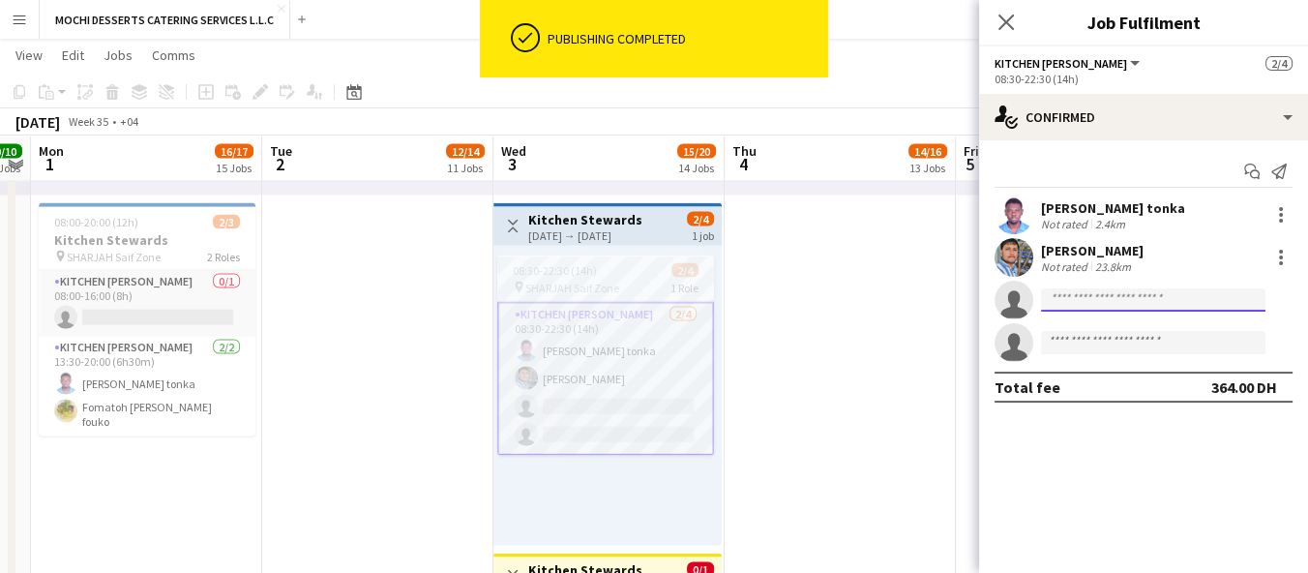
click at [1118, 300] on input at bounding box center [1153, 299] width 224 height 23
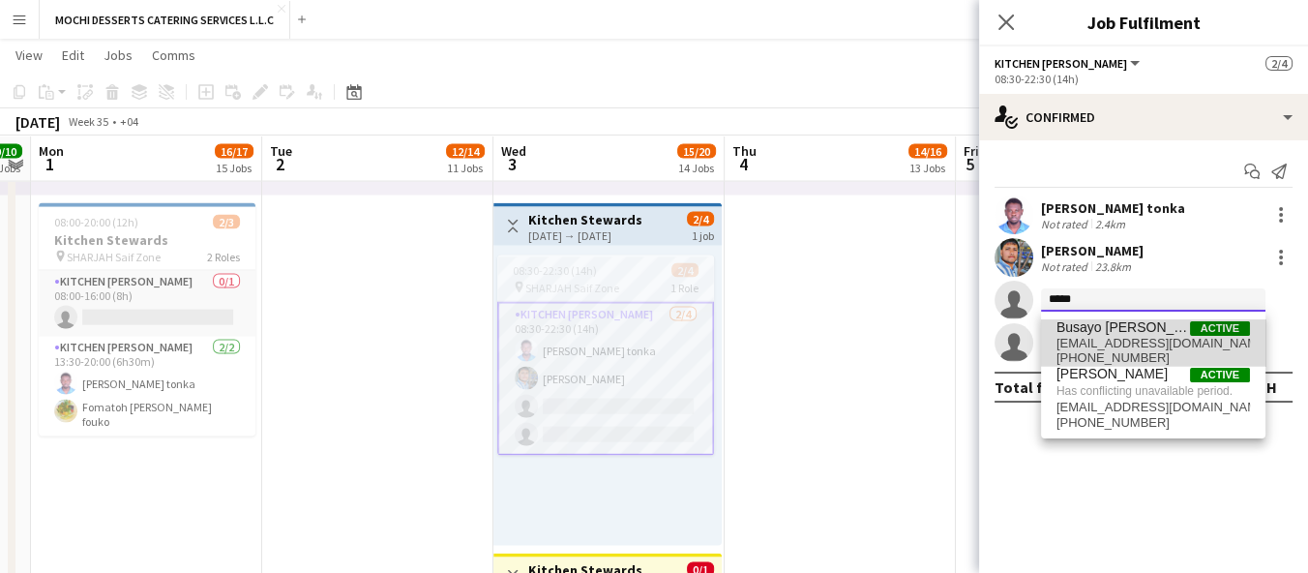
type input "*****"
click at [1162, 331] on span "Busayo [PERSON_NAME]" at bounding box center [1124, 327] width 134 height 16
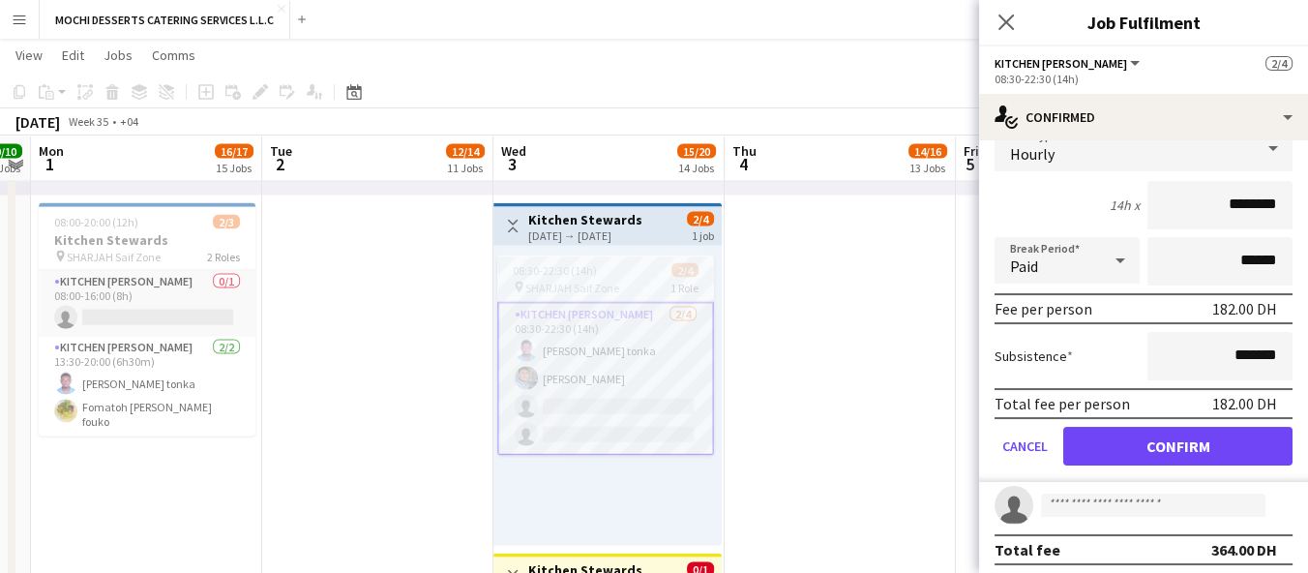
scroll to position [224, 0]
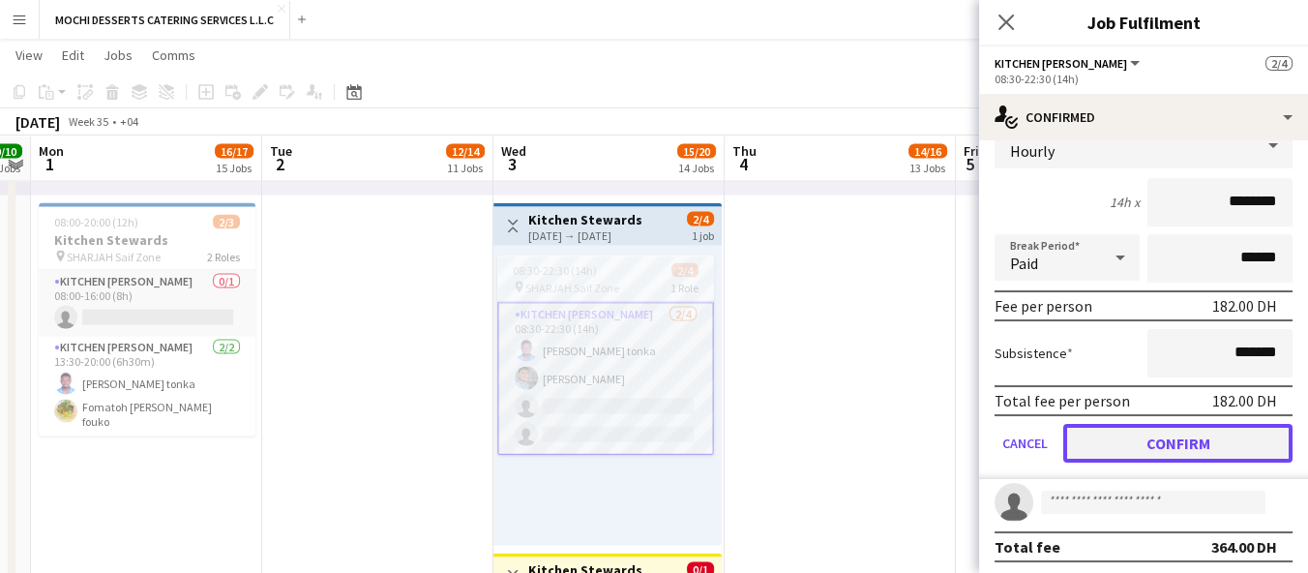
click at [1151, 431] on button "Confirm" at bounding box center [1177, 443] width 229 height 39
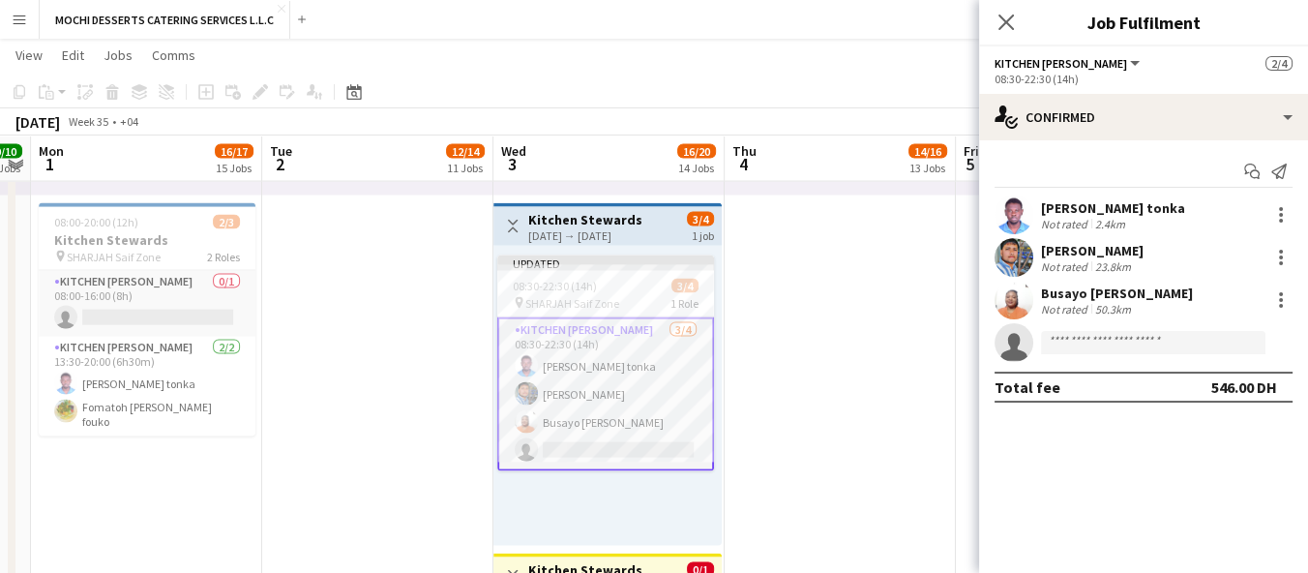
scroll to position [0, 0]
click at [1089, 346] on input at bounding box center [1153, 342] width 224 height 23
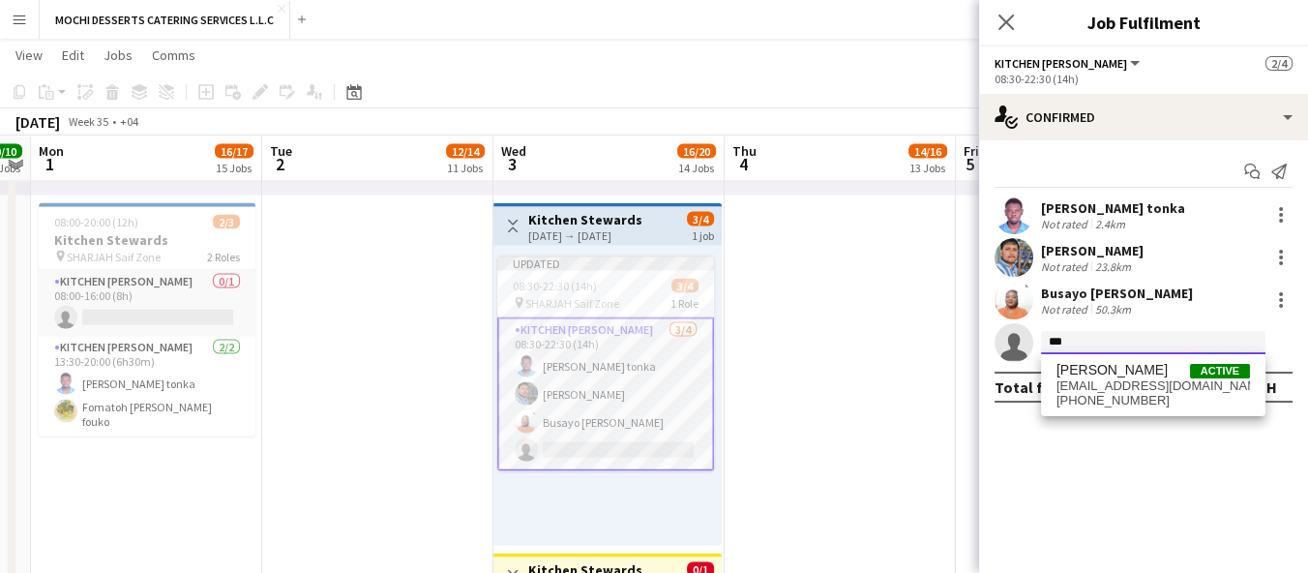
click at [1096, 340] on input "***" at bounding box center [1153, 342] width 224 height 23
type input "***"
click at [1131, 416] on div "Start chat Send notification [PERSON_NAME] tonka Not rated 2.4[PERSON_NAME] Not…" at bounding box center [1143, 279] width 329 height 278
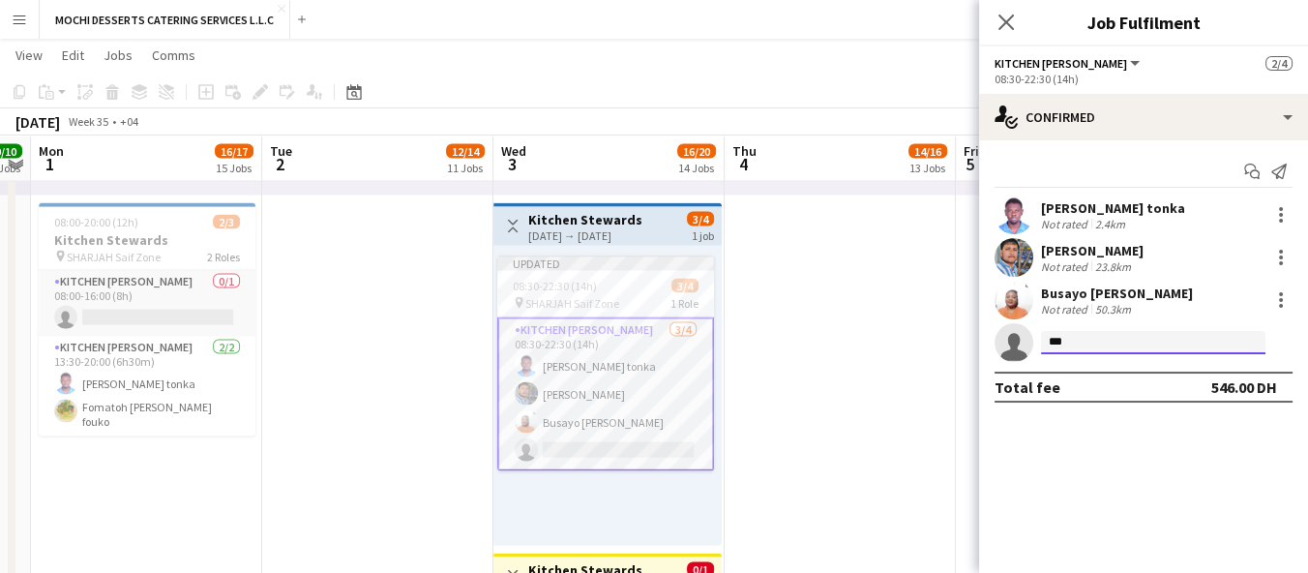
click at [1112, 344] on input "***" at bounding box center [1153, 342] width 224 height 23
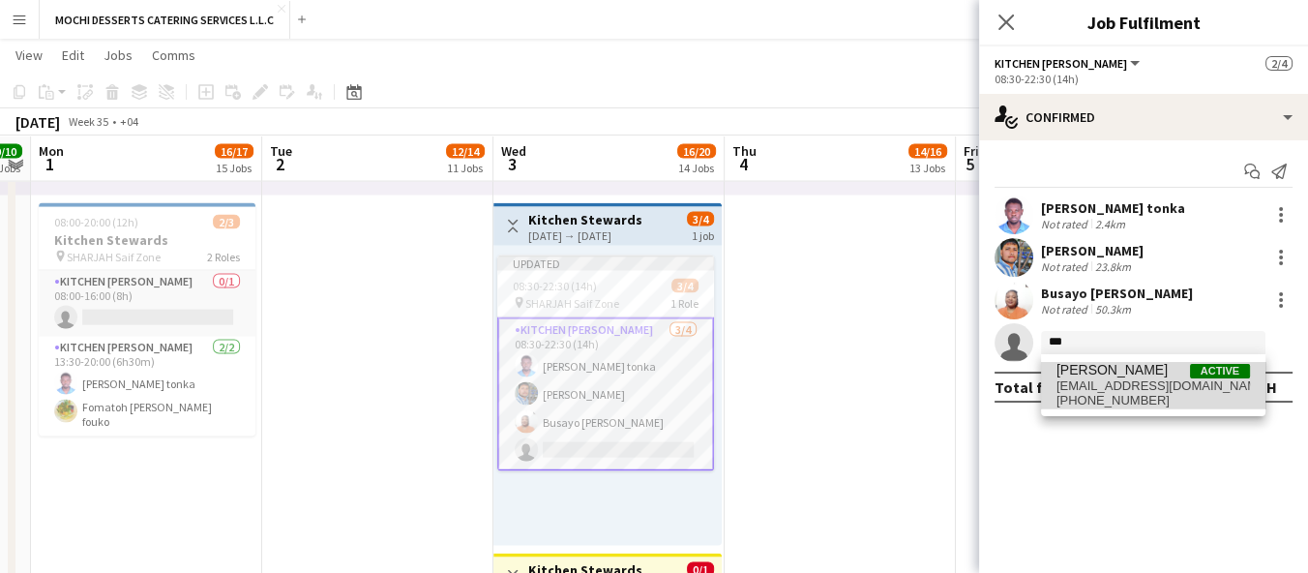
click at [1206, 400] on span "[PHONE_NUMBER]" at bounding box center [1154, 400] width 194 height 15
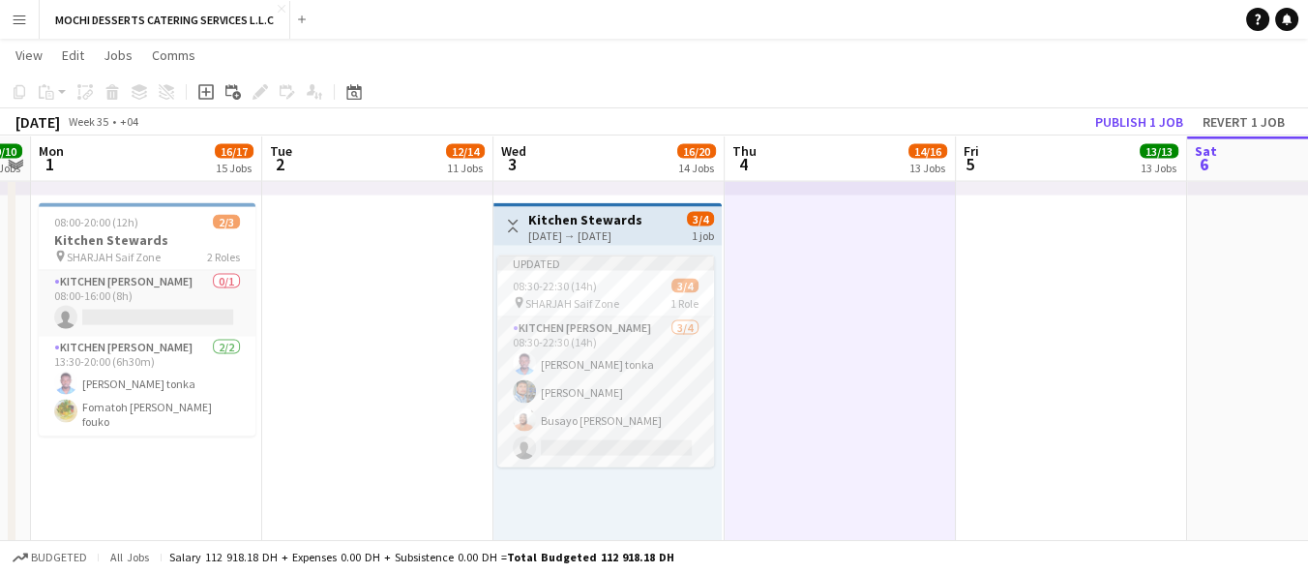
click at [1134, 135] on div "[DATE] Week 35 • +04 Publish 1 job Revert 1 job" at bounding box center [654, 121] width 1308 height 27
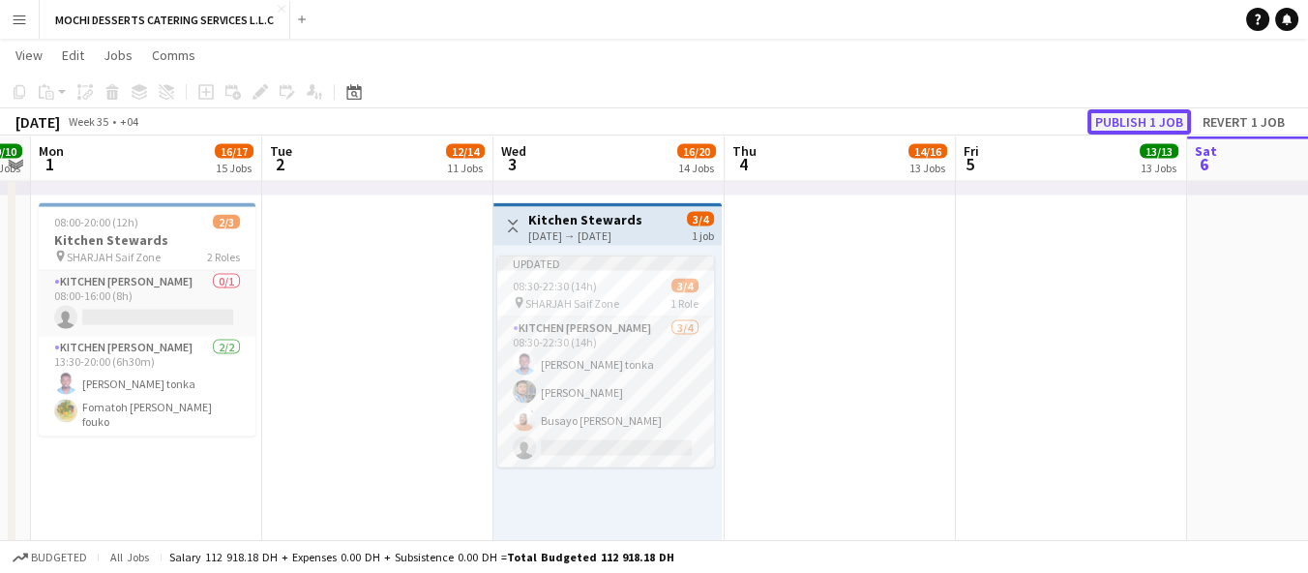
click at [1146, 124] on button "Publish 1 job" at bounding box center [1140, 121] width 104 height 25
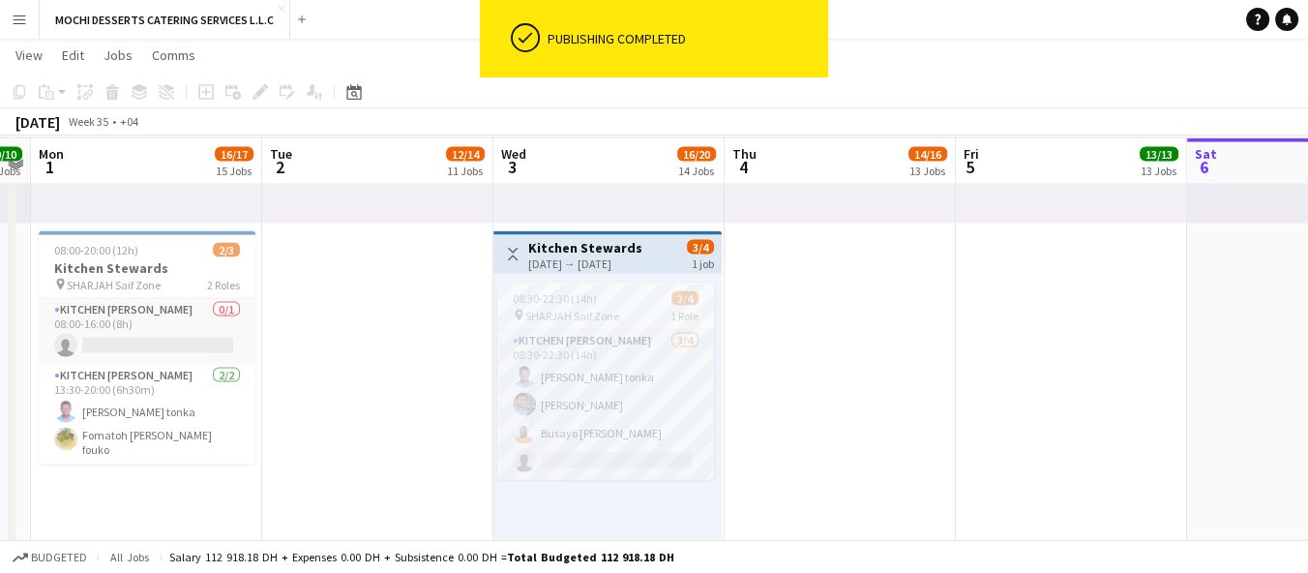
scroll to position [4900, 0]
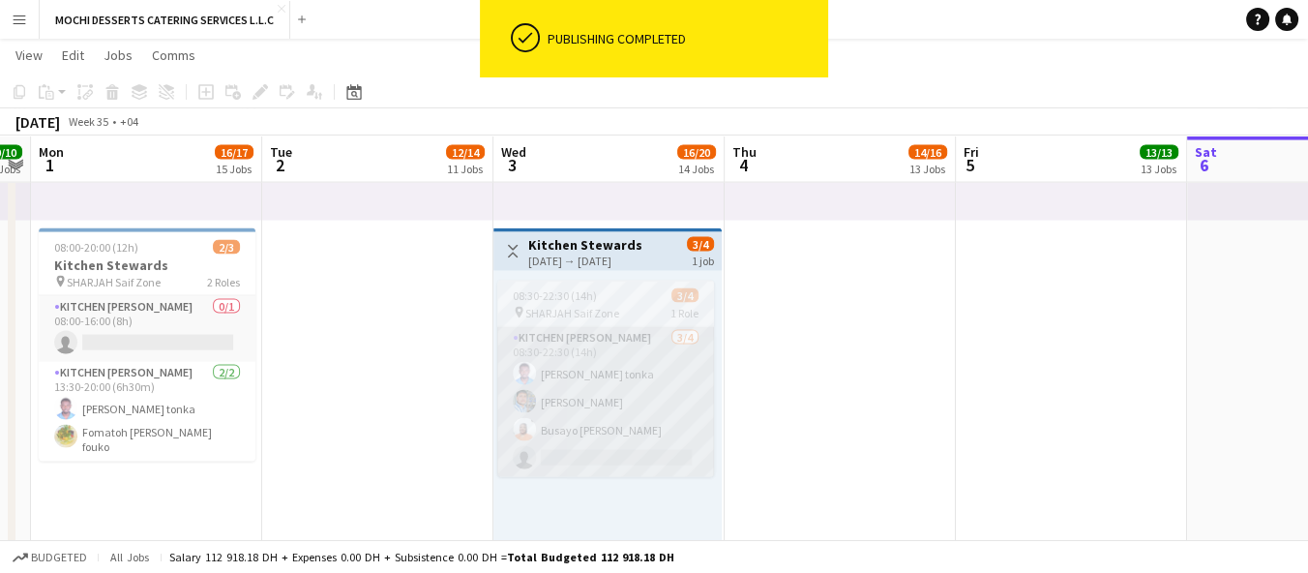
click at [643, 437] on app-card-role "Kitchen [PERSON_NAME] [DATE] 08:30-22:30 (14h) [PERSON_NAME] Nkeneng tonka [PER…" at bounding box center [605, 402] width 217 height 150
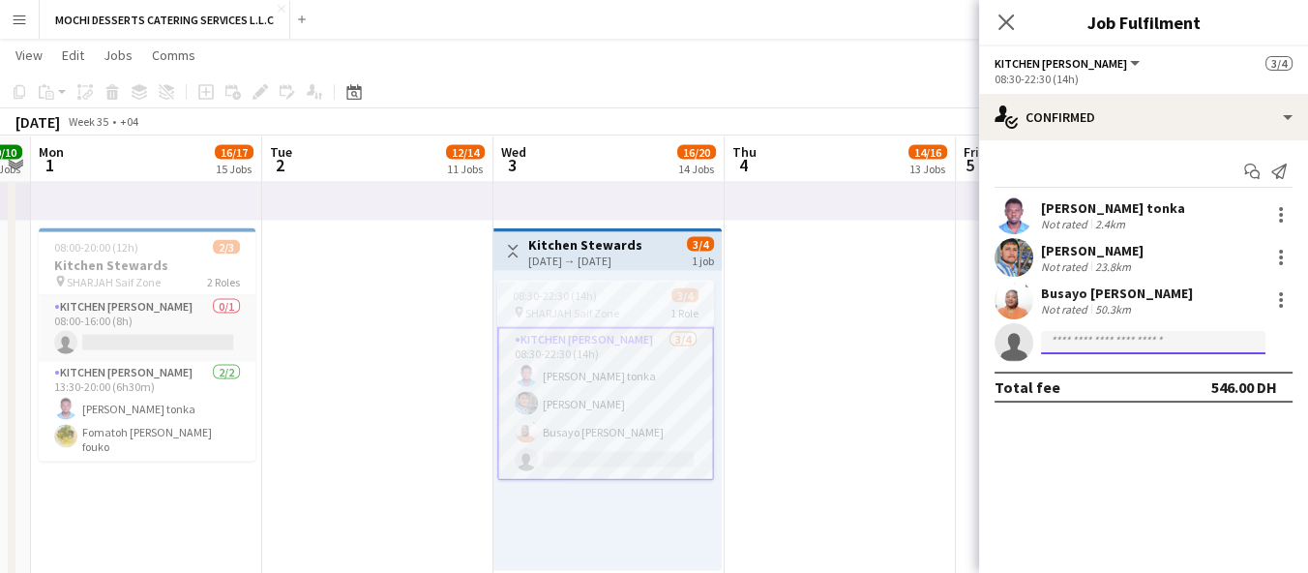
click at [1198, 339] on input at bounding box center [1153, 342] width 224 height 23
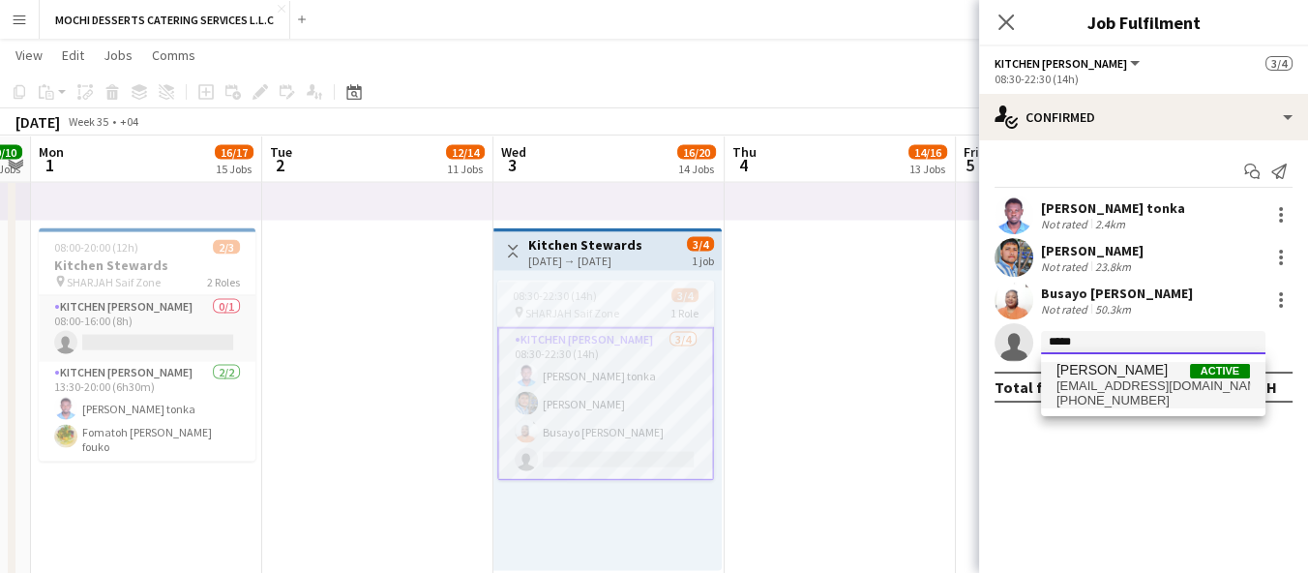
type input "*****"
click at [1143, 383] on span "[EMAIL_ADDRESS][DOMAIN_NAME]" at bounding box center [1154, 385] width 194 height 15
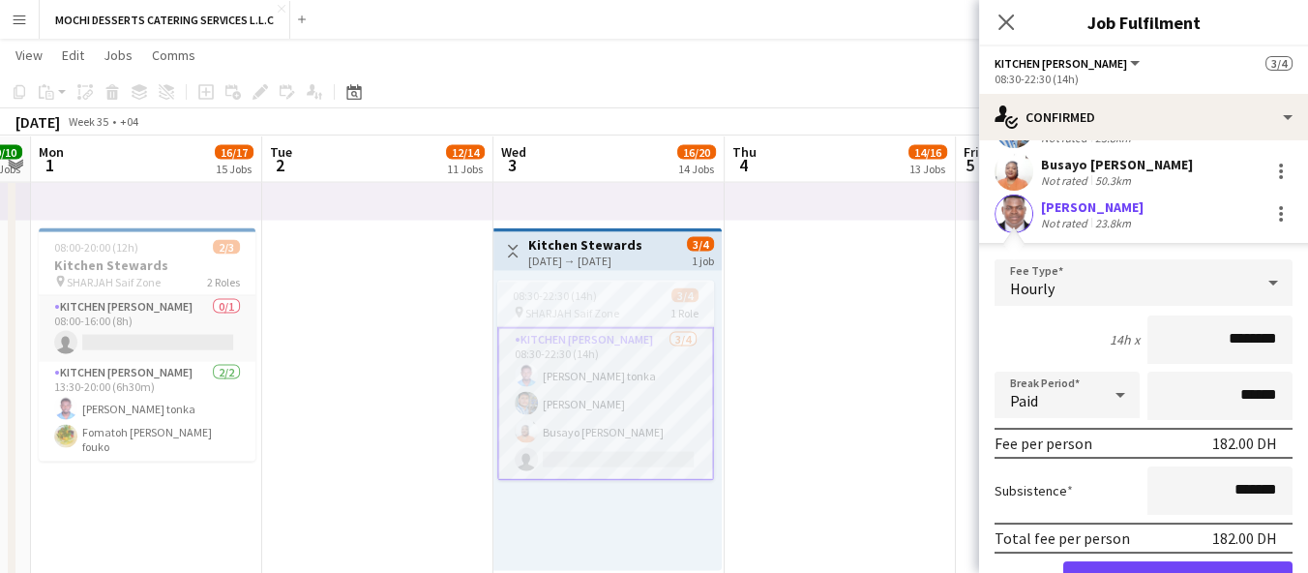
scroll to position [224, 0]
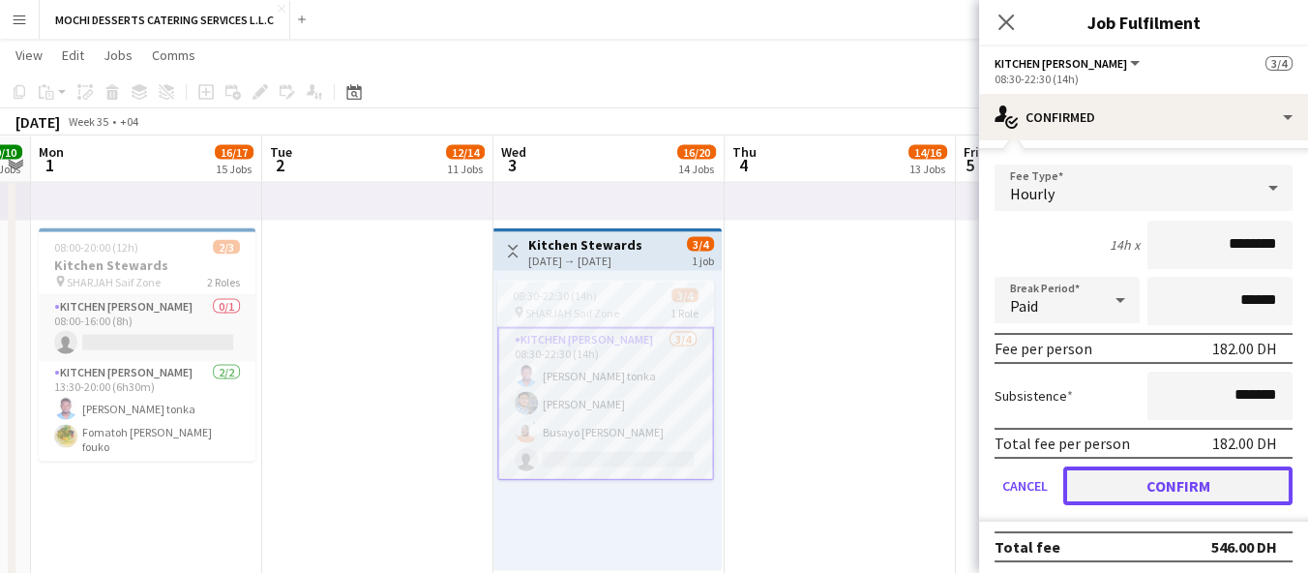
click at [1216, 491] on button "Confirm" at bounding box center [1177, 485] width 229 height 39
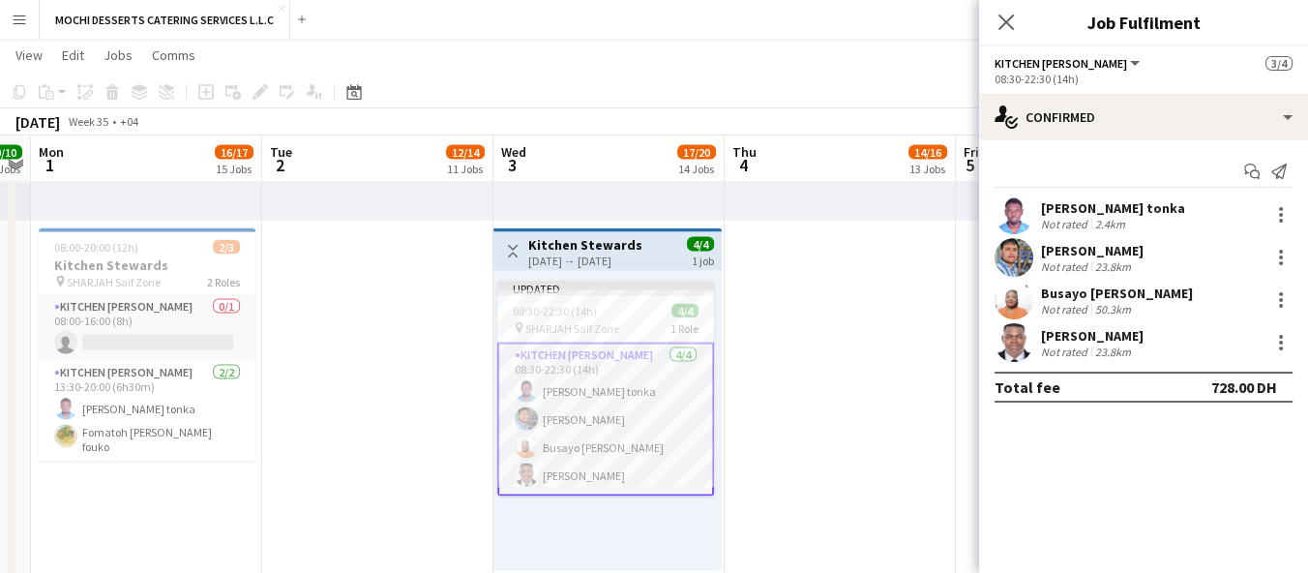
scroll to position [0, 0]
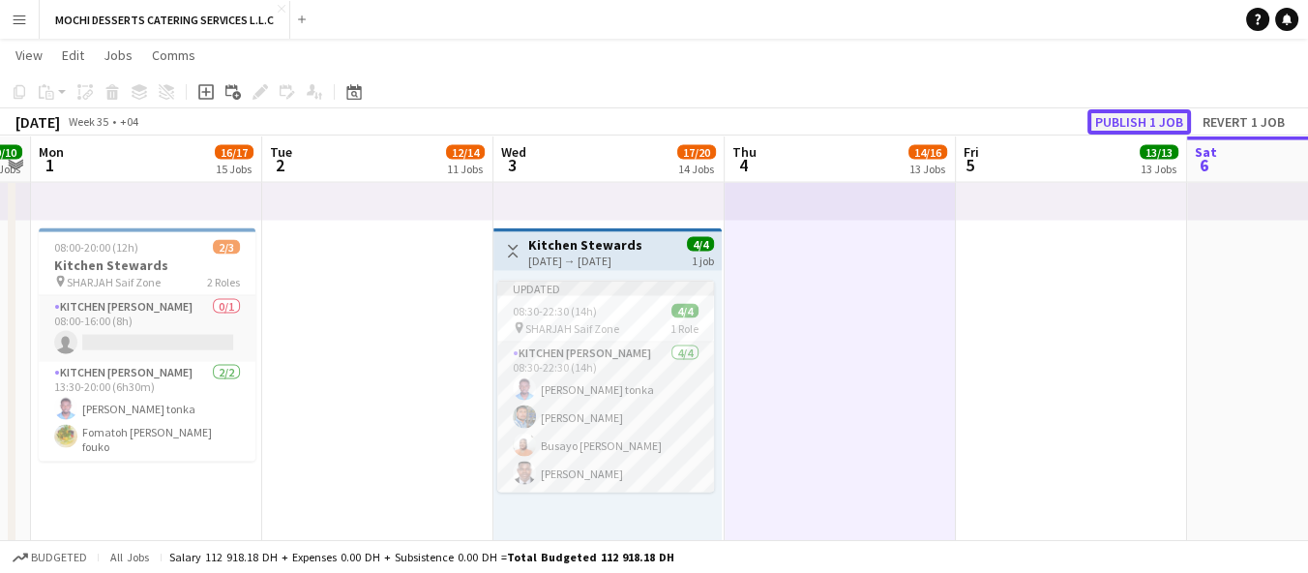
click at [1140, 122] on button "Publish 1 job" at bounding box center [1140, 121] width 104 height 25
